Goal: Information Seeking & Learning: Learn about a topic

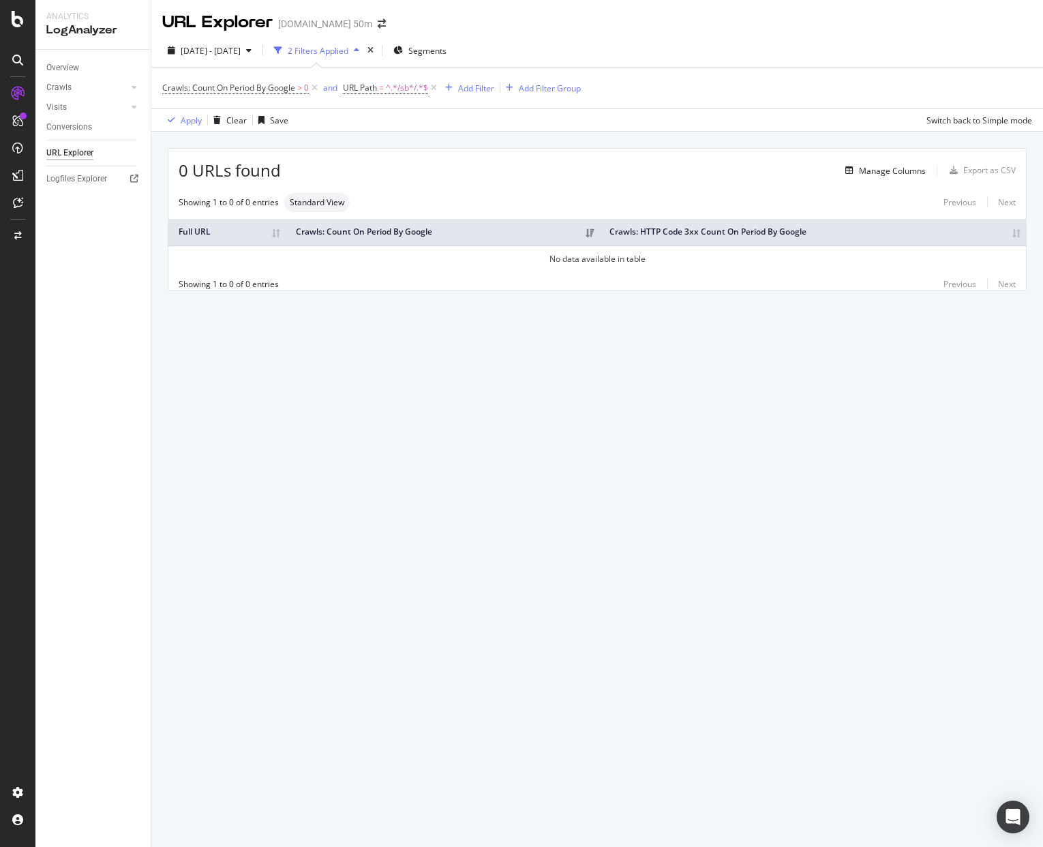
click at [647, 46] on div "2025 Aug. 21st - Sep. 19th 2 Filters Applied Segments" at bounding box center [597, 53] width 892 height 27
click at [398, 89] on span "^.*/sb*/.*$" at bounding box center [407, 87] width 42 height 19
drag, startPoint x: 359, startPoint y: 138, endPoint x: 331, endPoint y: 138, distance: 28.0
click at [331, 138] on body "Analytics LogAnalyzer Overview Crawls Daily Distribution Segments Distribution …" at bounding box center [521, 423] width 1043 height 847
drag, startPoint x: 391, startPoint y: 140, endPoint x: 345, endPoint y: 140, distance: 46.4
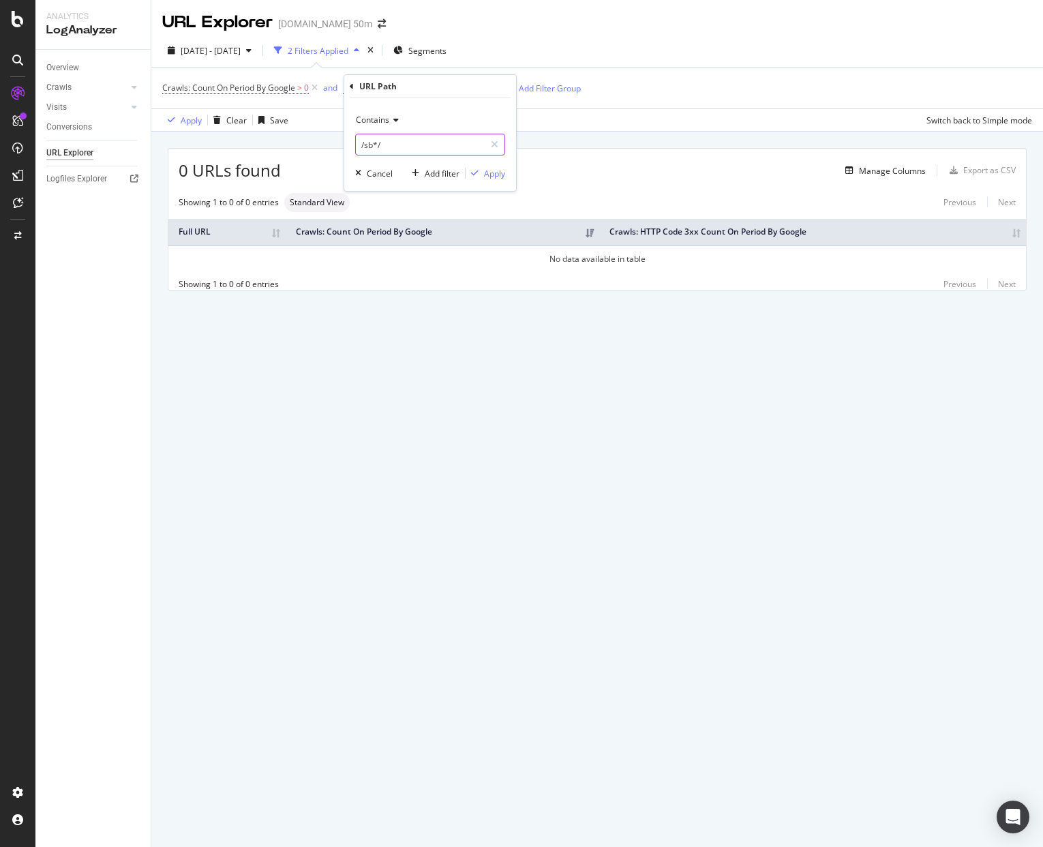
click at [345, 140] on div "Contains /sb*/ Cancel Add filter Apply" at bounding box center [430, 144] width 172 height 93
type input "/filters/"
click at [492, 170] on div "Apply" at bounding box center [494, 174] width 21 height 12
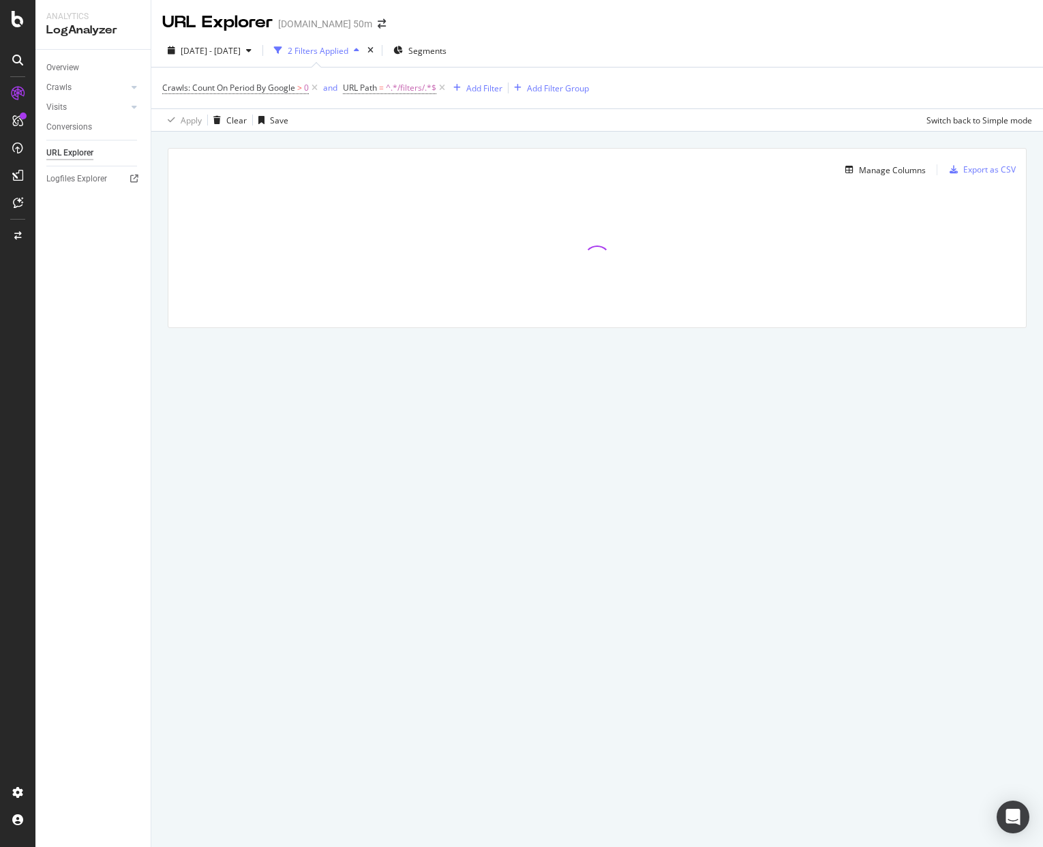
click at [514, 13] on div "URL Explorer [DOMAIN_NAME] 50m" at bounding box center [597, 17] width 892 height 34
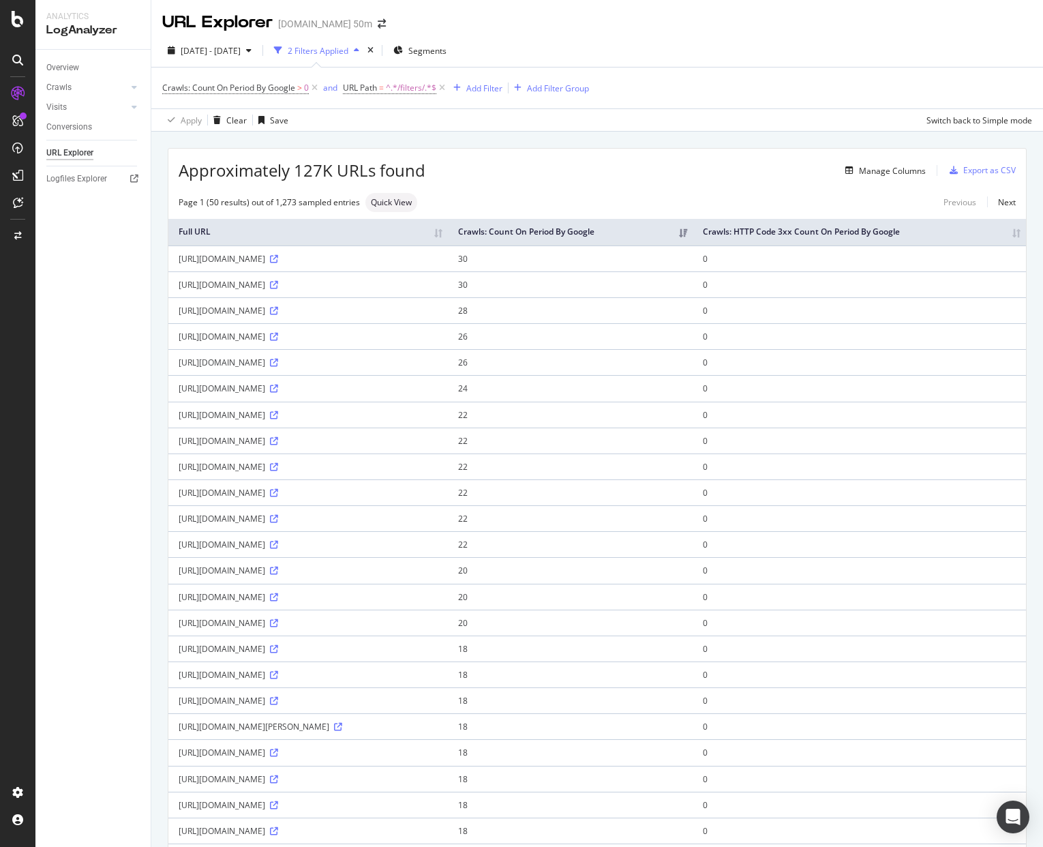
click at [276, 265] on div "[URL][DOMAIN_NAME]" at bounding box center [308, 259] width 259 height 12
click at [270, 263] on icon at bounding box center [274, 259] width 8 height 8
click at [699, 29] on div "URL Explorer [DOMAIN_NAME] 50m" at bounding box center [597, 17] width 892 height 34
click at [936, 29] on div "URL Explorer [DOMAIN_NAME] 50m" at bounding box center [597, 17] width 892 height 34
click at [18, 18] on icon at bounding box center [18, 19] width 12 height 16
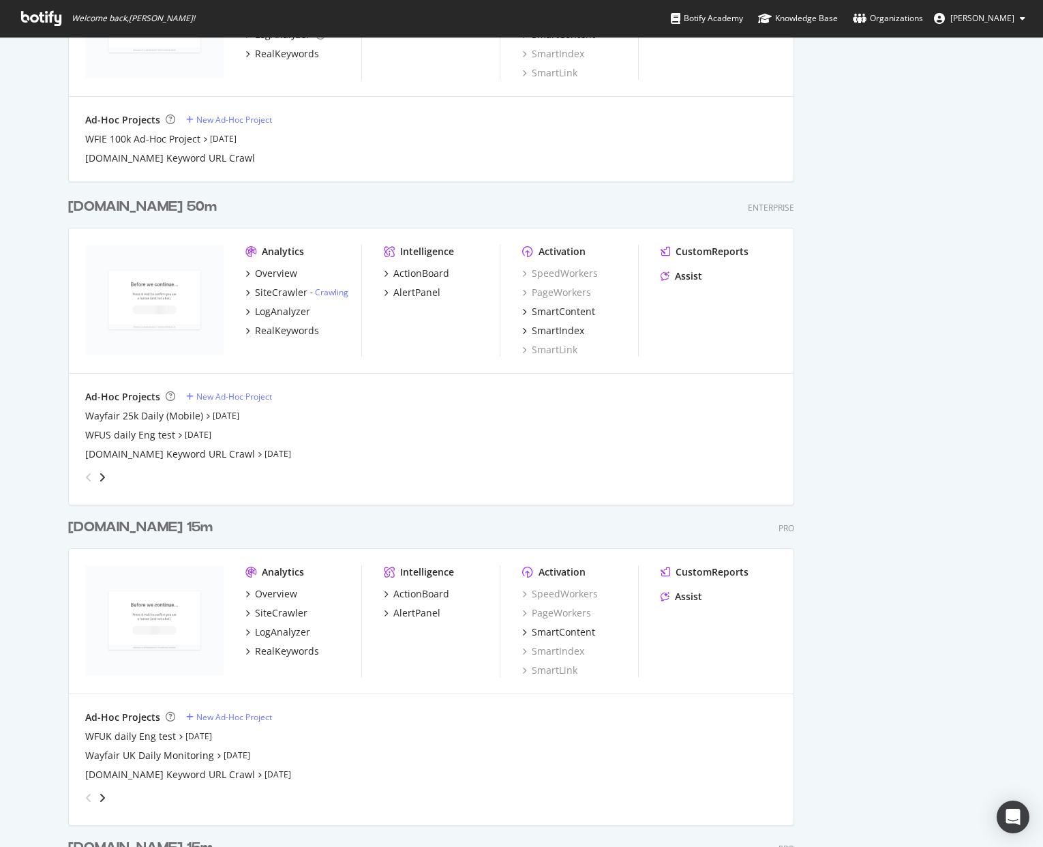
scroll to position [1597, 0]
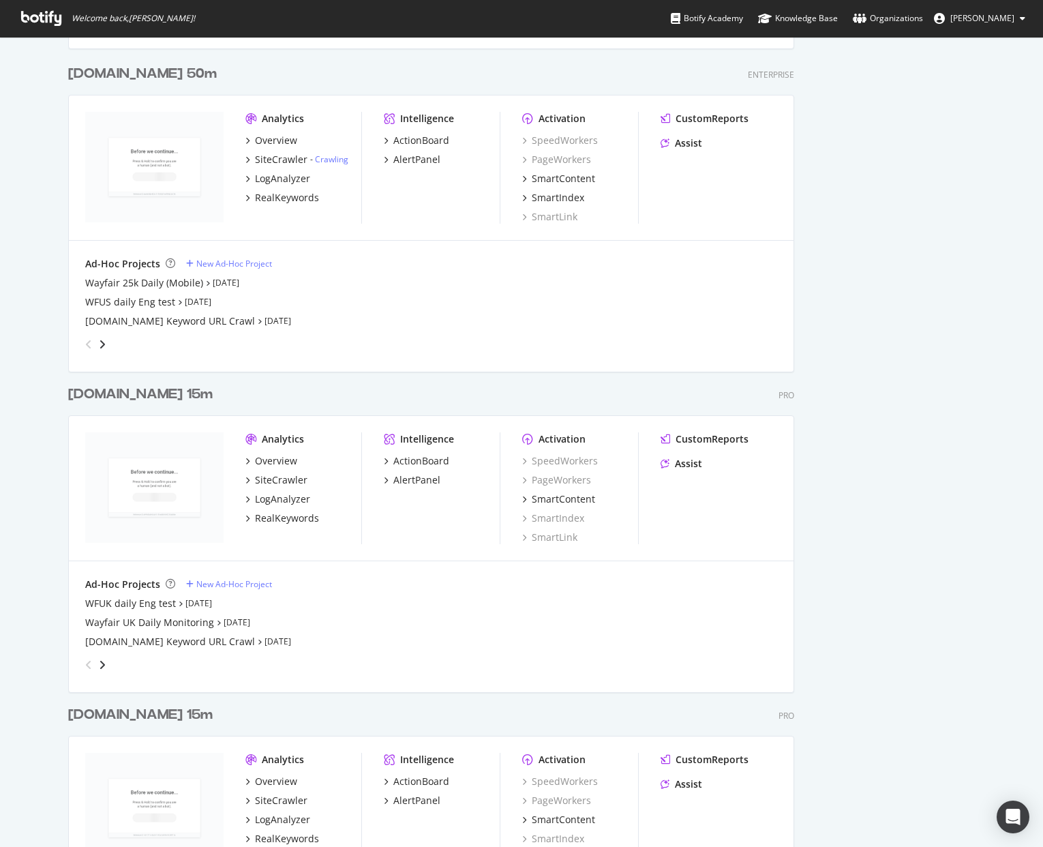
click at [118, 390] on div "Wayfair.co.uk 15m" at bounding box center [140, 395] width 145 height 20
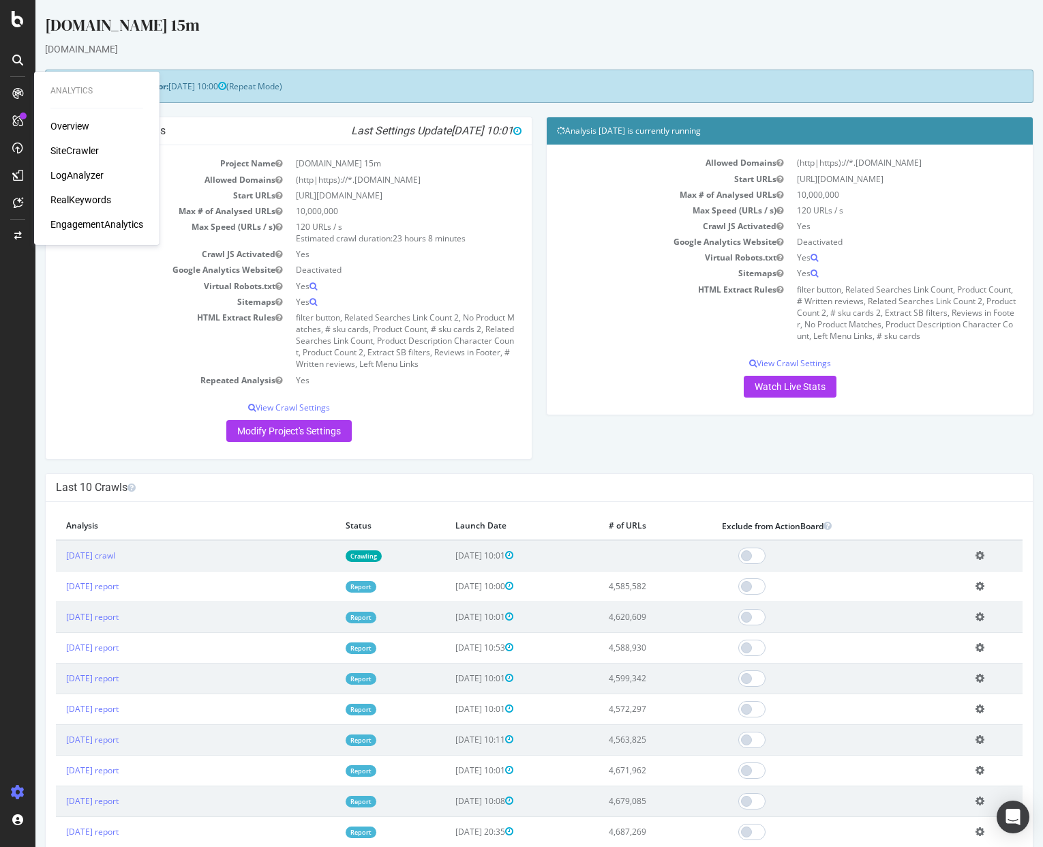
click at [79, 179] on div "LogAnalyzer" at bounding box center [76, 175] width 53 height 14
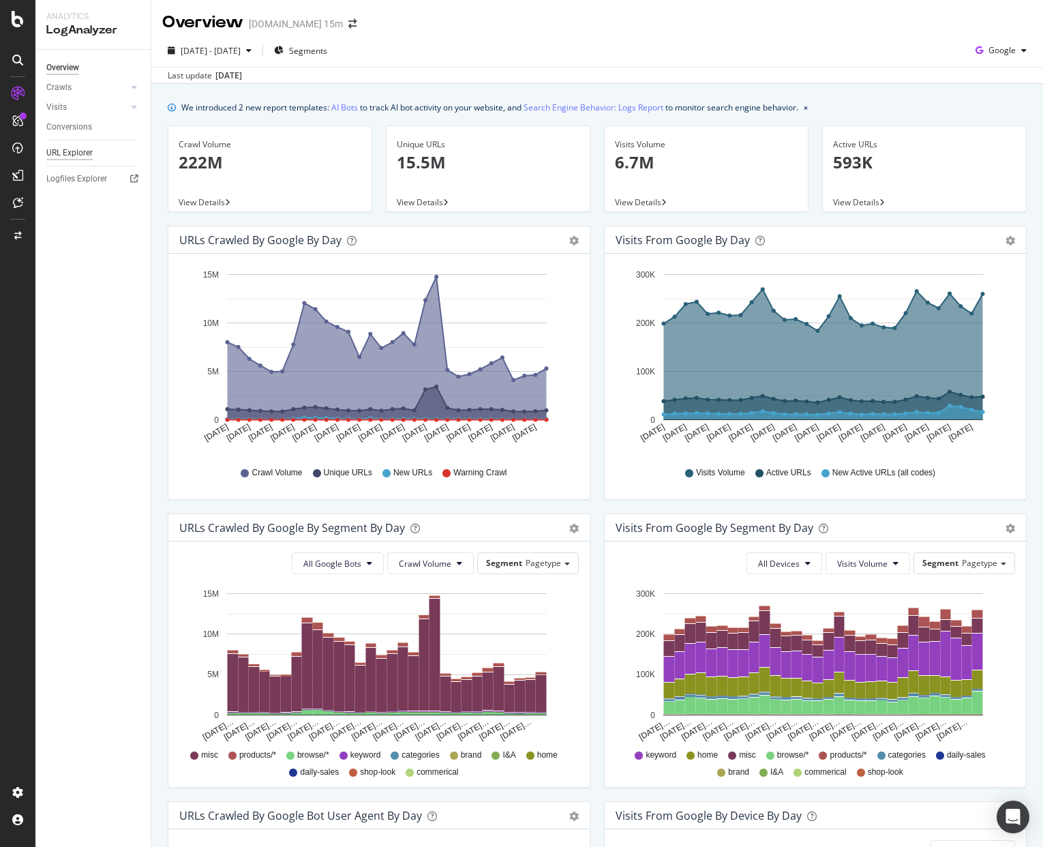
click at [81, 152] on div "URL Explorer" at bounding box center [69, 153] width 46 height 14
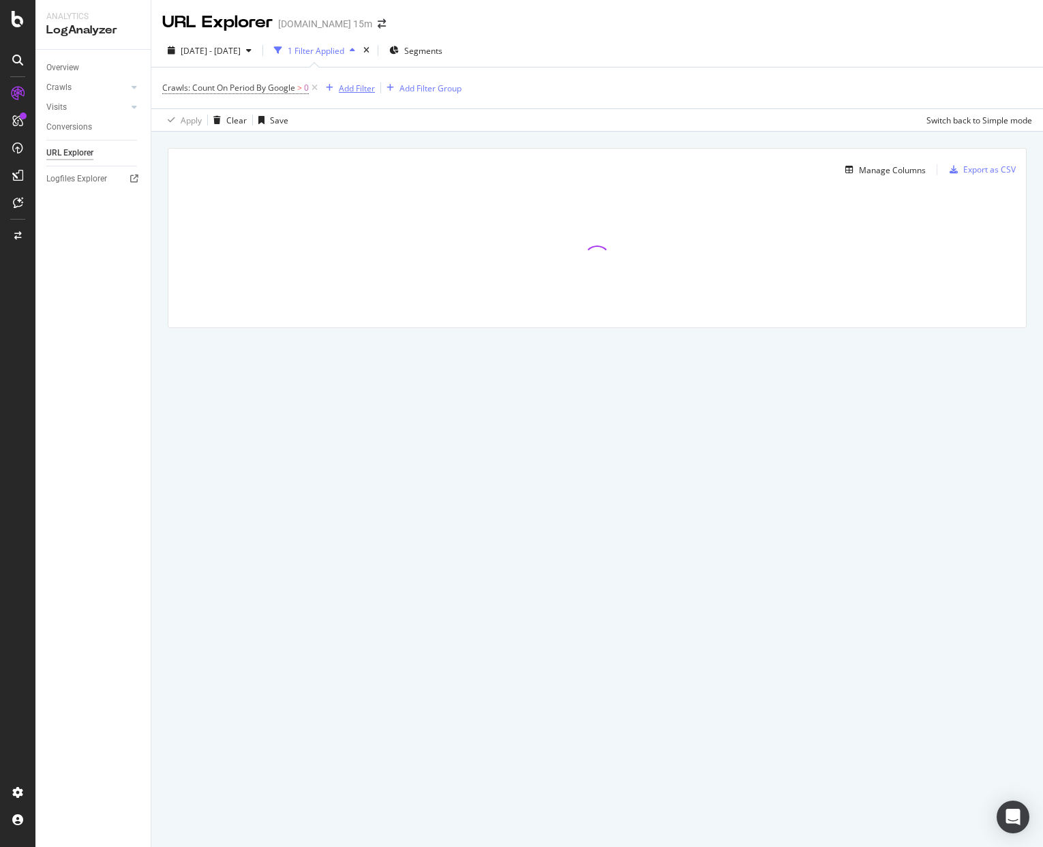
click at [361, 91] on div "Add Filter" at bounding box center [357, 89] width 36 height 12
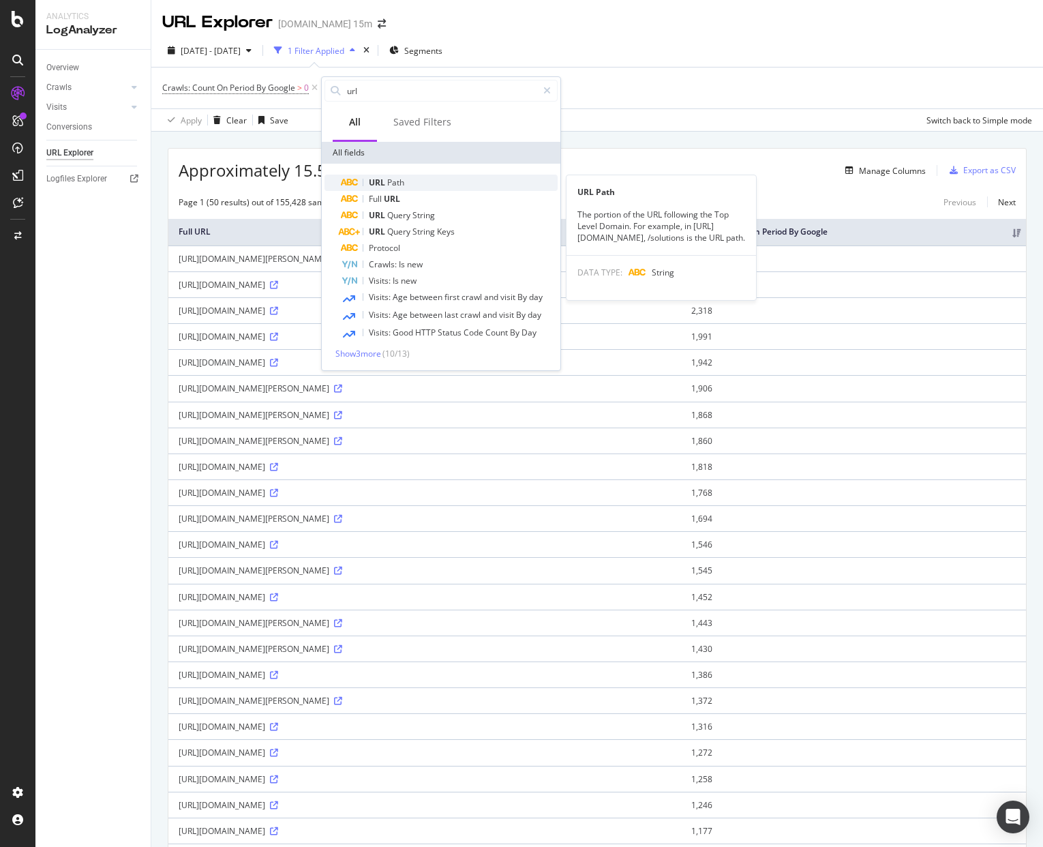
type input "url"
click at [419, 182] on div "URL Path" at bounding box center [449, 183] width 217 height 16
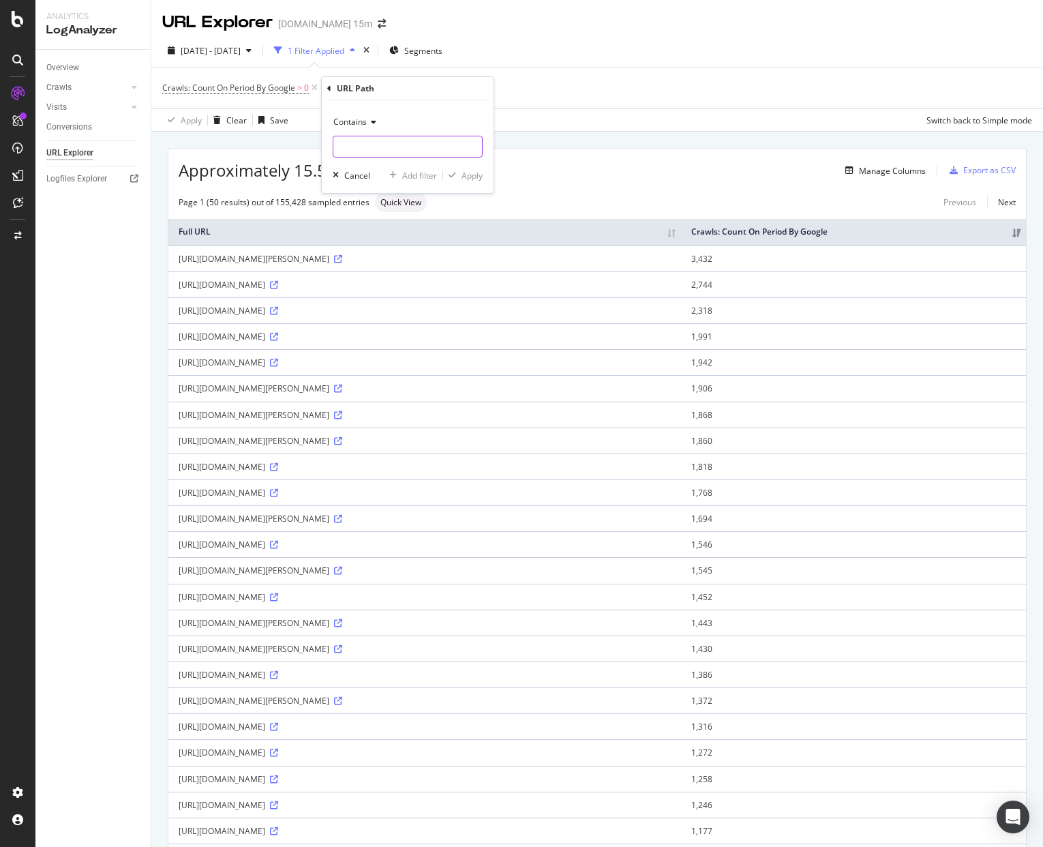
click at [390, 149] on input "text" at bounding box center [408, 147] width 149 height 22
type input "/filters/"
click at [482, 177] on div "Apply" at bounding box center [472, 176] width 21 height 12
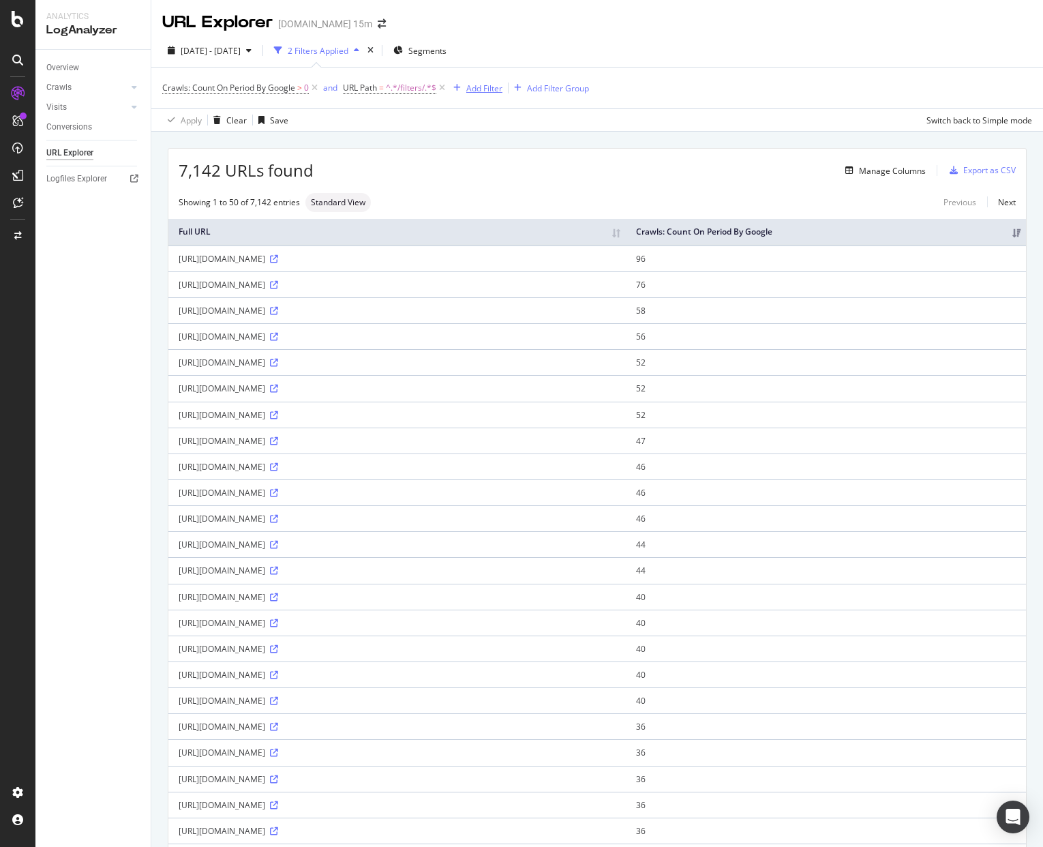
click at [480, 88] on div "Add Filter" at bounding box center [484, 89] width 36 height 12
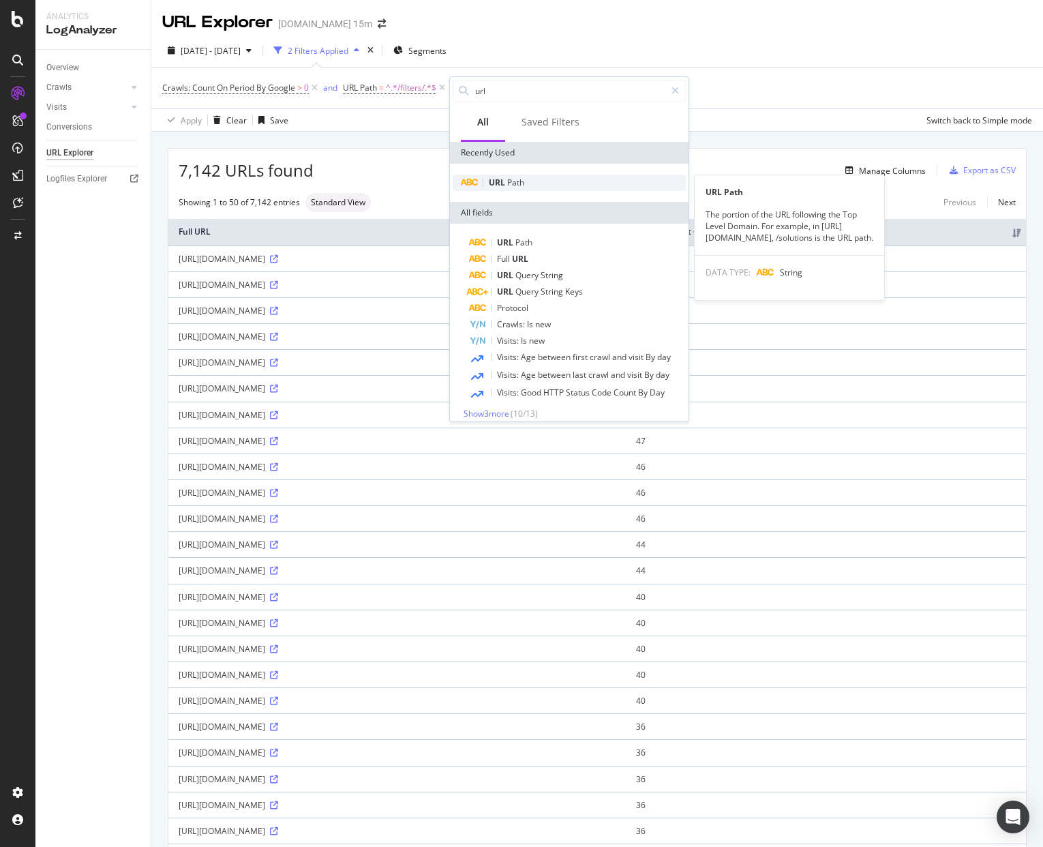
click at [509, 181] on span "Path" at bounding box center [515, 183] width 17 height 12
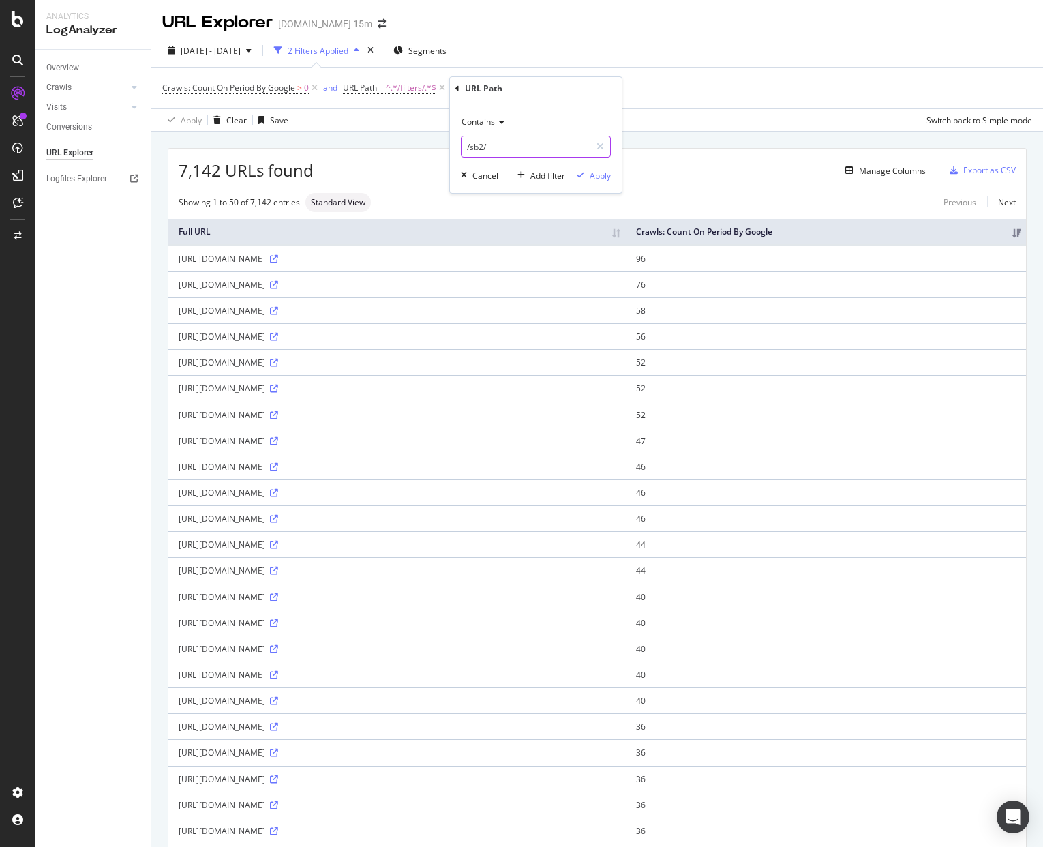
click at [493, 147] on input "/sb2/" at bounding box center [526, 147] width 129 height 22
type input "/sb"
click at [603, 175] on div "Apply" at bounding box center [600, 176] width 21 height 12
click at [409, 87] on span "^.*/filters/.*$" at bounding box center [411, 87] width 50 height 19
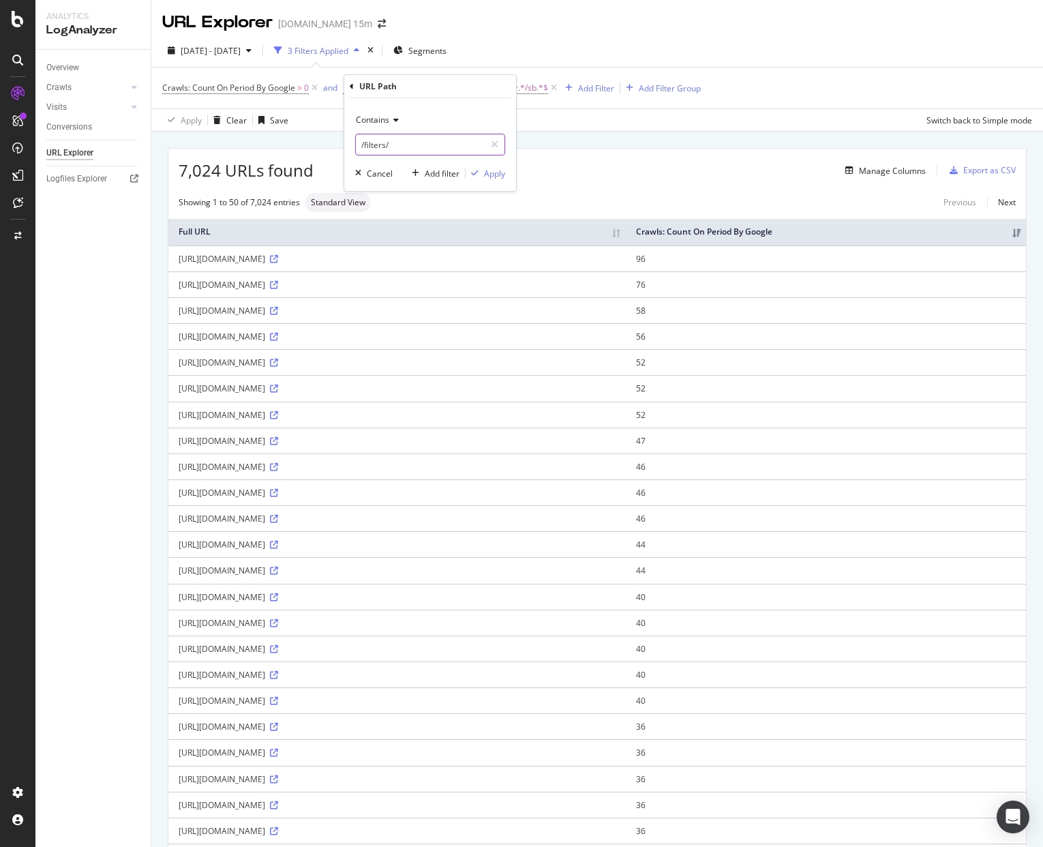
click at [387, 145] on input "/filters/" at bounding box center [420, 145] width 129 height 22
click at [399, 147] on input "/filters/" at bounding box center [420, 145] width 129 height 22
type input "/filter"
click at [503, 175] on div "Apply" at bounding box center [494, 174] width 21 height 12
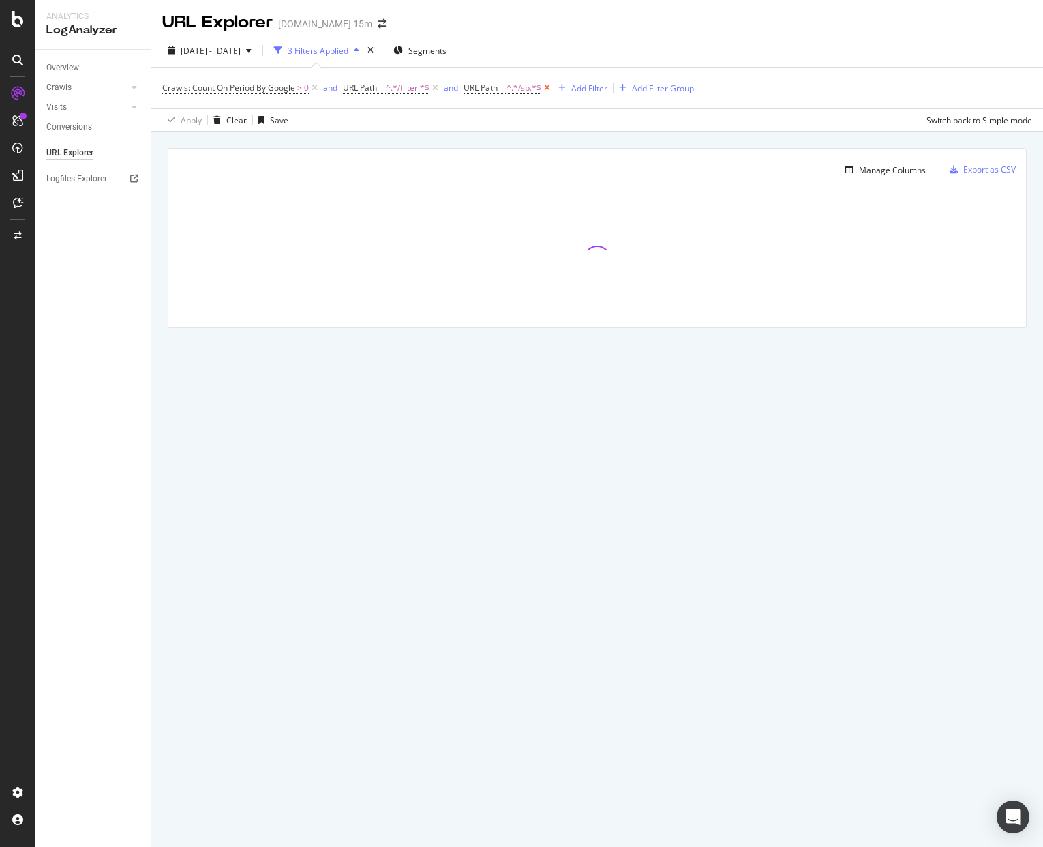
click at [550, 88] on icon at bounding box center [548, 88] width 12 height 14
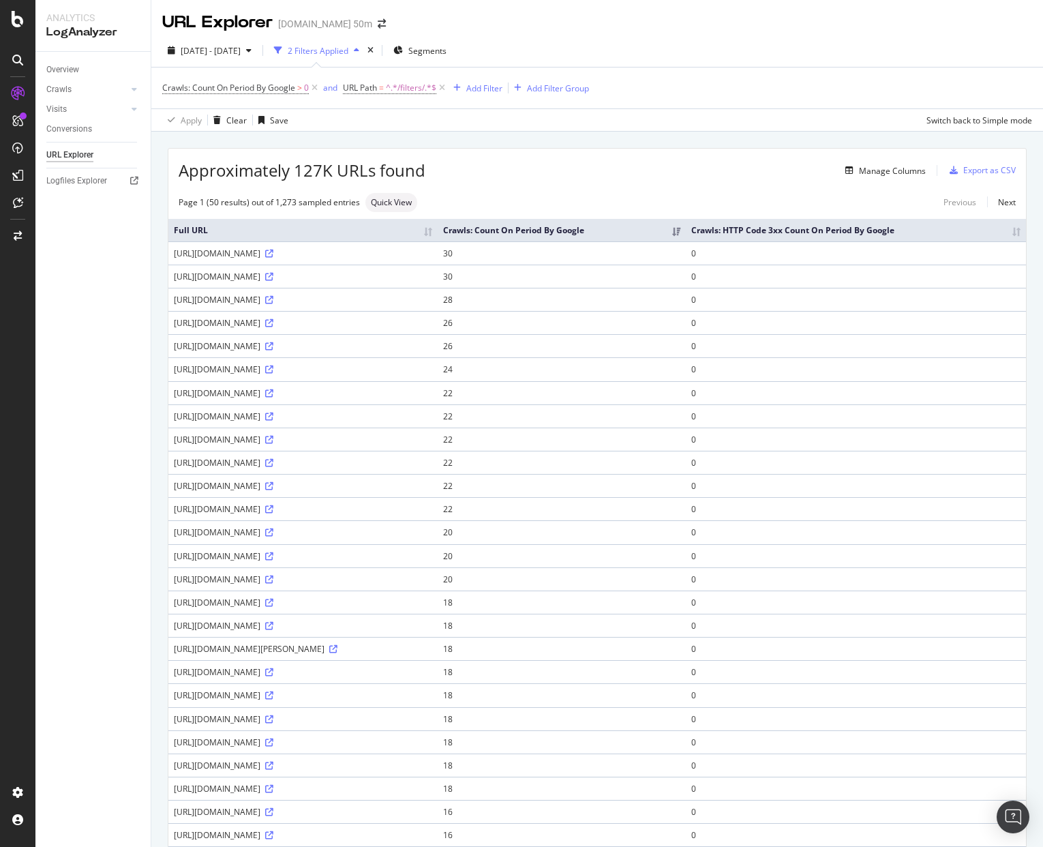
click at [519, 15] on div "URL Explorer [DOMAIN_NAME] 50m" at bounding box center [597, 17] width 892 height 34
click at [494, 89] on div "Add Filter" at bounding box center [484, 89] width 36 height 12
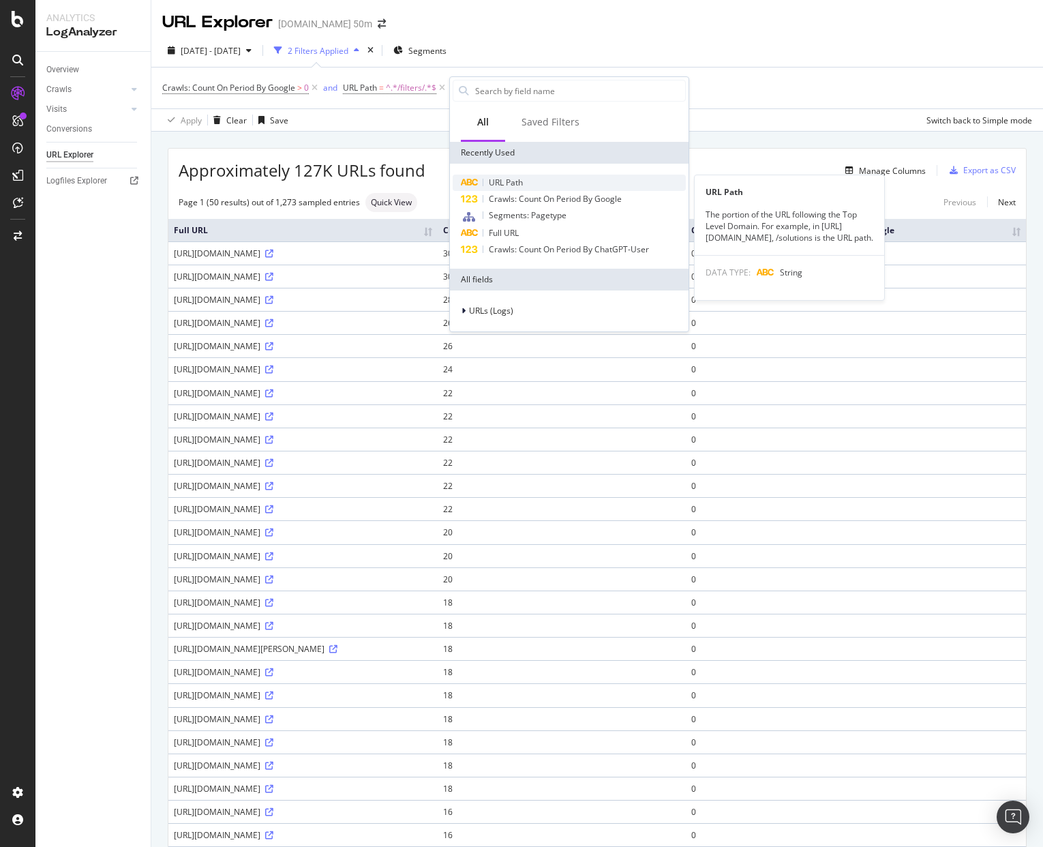
click at [524, 181] on div "URL Path" at bounding box center [569, 183] width 233 height 16
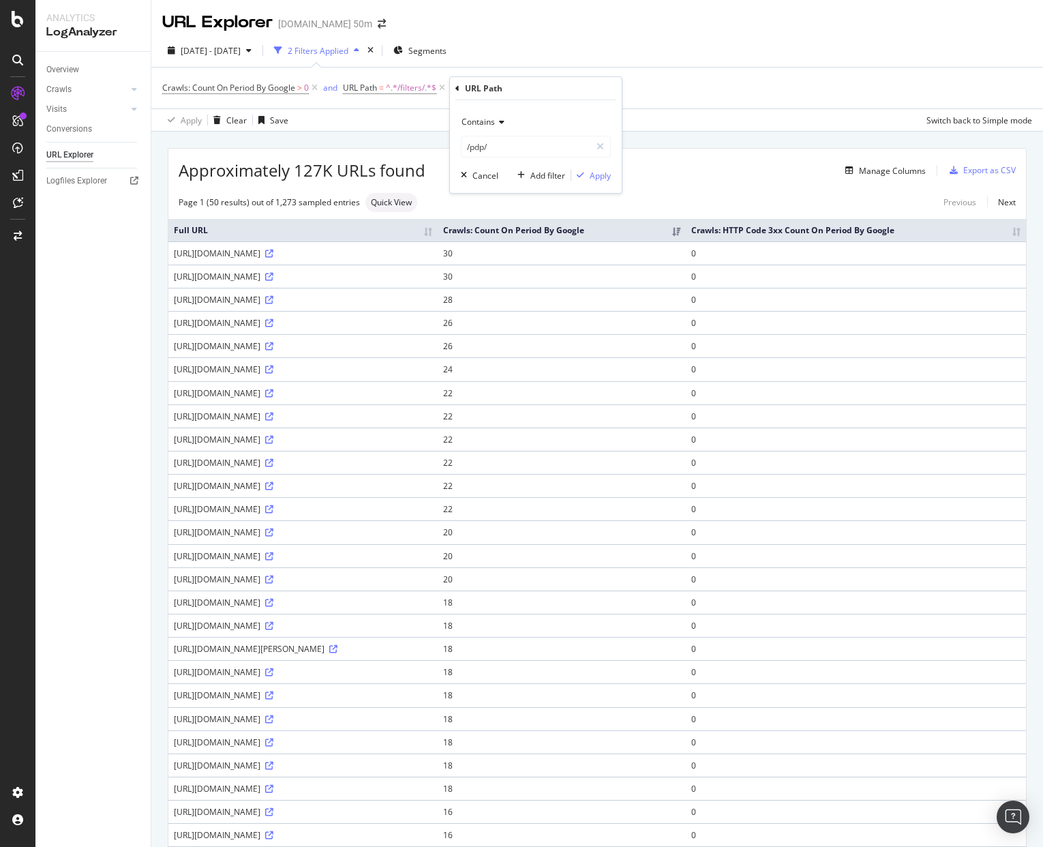
click at [502, 127] on div "Contains" at bounding box center [536, 122] width 150 height 22
click at [547, 275] on div "Doesn't contain" at bounding box center [537, 274] width 146 height 18
click at [509, 145] on input "/pdp/" at bounding box center [526, 147] width 129 height 22
type input "/sb3/"
click at [606, 176] on div "Apply" at bounding box center [600, 176] width 21 height 12
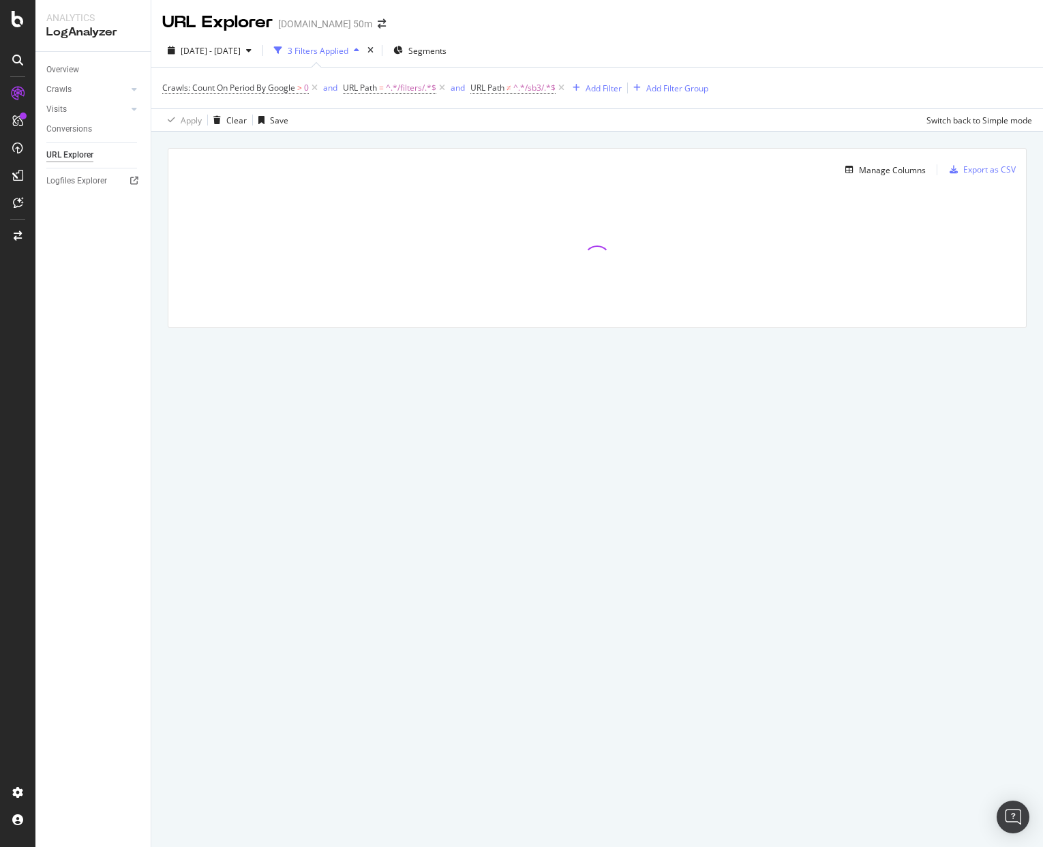
click at [489, 18] on div "URL Explorer Wayfair.com 50m" at bounding box center [597, 17] width 892 height 34
click at [499, 17] on div "URL Explorer Wayfair.com 50m" at bounding box center [597, 17] width 892 height 34
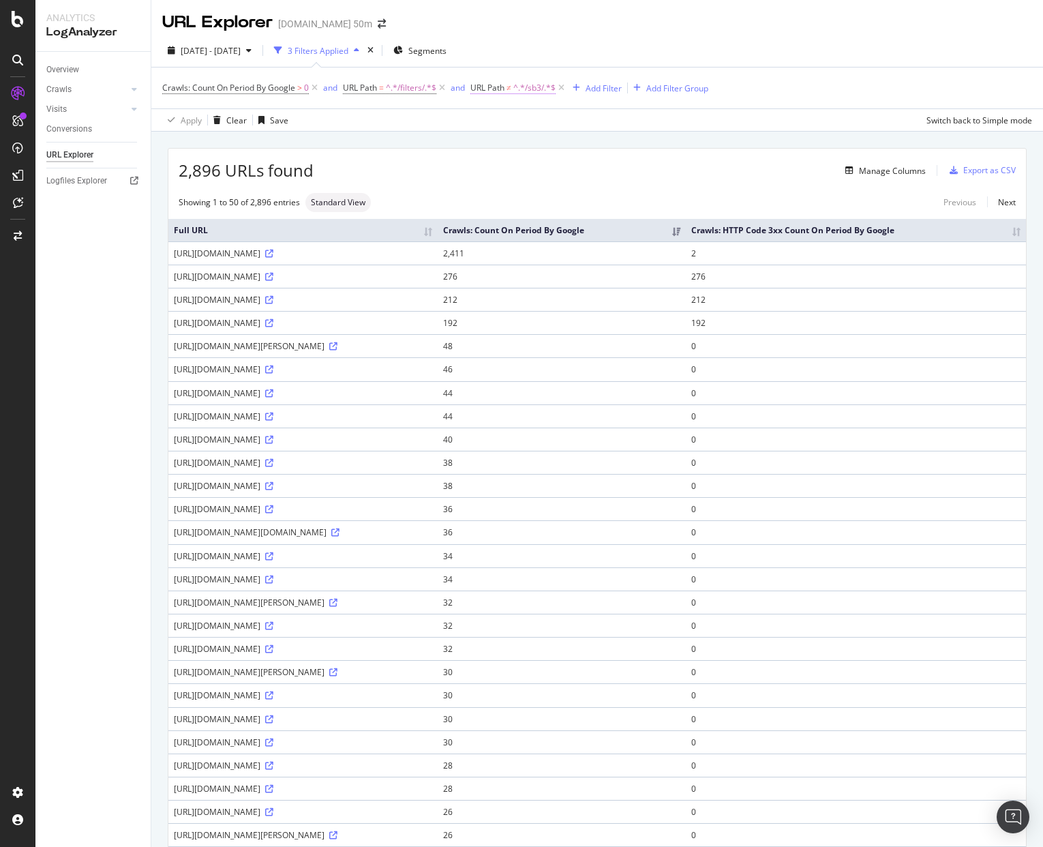
click at [536, 87] on span "^.*/sb3/.*$" at bounding box center [535, 87] width 42 height 19
click at [507, 147] on input "/sb3/" at bounding box center [549, 145] width 129 height 22
click at [507, 146] on input "/sb3/" at bounding box center [549, 145] width 129 height 22
click at [520, 143] on input "/sb3/" at bounding box center [549, 145] width 129 height 22
type input "/sb"
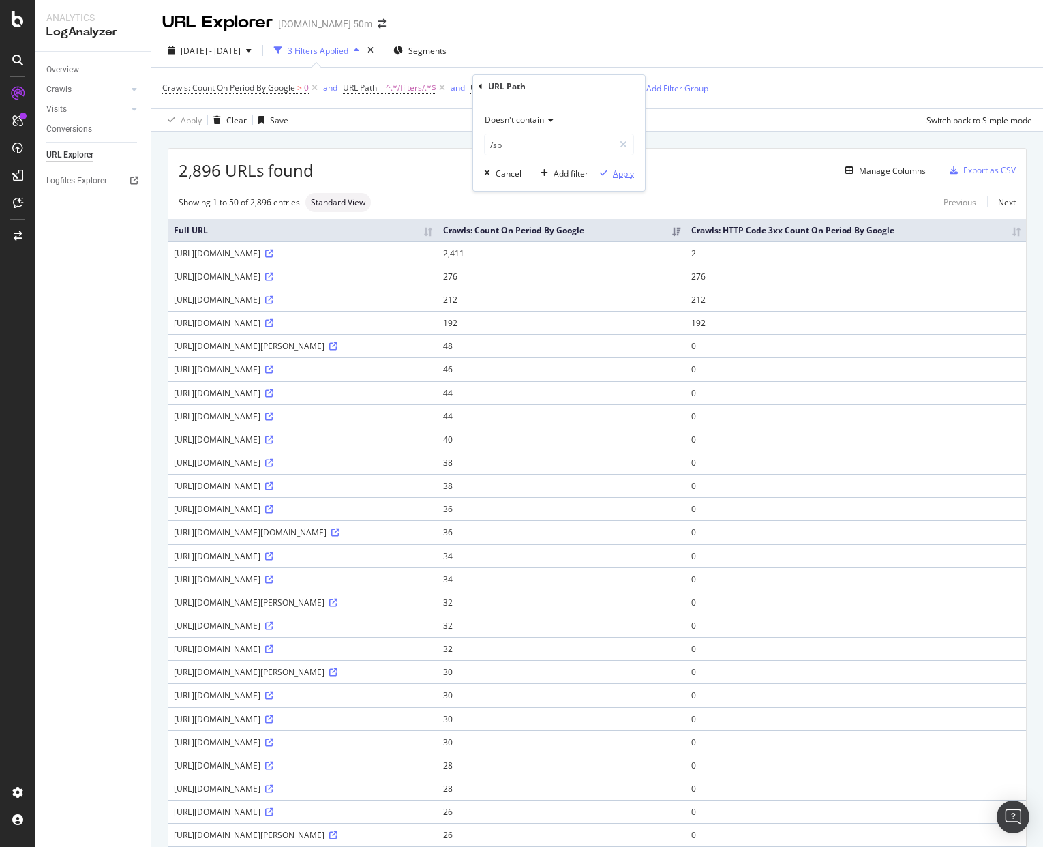
click at [630, 168] on div "Apply" at bounding box center [623, 174] width 21 height 12
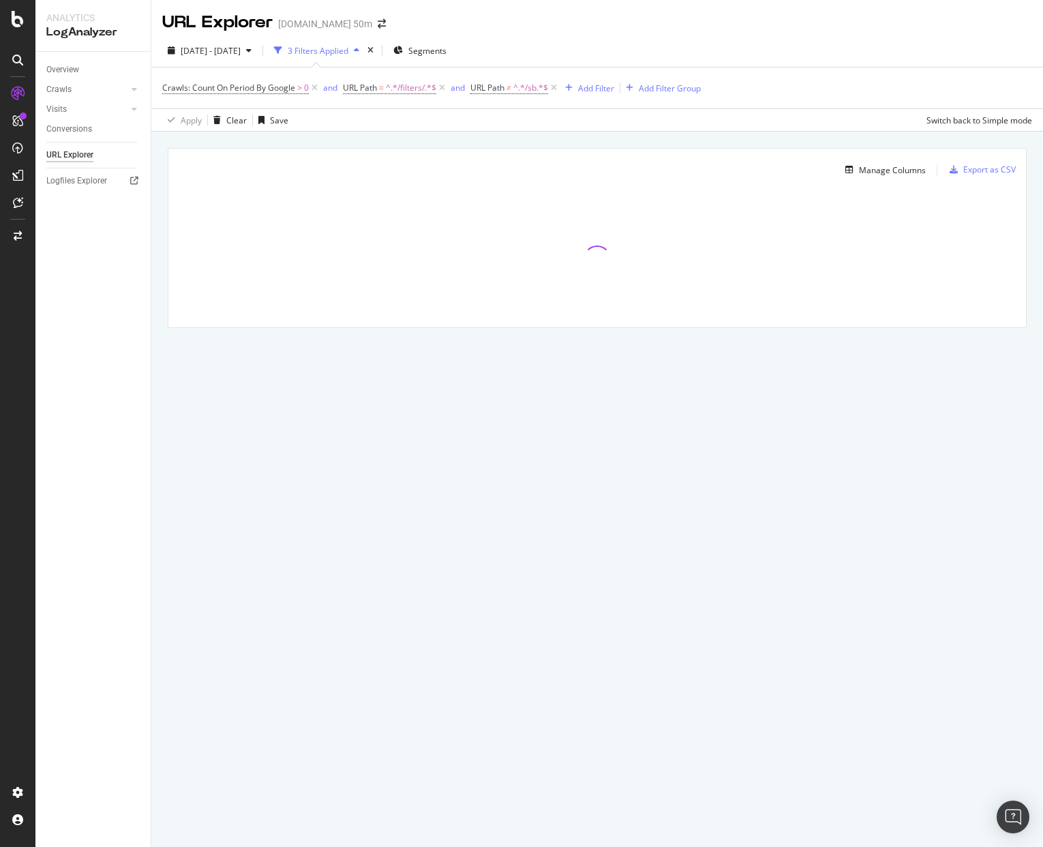
click at [558, 25] on div "URL Explorer Wayfair.com 50m" at bounding box center [597, 17] width 892 height 34
click at [617, 21] on div "URL Explorer Wayfair.com 50m" at bounding box center [597, 17] width 892 height 34
click at [558, 88] on icon at bounding box center [554, 88] width 12 height 14
click at [417, 87] on span "^.*/filters/.*$" at bounding box center [411, 87] width 50 height 19
click at [412, 146] on input "/filters/" at bounding box center [420, 145] width 129 height 22
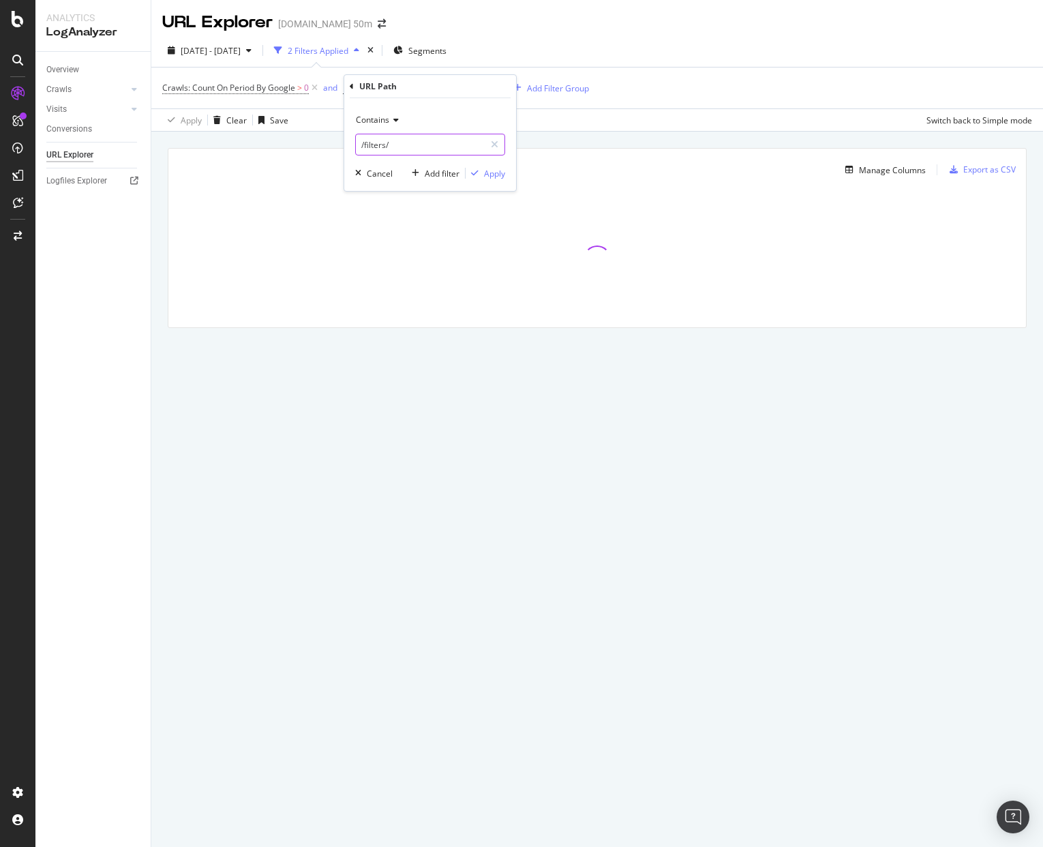
click at [412, 146] on input "/filters/" at bounding box center [420, 145] width 129 height 22
type input "/filter"
click at [500, 169] on div "Apply" at bounding box center [494, 174] width 21 height 12
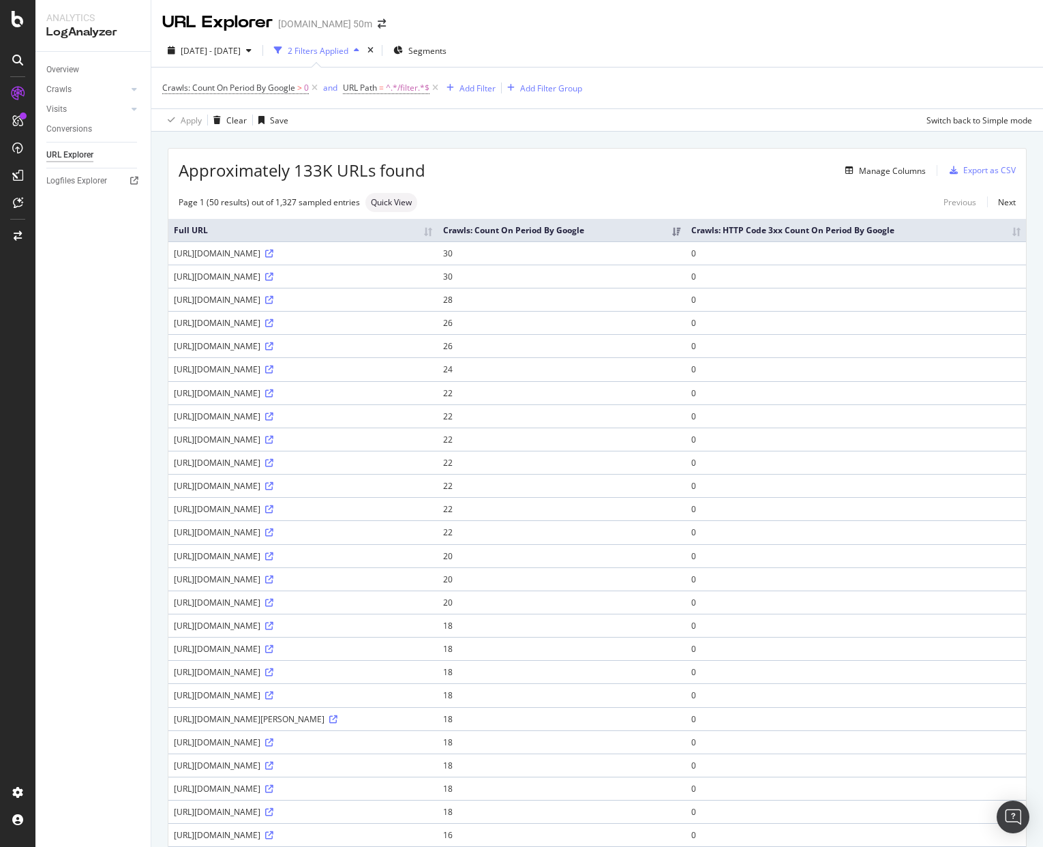
click at [747, 64] on div "2025 Aug. 21st - Sep. 19th 2 Filters Applied Segments" at bounding box center [597, 53] width 892 height 27
click at [880, 41] on div "2025 Aug. 21st - Sep. 19th 2 Filters Applied Segments" at bounding box center [597, 53] width 892 height 27
click at [480, 90] on div "Add Filter" at bounding box center [478, 89] width 36 height 12
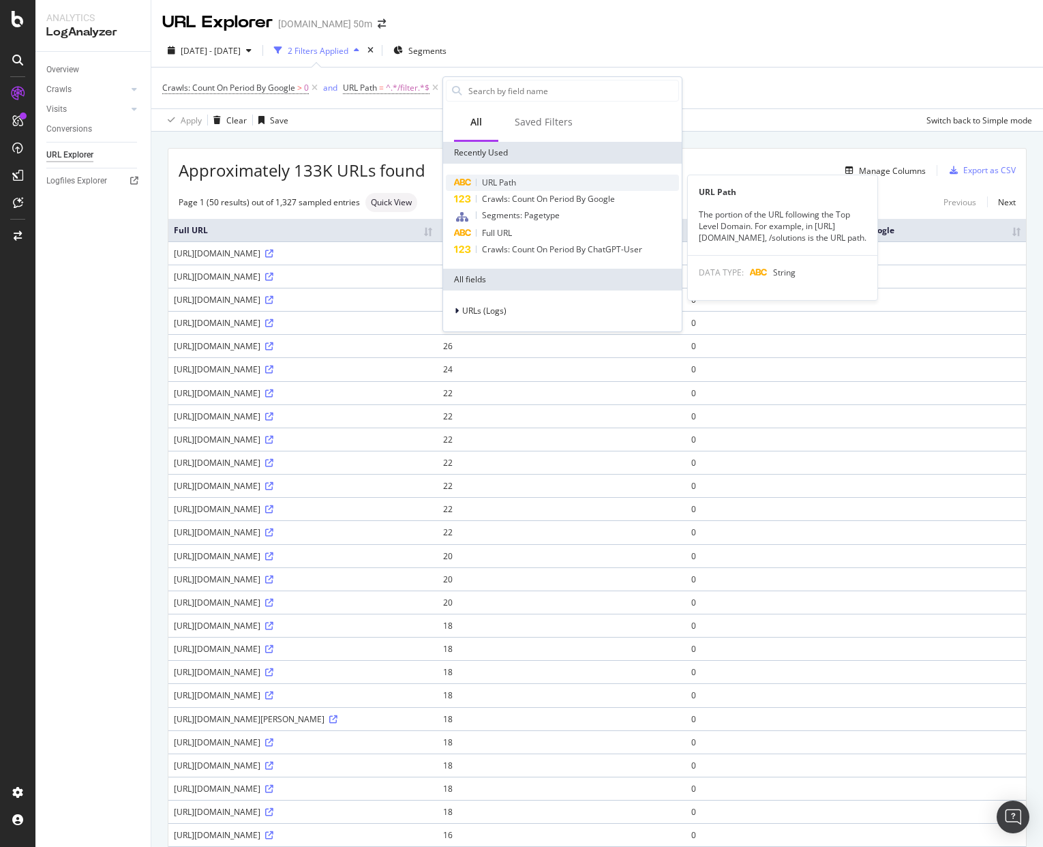
click at [507, 179] on span "URL Path" at bounding box center [499, 183] width 34 height 12
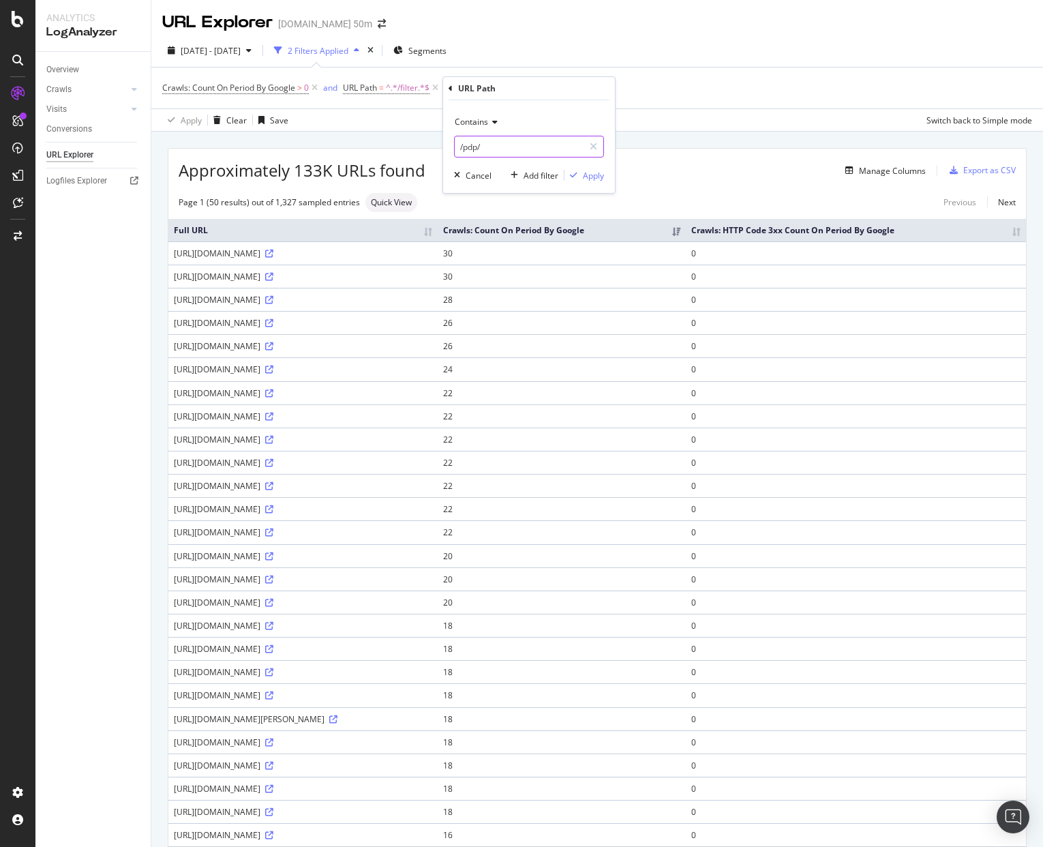
click at [504, 147] on input "/pdp/" at bounding box center [519, 147] width 129 height 22
click at [524, 148] on input "/pdp/" at bounding box center [519, 147] width 129 height 22
type input "/cat/"
click at [592, 175] on div "Apply" at bounding box center [593, 176] width 21 height 12
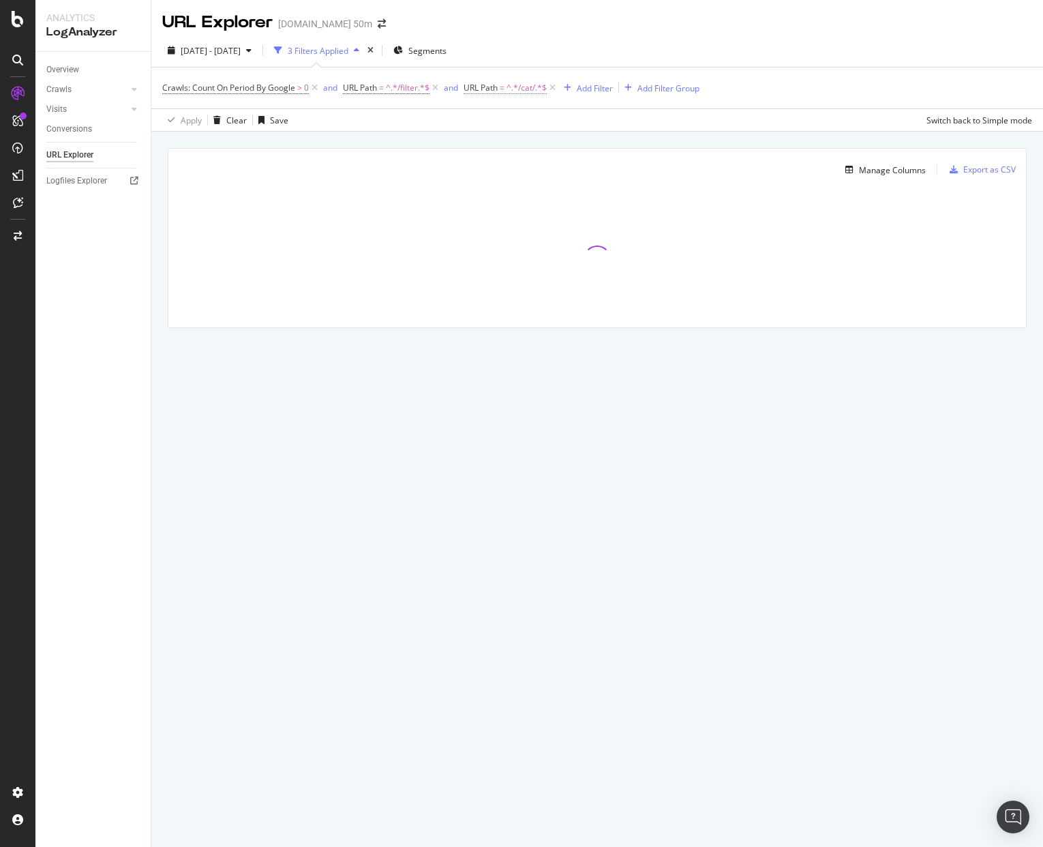
click at [483, 89] on span "URL Path" at bounding box center [481, 88] width 34 height 12
click at [732, 32] on div "URL Explorer Wayfair.com 50m" at bounding box center [597, 17] width 892 height 34
click at [643, 37] on div "2025 Aug. 21st - Sep. 19th 3 Filters Applied Segments Crawls: Count On Period B…" at bounding box center [597, 83] width 892 height 98
click at [345, 3] on div "URL Explorer Wayfair.com 50m" at bounding box center [597, 17] width 892 height 34
click at [407, 6] on div "URL Explorer Wayfair.com 50m" at bounding box center [597, 17] width 892 height 34
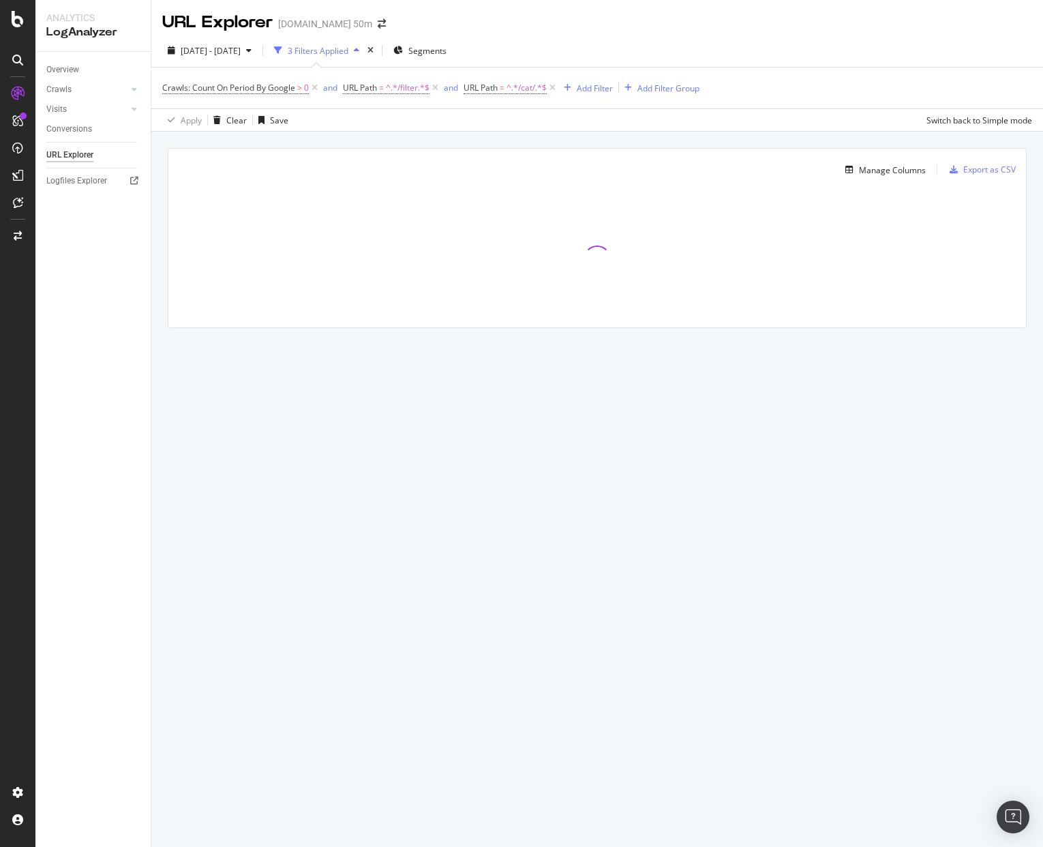
click at [278, 4] on div "URL Explorer Wayfair.com 50m" at bounding box center [597, 17] width 892 height 34
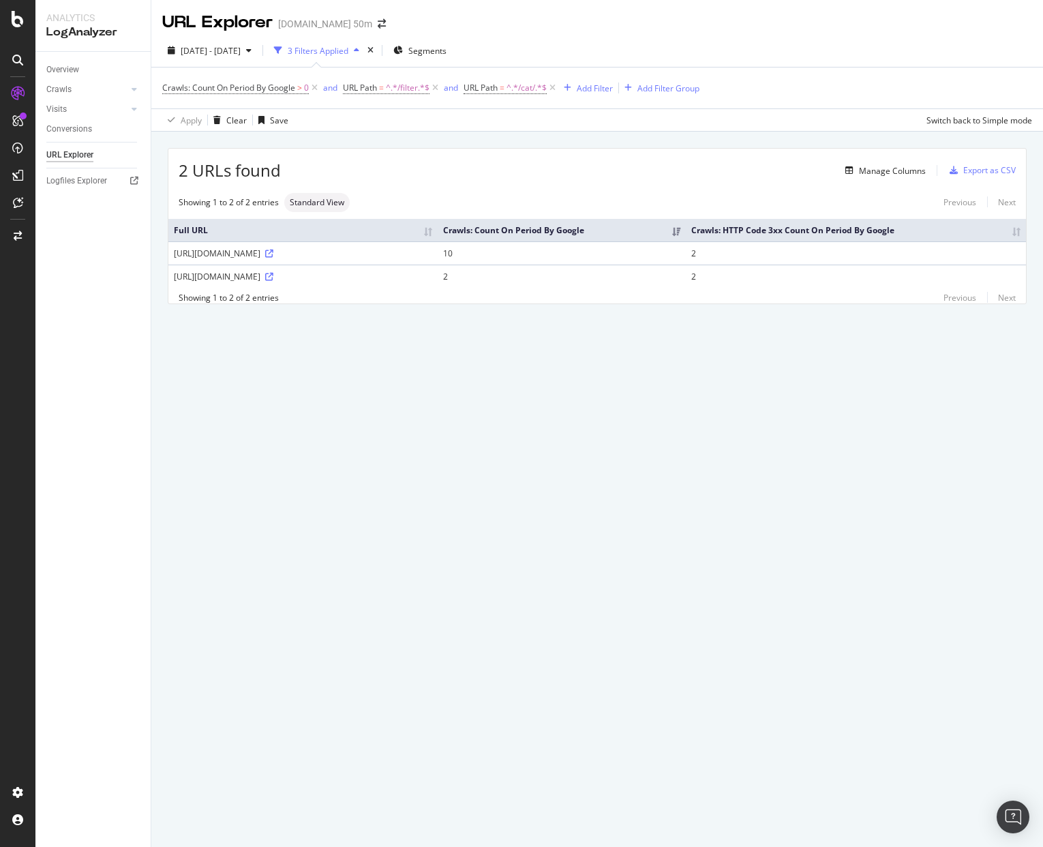
click at [538, 8] on div "URL Explorer Wayfair.com 50m" at bounding box center [597, 17] width 892 height 34
click at [524, 88] on span "^.*/cat/.*$" at bounding box center [527, 87] width 40 height 19
click at [526, 153] on input "/cat/" at bounding box center [542, 145] width 129 height 22
click at [524, 148] on input "/cat/" at bounding box center [542, 145] width 129 height 22
type input "/sb"
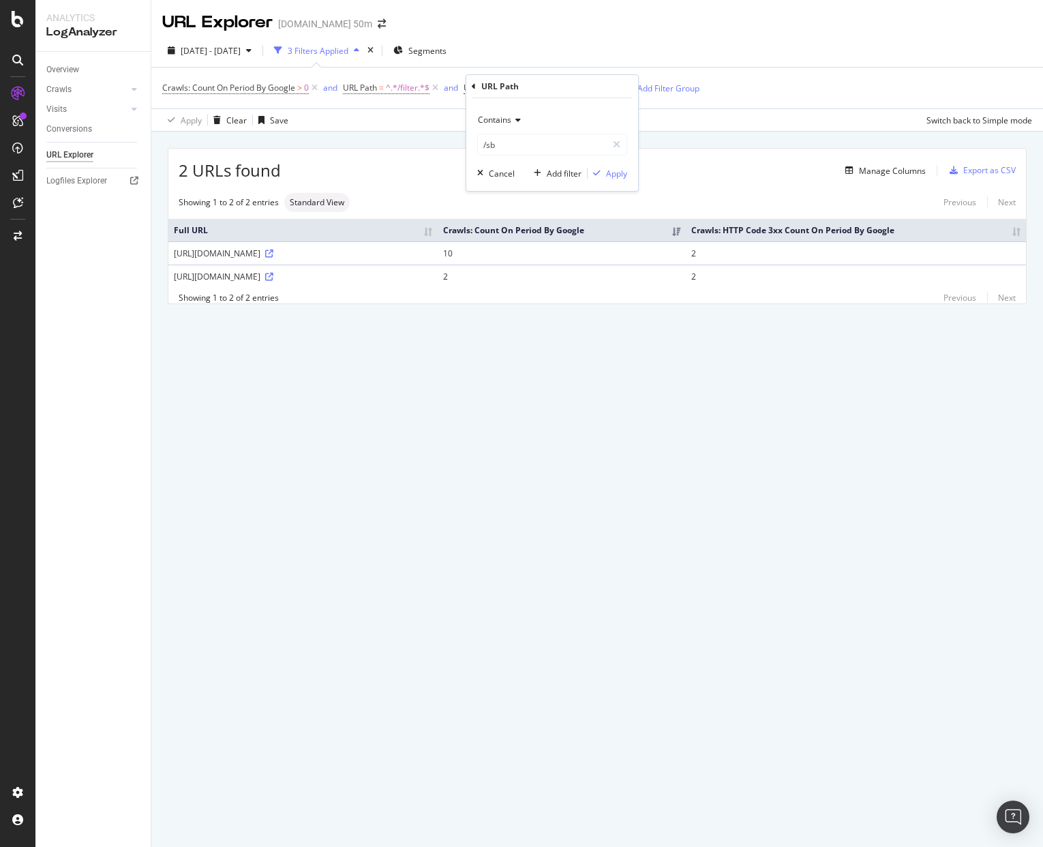
click at [516, 116] on icon at bounding box center [517, 120] width 10 height 8
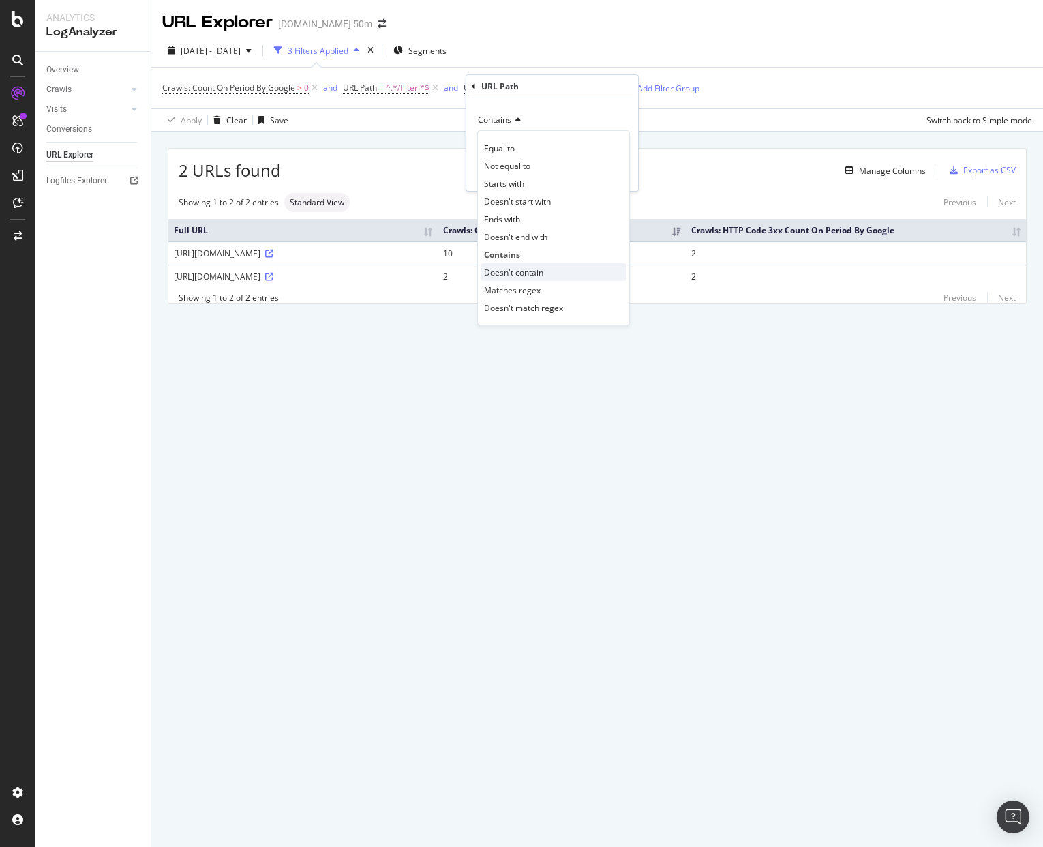
click at [516, 270] on span "Doesn't contain" at bounding box center [513, 273] width 59 height 12
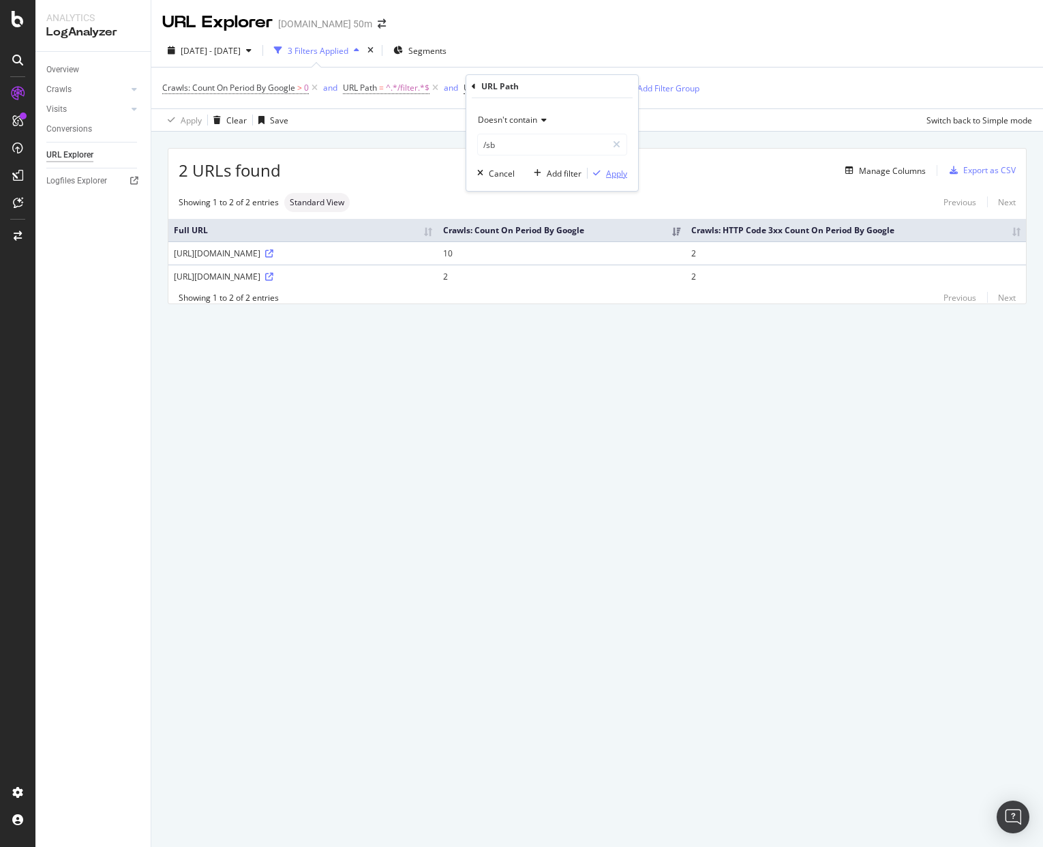
click at [618, 176] on div "Apply" at bounding box center [616, 174] width 21 height 12
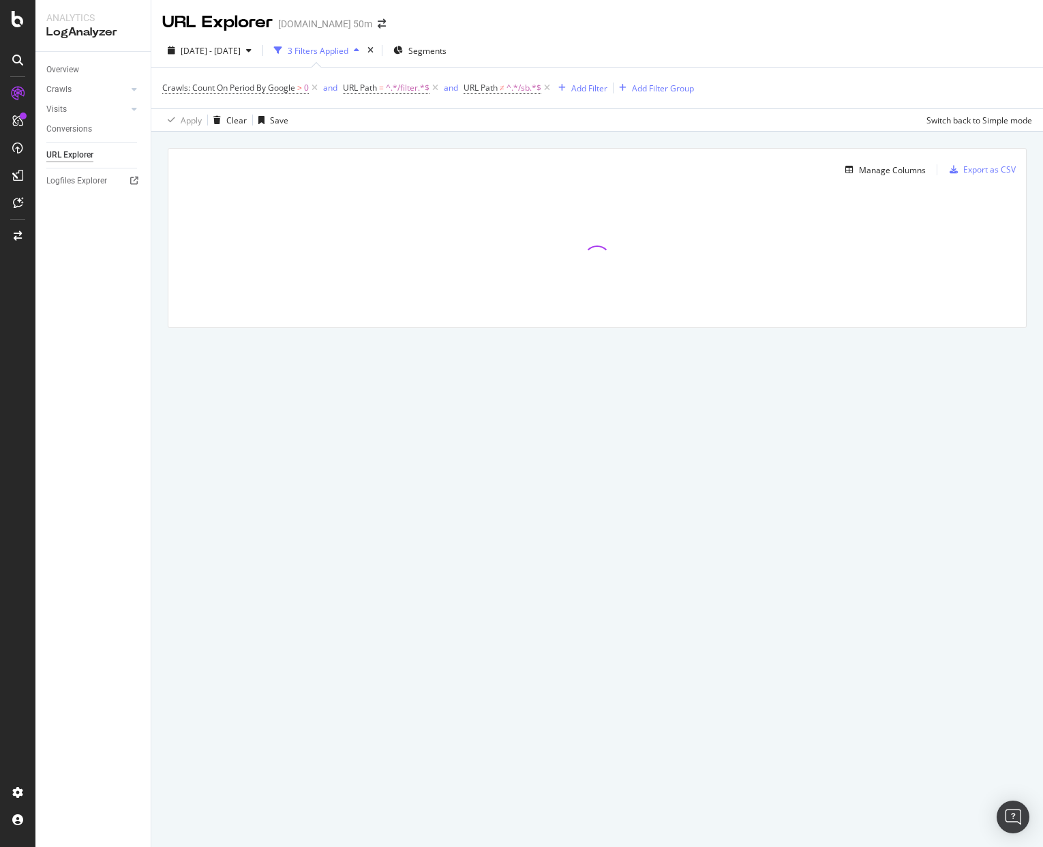
click at [801, 21] on div "URL Explorer Wayfair.com 50m" at bounding box center [597, 17] width 892 height 34
click at [550, 31] on div "URL Explorer Wayfair.com 50m" at bounding box center [597, 17] width 892 height 34
click at [544, 7] on div "URL Explorer Wayfair.com 50m" at bounding box center [597, 17] width 892 height 34
click at [539, 12] on div "URL Explorer Wayfair.com 50m" at bounding box center [597, 17] width 892 height 34
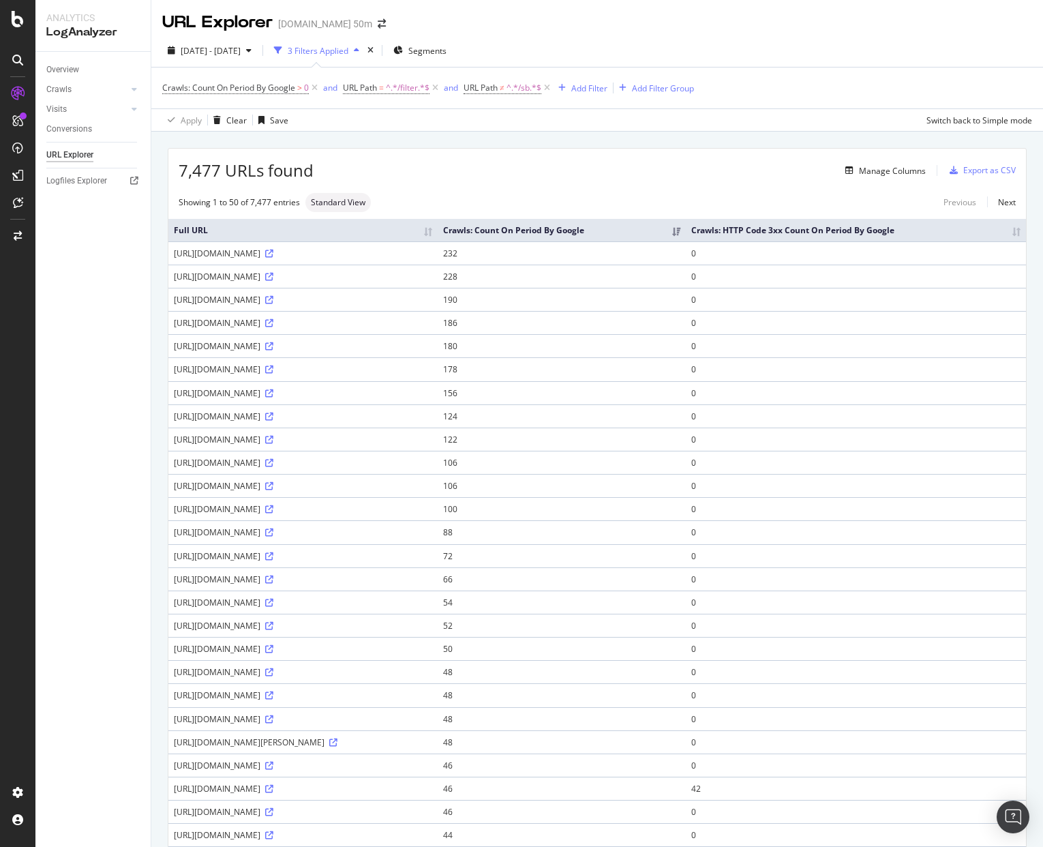
click at [102, 226] on div "Overview Crawls Daily Distribution Segments Distribution HTTP Codes Resources V…" at bounding box center [92, 449] width 115 height 795
click at [507, 18] on div "URL Explorer Wayfair.com 50m" at bounding box center [597, 17] width 892 height 34
click at [484, 85] on span "URL Path" at bounding box center [481, 88] width 34 height 12
click at [572, 40] on div "2025 Aug. 21st - Sep. 19th 3 Filters Applied Segments" at bounding box center [597, 53] width 892 height 27
click at [495, 86] on span "URL Path" at bounding box center [481, 88] width 34 height 12
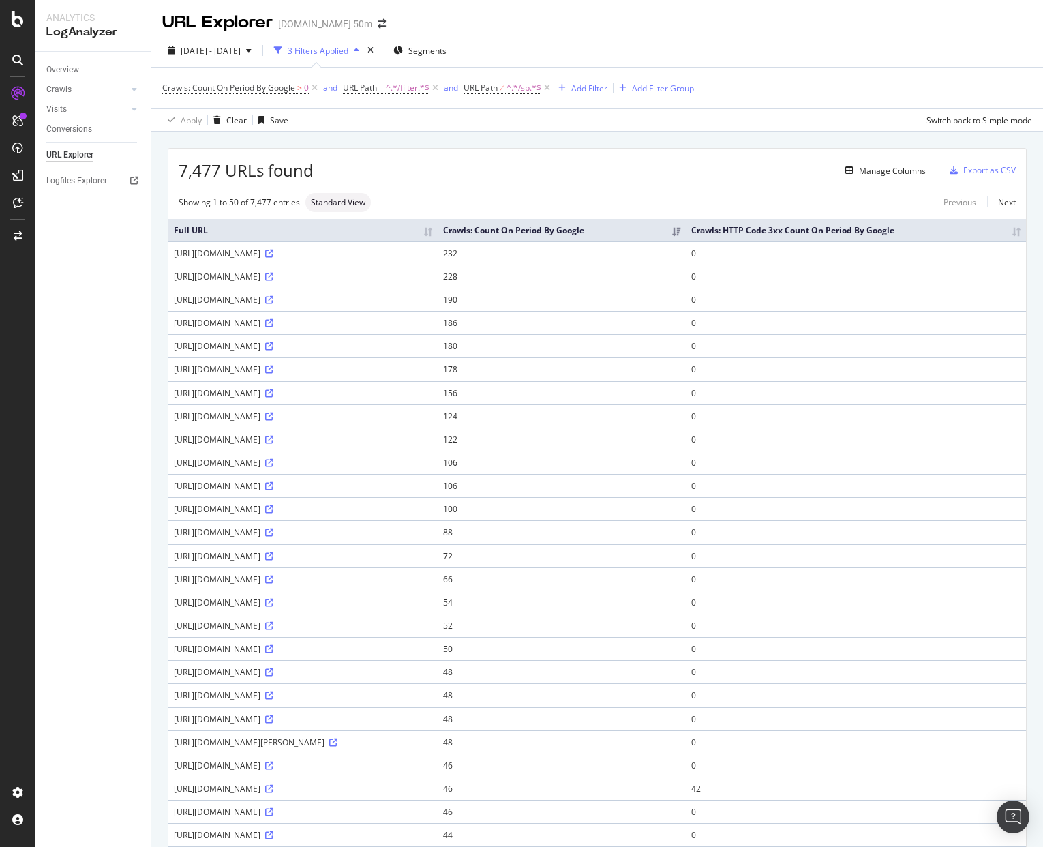
click at [594, 28] on div "URL Explorer Wayfair.com 50m" at bounding box center [597, 17] width 892 height 34
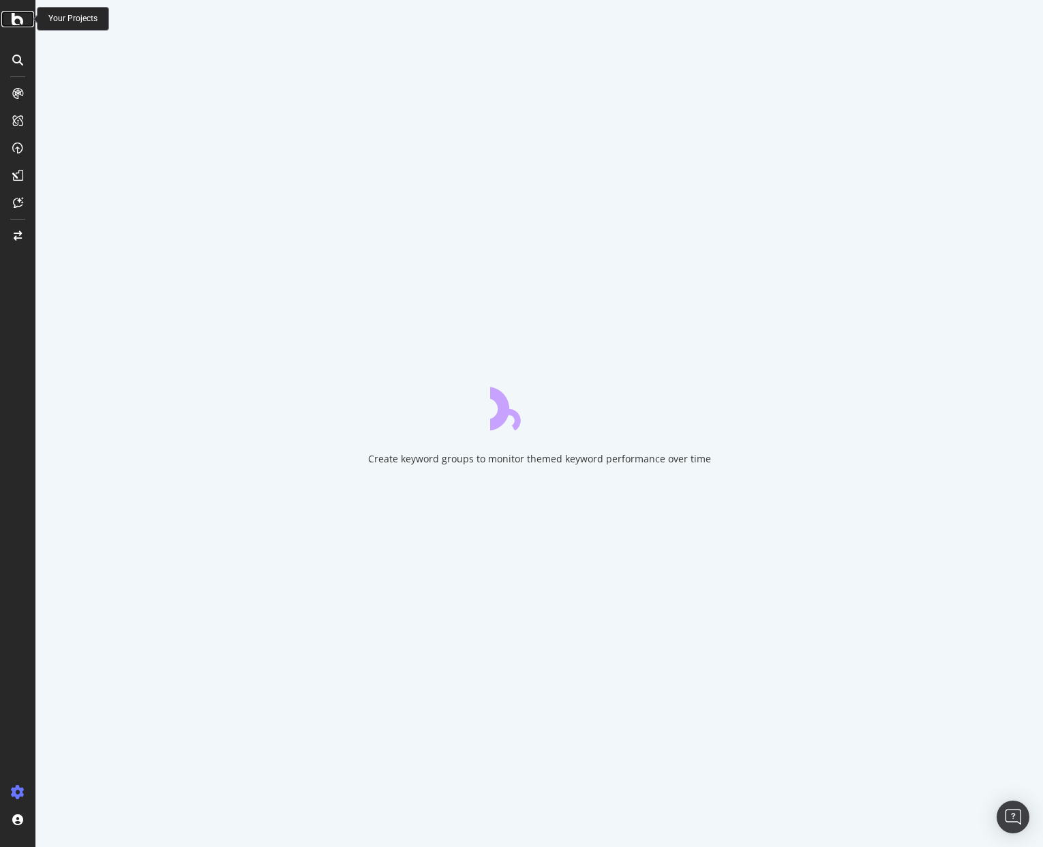
click at [16, 14] on icon at bounding box center [18, 19] width 12 height 16
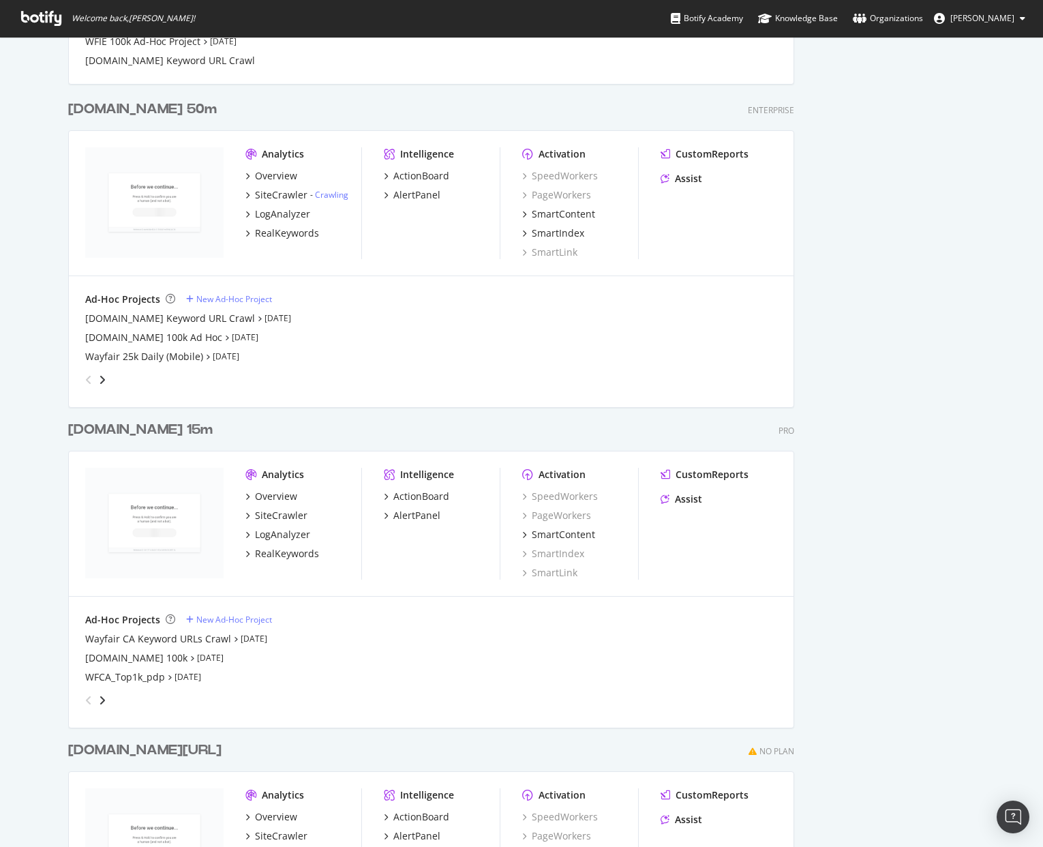
scroll to position [1886, 0]
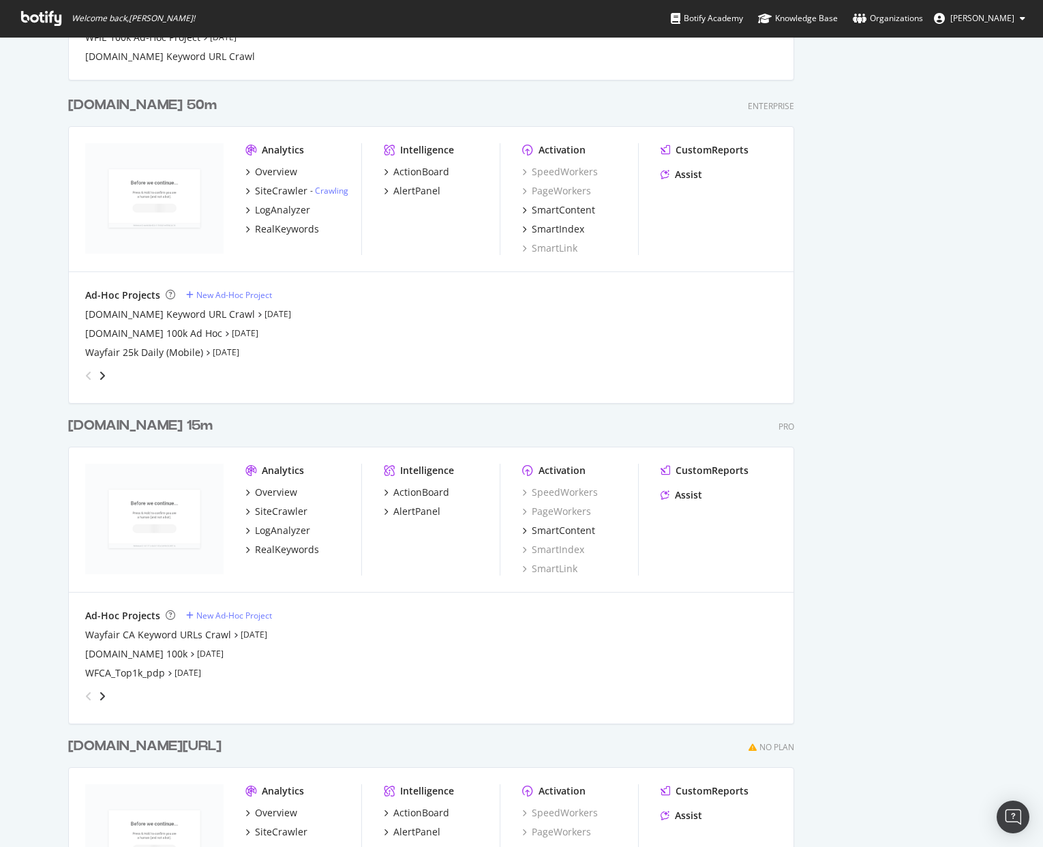
click at [111, 426] on div "Wayfair.ca 15m" at bounding box center [140, 426] width 145 height 20
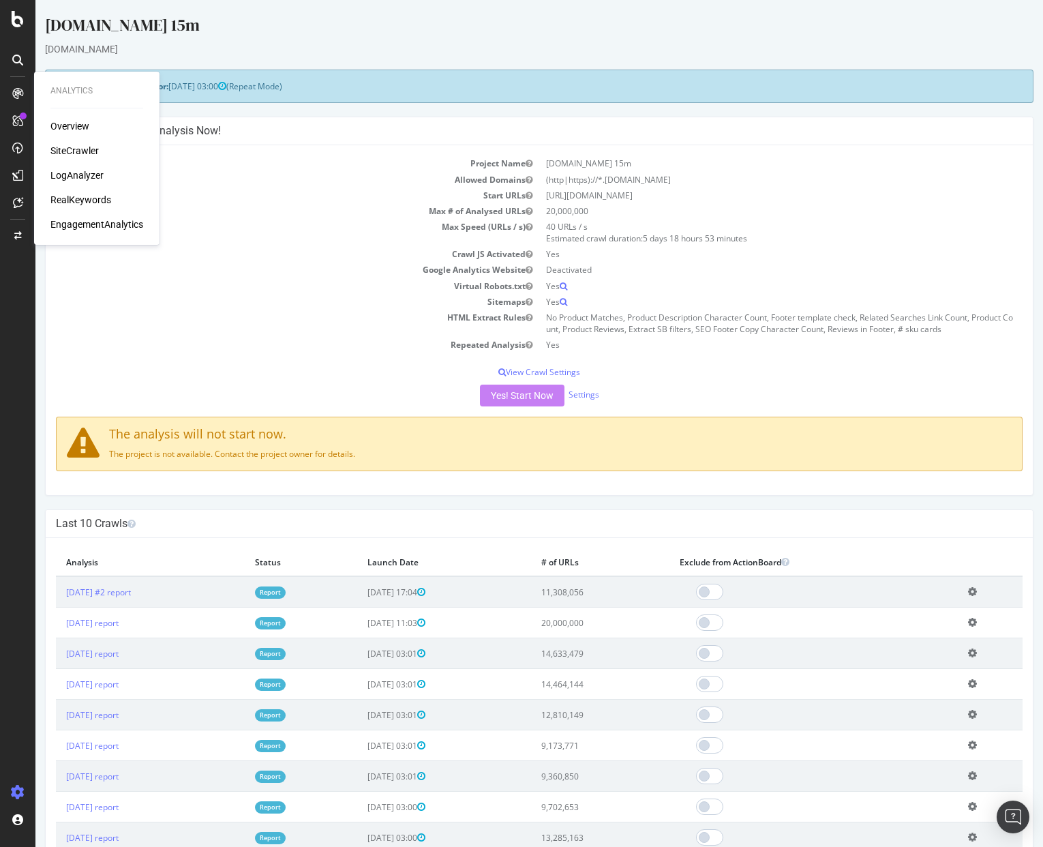
click at [92, 171] on div "LogAnalyzer" at bounding box center [76, 175] width 53 height 14
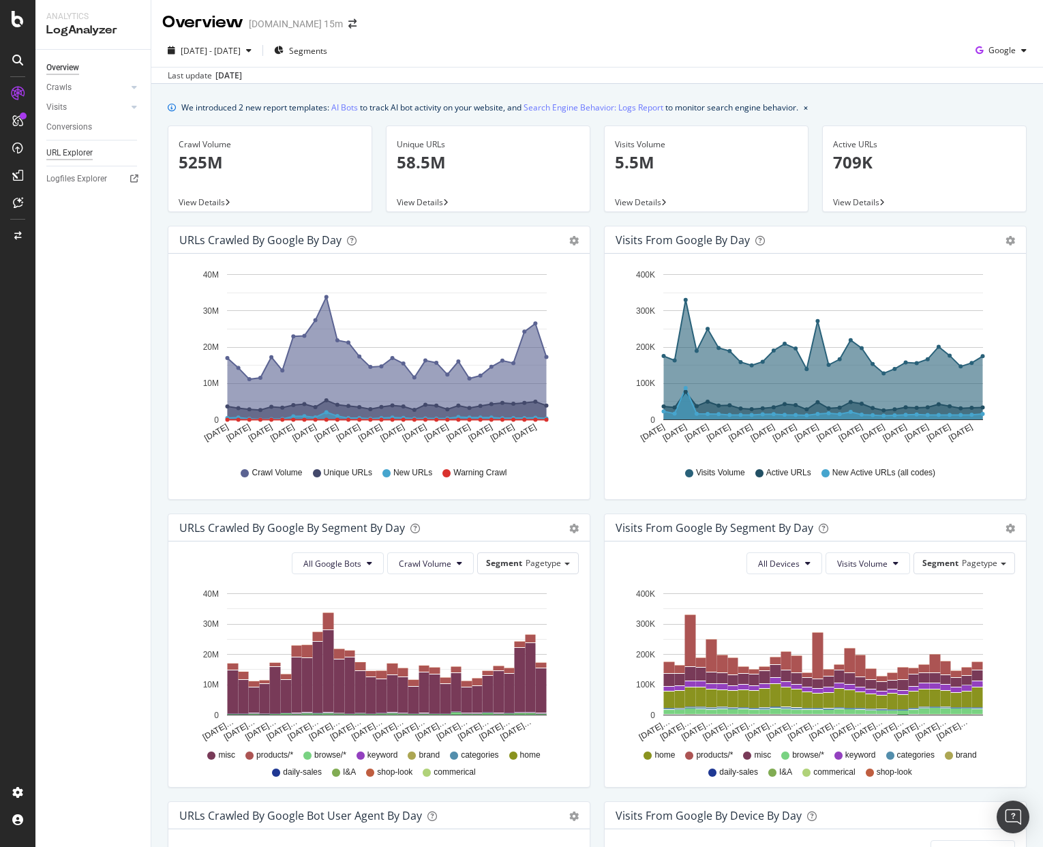
click at [71, 152] on div "URL Explorer" at bounding box center [69, 153] width 46 height 14
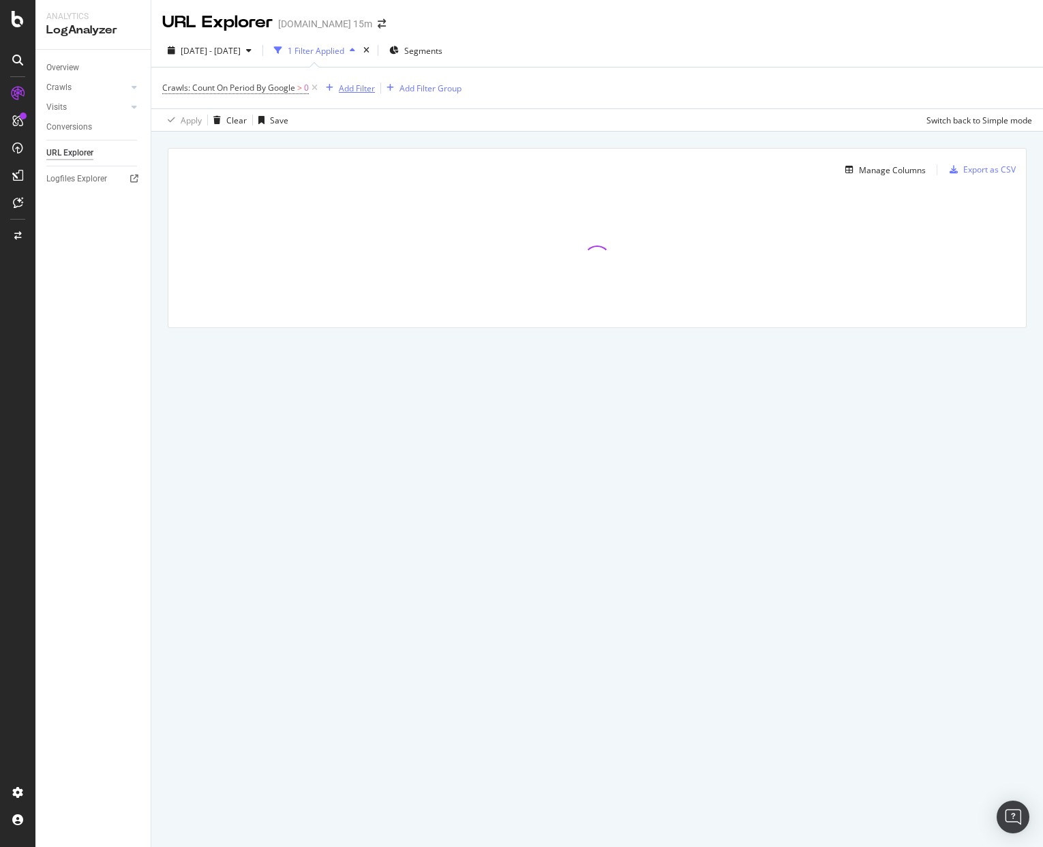
click at [356, 86] on div "Add Filter" at bounding box center [357, 89] width 36 height 12
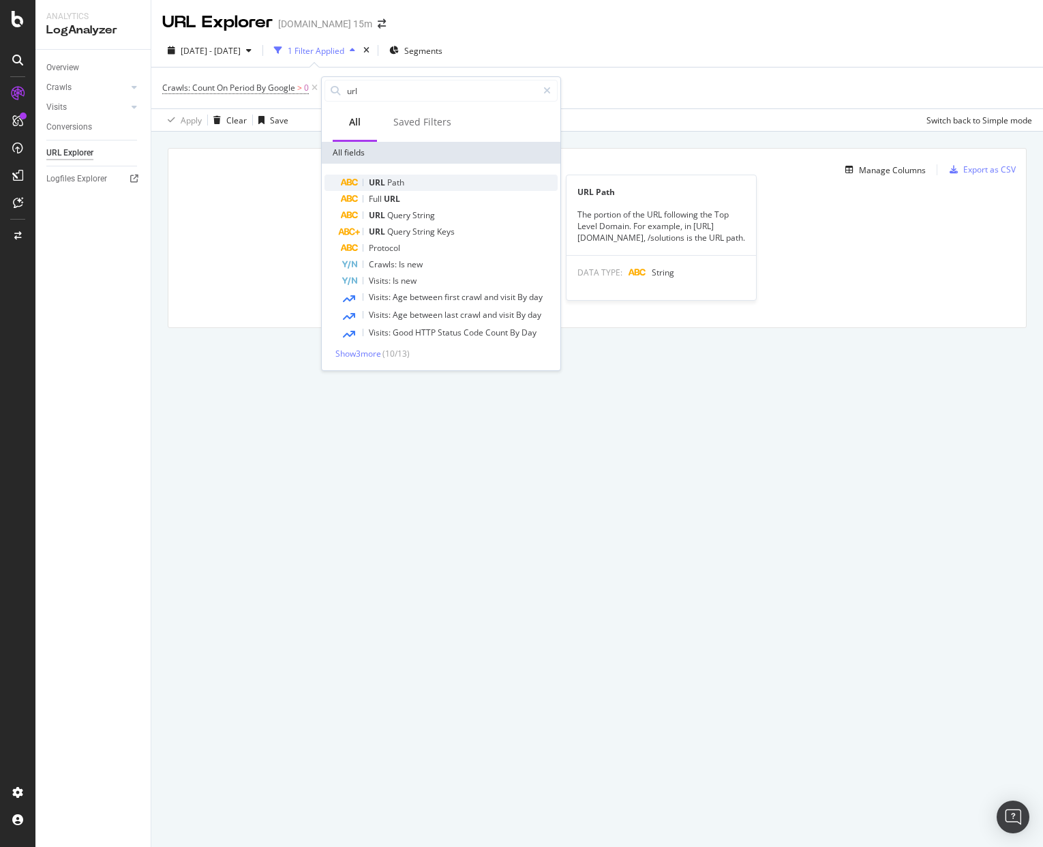
type input "url"
click at [393, 175] on div "URL Path" at bounding box center [449, 183] width 217 height 16
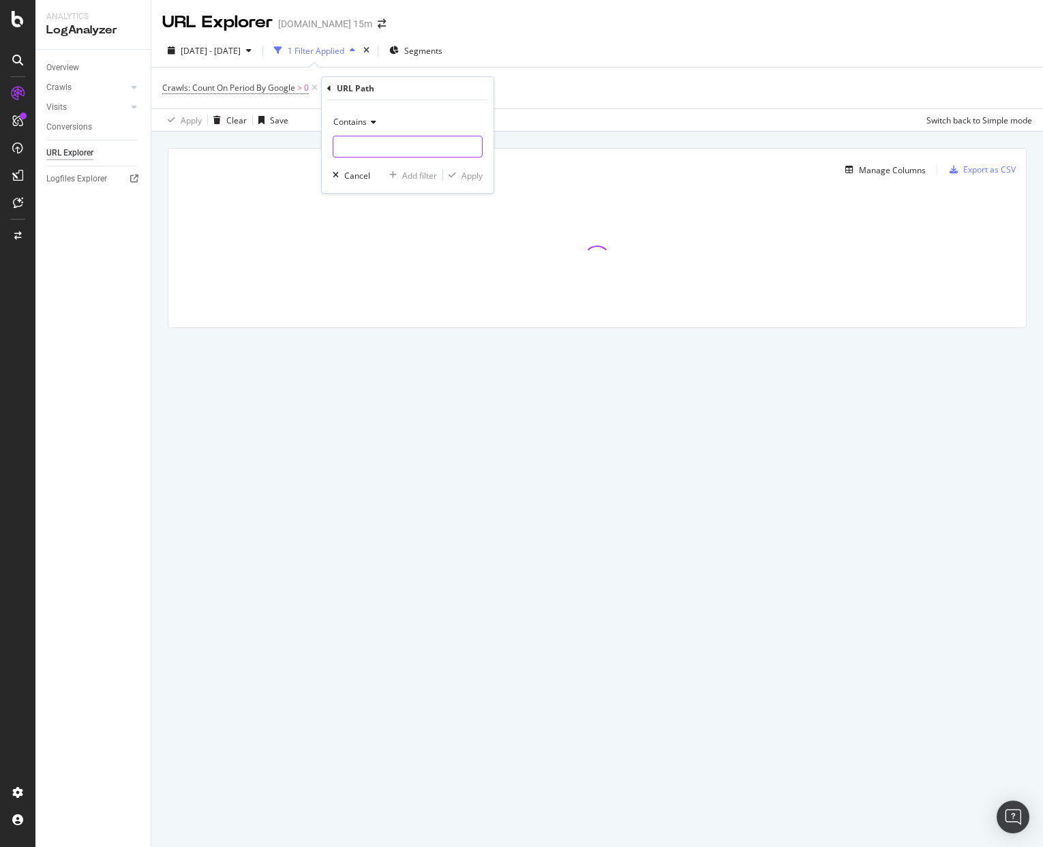
click at [399, 149] on input "text" at bounding box center [408, 147] width 149 height 22
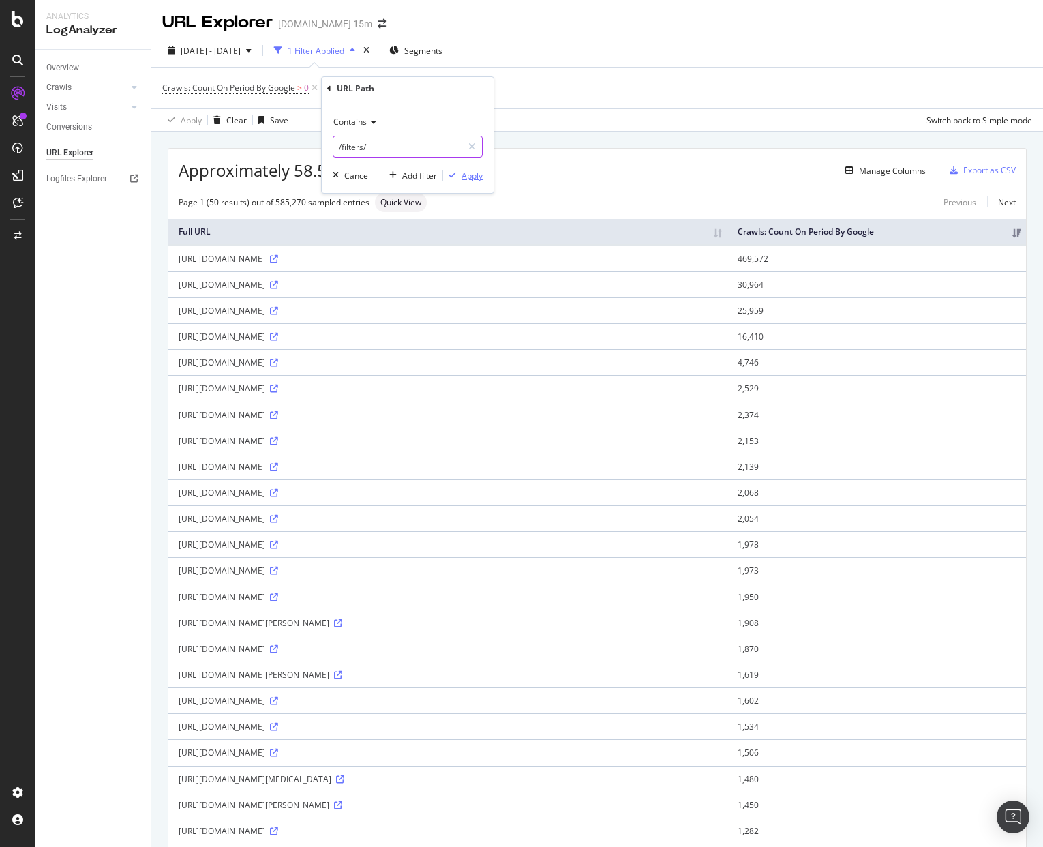
type input "/filters/"
click at [479, 173] on div "Apply" at bounding box center [472, 176] width 21 height 12
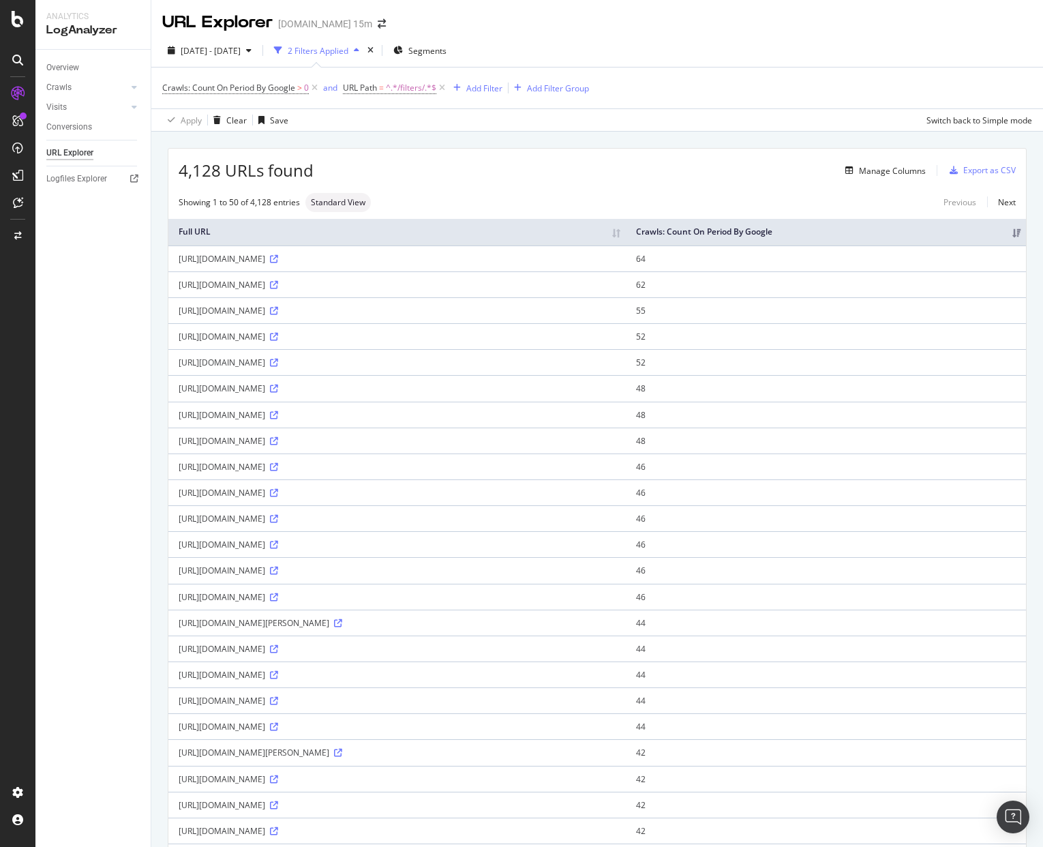
click at [554, 25] on div "URL Explorer Wayfair.ca 15m" at bounding box center [597, 17] width 892 height 34
click at [495, 86] on div "Add Filter" at bounding box center [484, 89] width 36 height 12
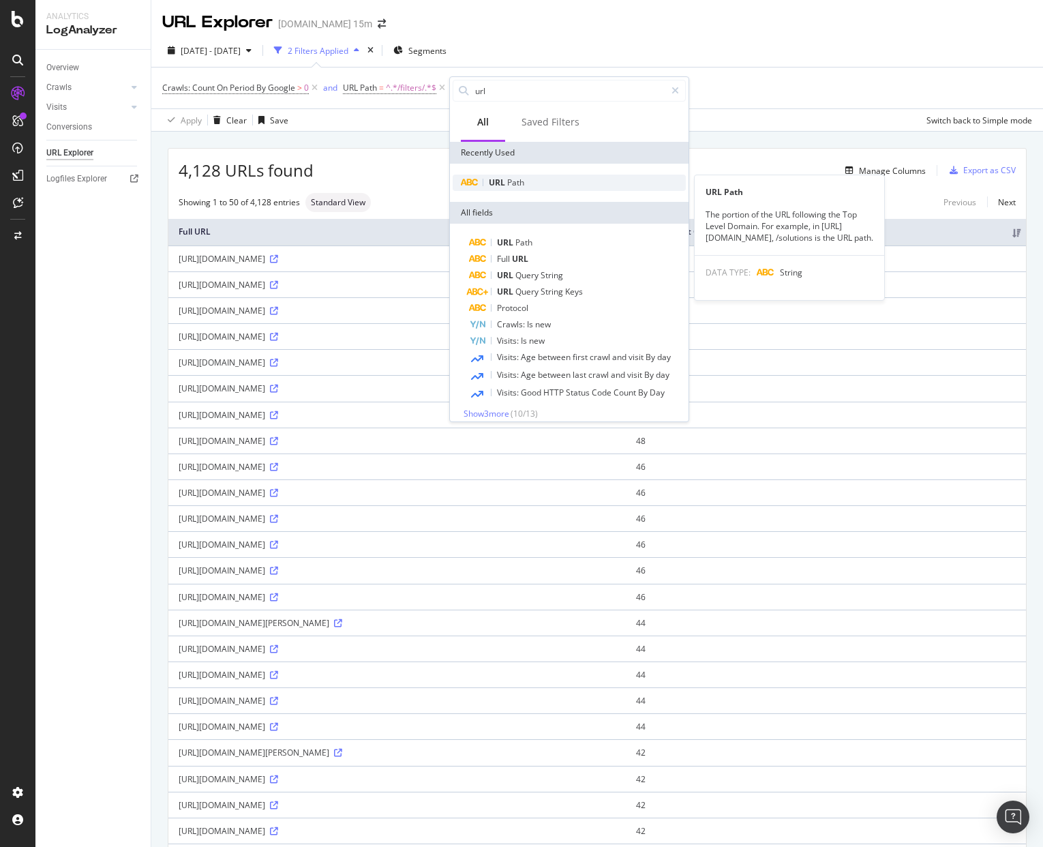
click at [514, 175] on div "URL Path" at bounding box center [569, 183] width 233 height 16
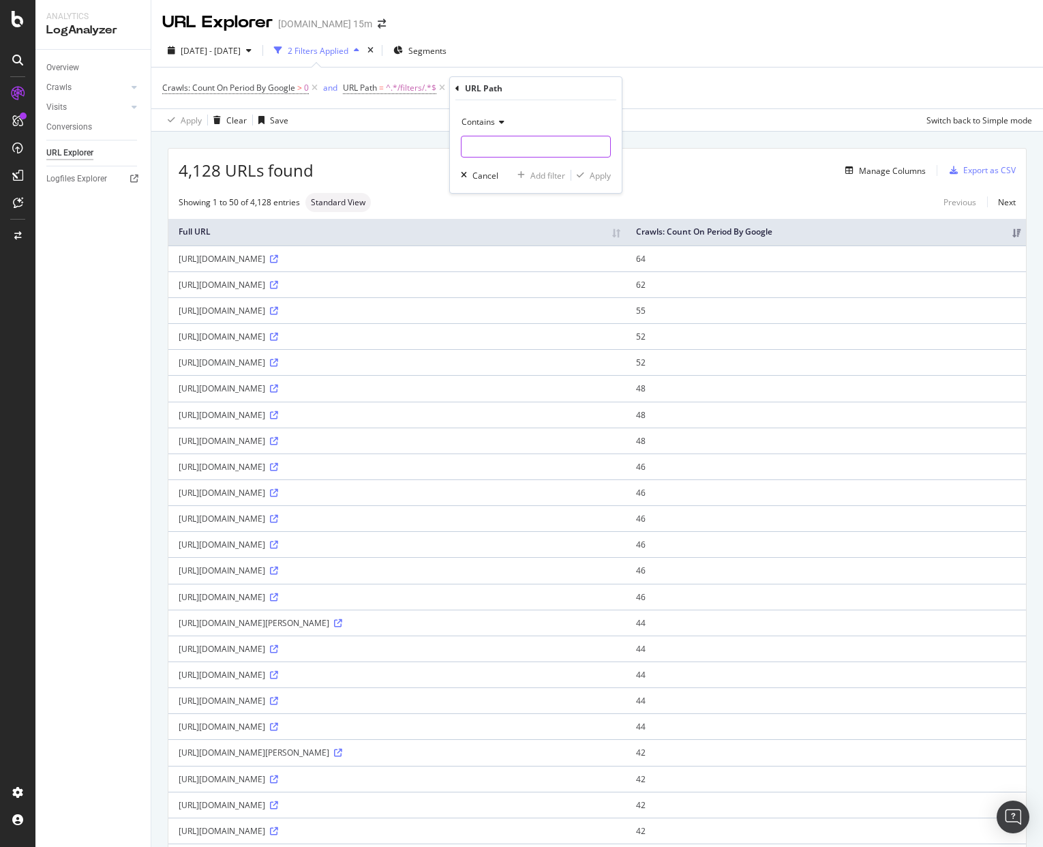
click at [551, 146] on input "text" at bounding box center [536, 147] width 149 height 22
type input "/sb"
click at [602, 177] on div "Apply" at bounding box center [600, 176] width 21 height 12
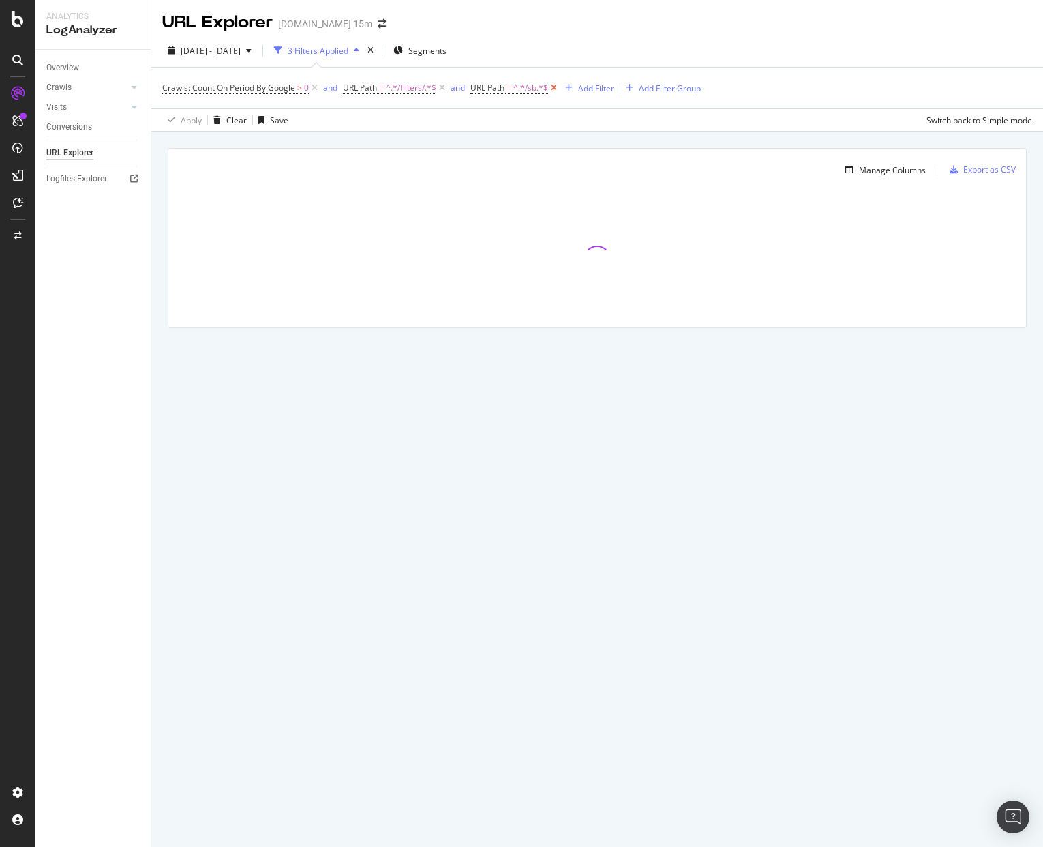
click at [557, 87] on icon at bounding box center [554, 88] width 12 height 14
click at [419, 91] on span "^.*/filters/.*$" at bounding box center [411, 87] width 50 height 19
click at [405, 142] on input "/filters/" at bounding box center [420, 145] width 129 height 22
click at [410, 146] on input "/filters/" at bounding box center [420, 145] width 129 height 22
type input "/filter"
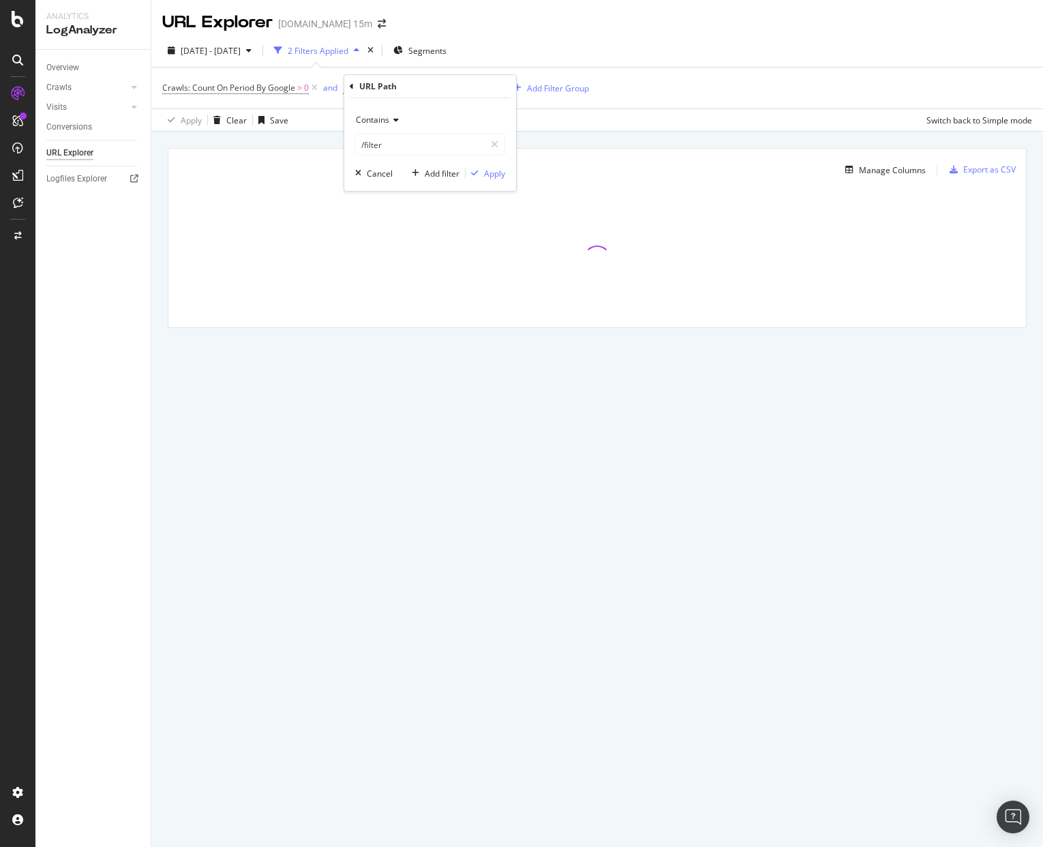
click at [642, 45] on div "2025 Aug. 22nd - Sep. 20th 2 Filters Applied Segments" at bounding box center [597, 53] width 892 height 27
click at [481, 87] on div "Add Filter" at bounding box center [484, 89] width 36 height 12
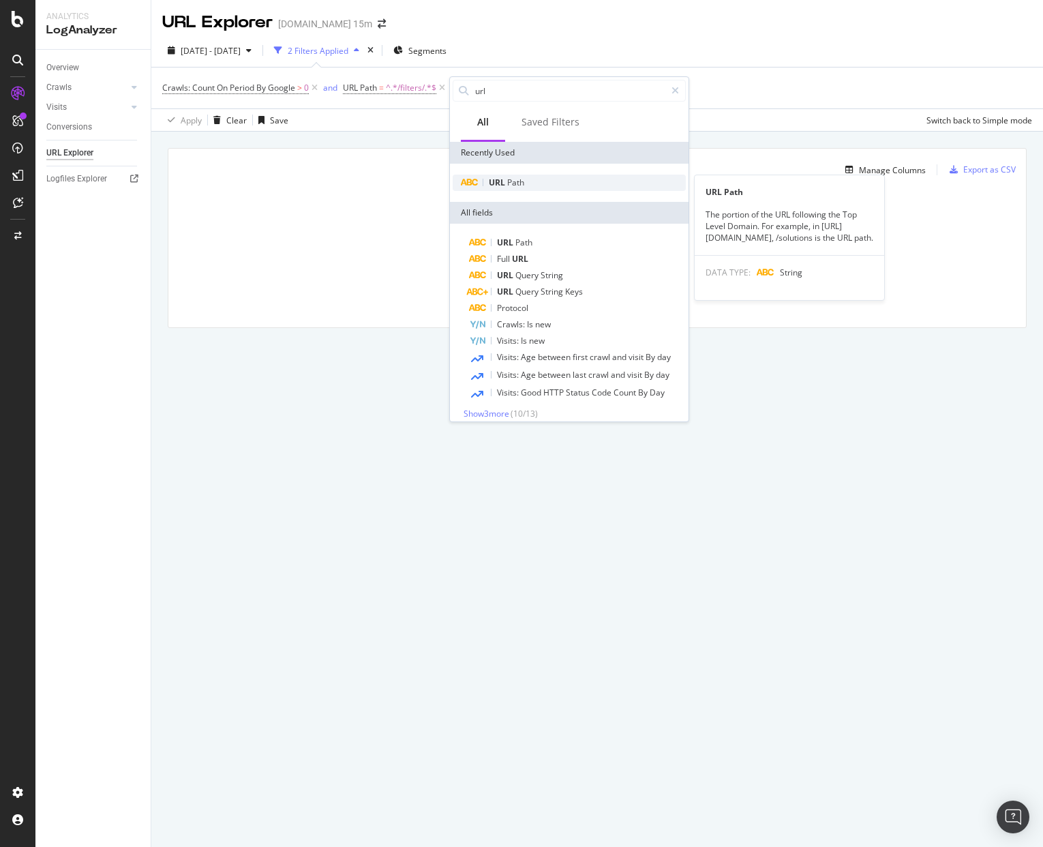
click at [524, 185] on span "Path" at bounding box center [515, 183] width 17 height 12
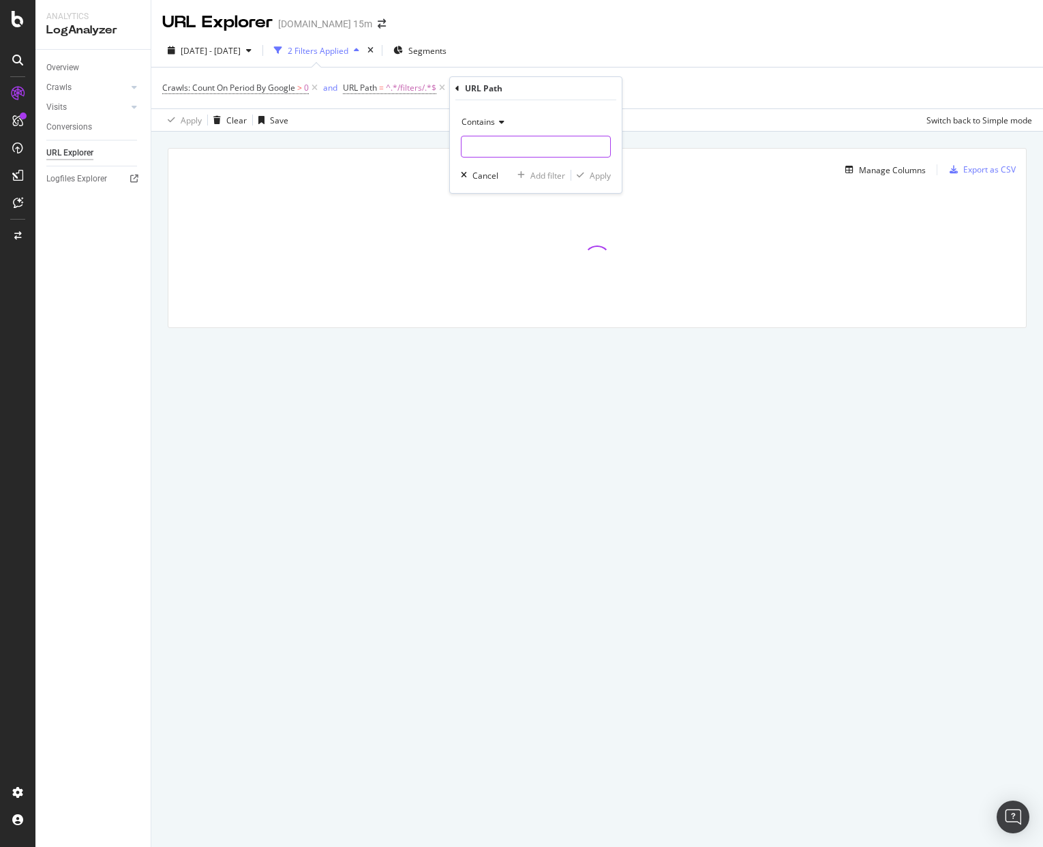
click at [498, 143] on input "text" at bounding box center [536, 147] width 149 height 22
type input "/filter"
click at [604, 177] on div "Apply" at bounding box center [600, 176] width 21 height 12
click at [444, 88] on icon at bounding box center [442, 88] width 12 height 14
click at [596, 40] on div "2025 Aug. 22nd - Sep. 20th 2 Filters Applied Segments" at bounding box center [597, 53] width 892 height 27
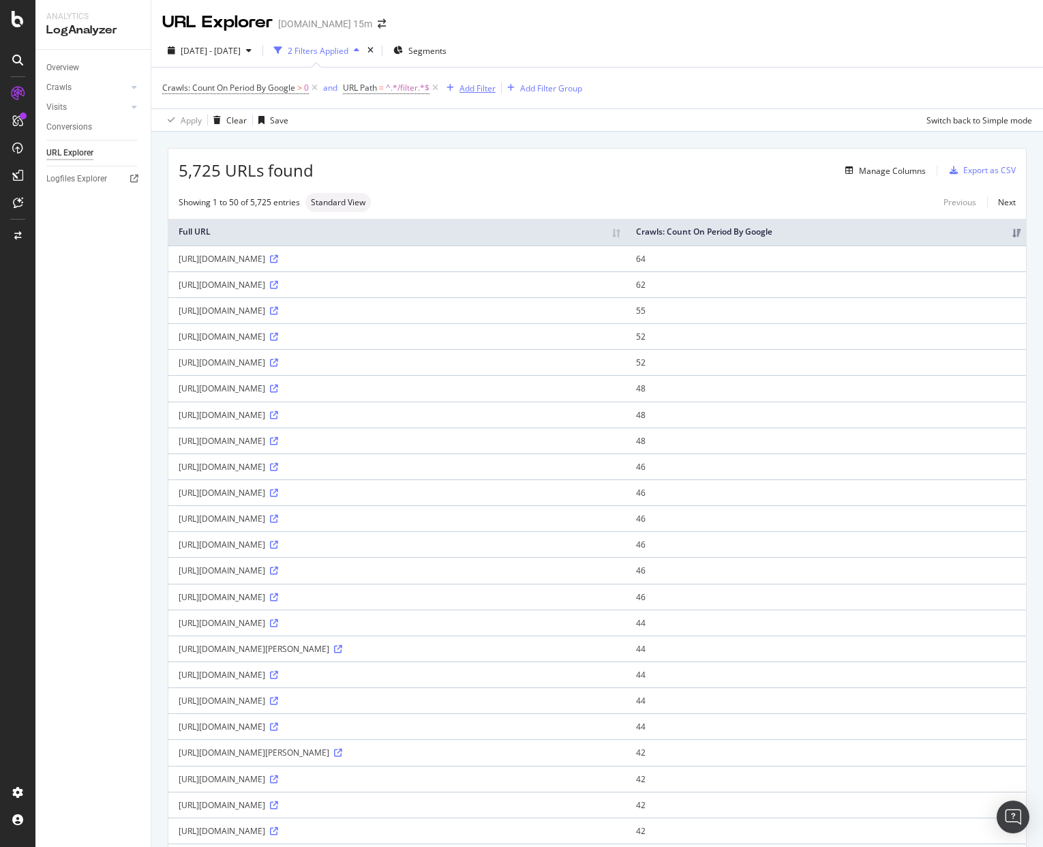
click at [482, 90] on div "Add Filter" at bounding box center [478, 89] width 36 height 12
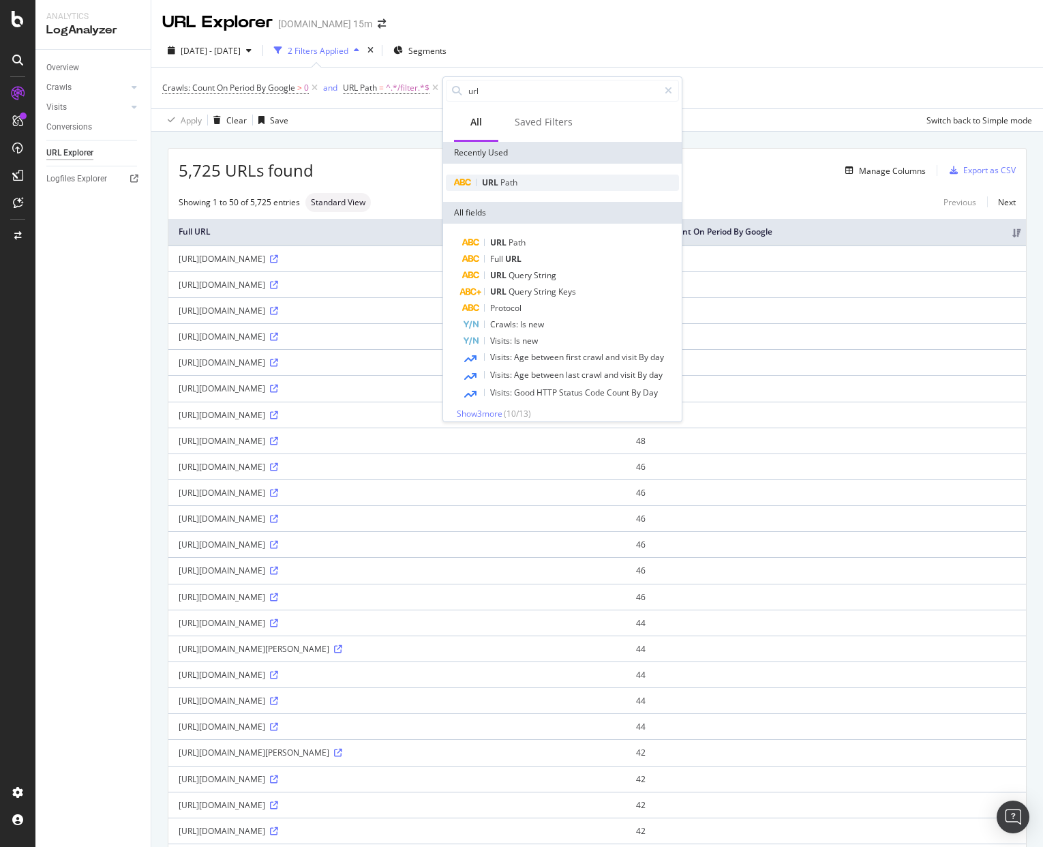
click at [512, 183] on span "Path" at bounding box center [509, 183] width 17 height 12
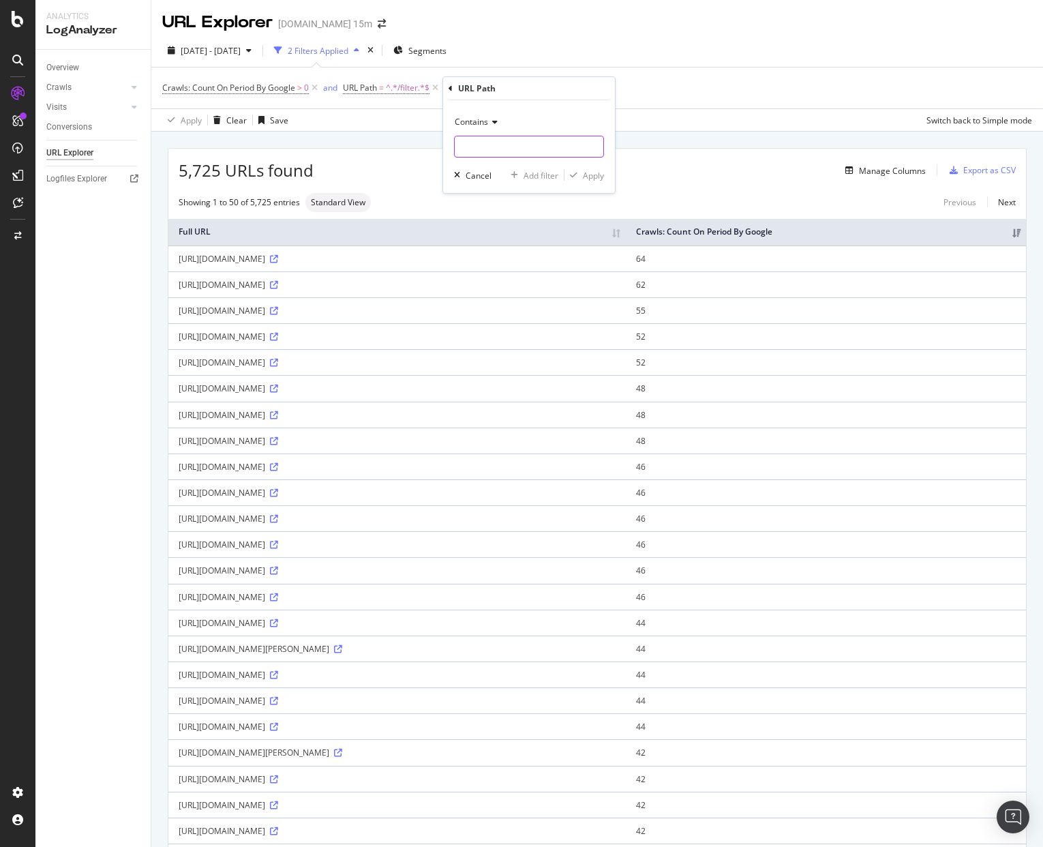
click at [501, 149] on input "text" at bounding box center [529, 147] width 149 height 22
type input "s"
drag, startPoint x: 500, startPoint y: 149, endPoint x: 465, endPoint y: 149, distance: 34.8
click at [465, 149] on input "/sb" at bounding box center [519, 147] width 129 height 22
type input "/cat/"
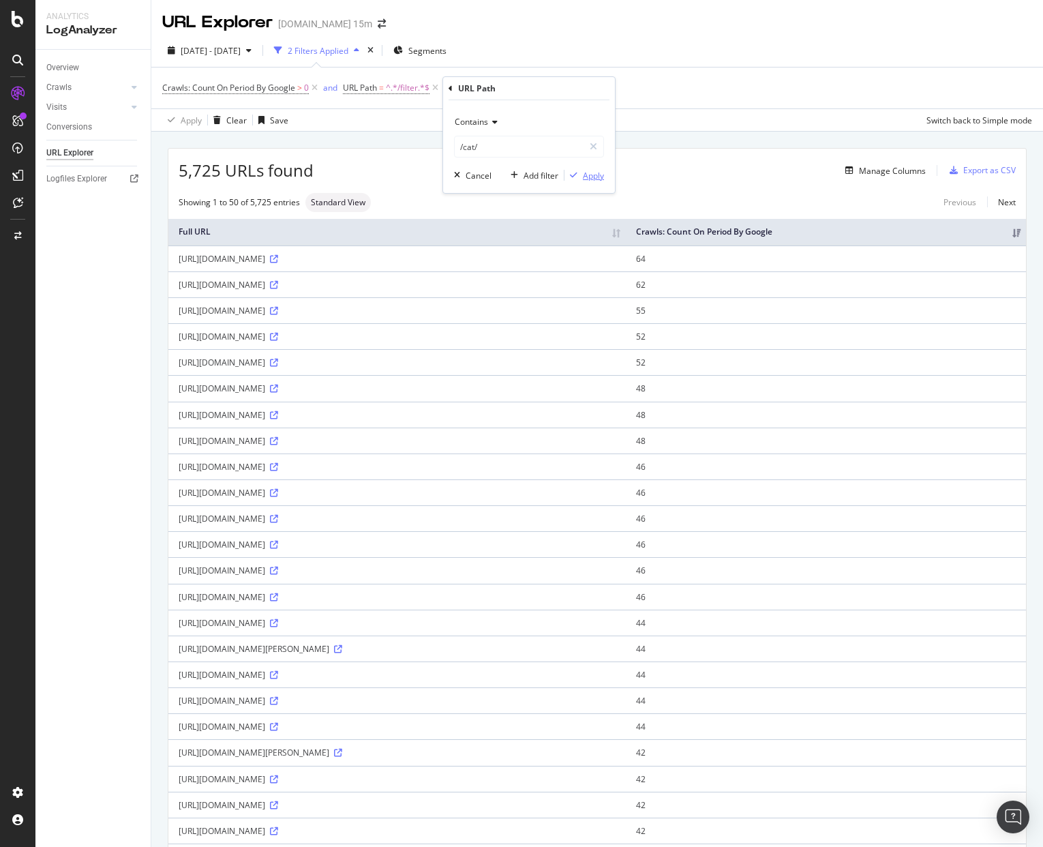
click at [597, 174] on div "Apply" at bounding box center [593, 176] width 21 height 12
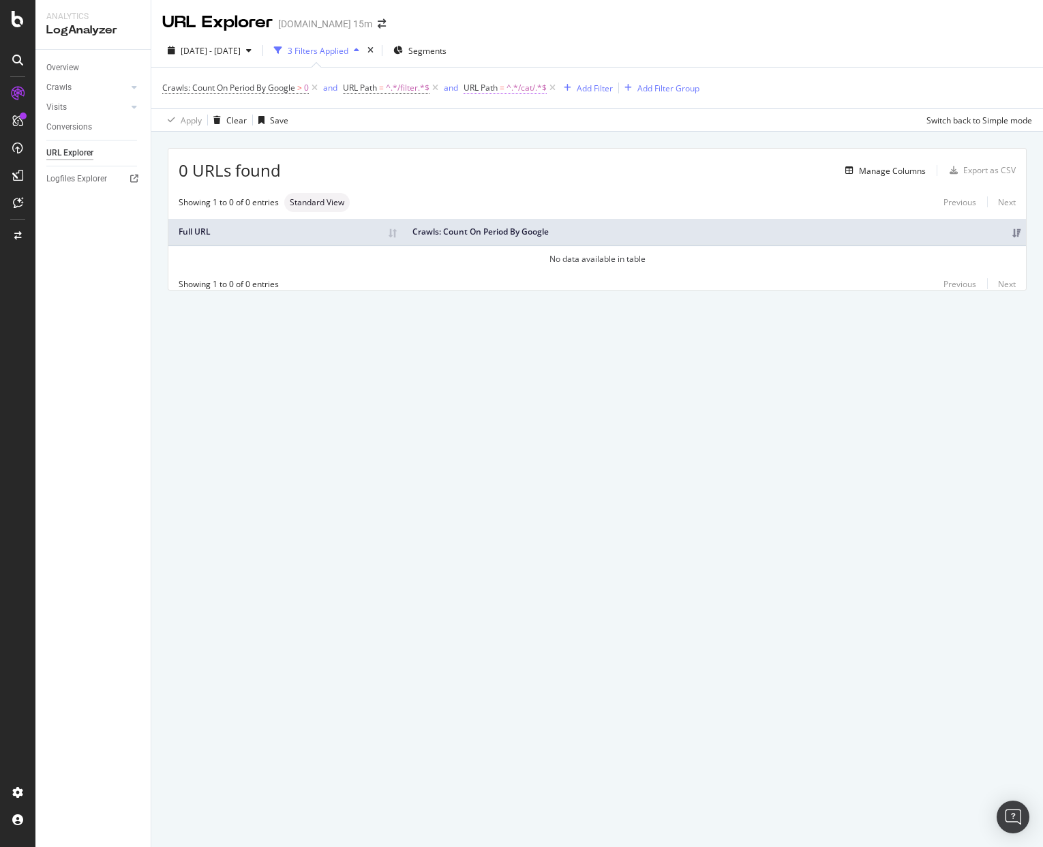
click at [527, 88] on span "^.*/cat/.*$" at bounding box center [527, 87] width 40 height 19
click at [516, 146] on input "/cat/" at bounding box center [542, 145] width 129 height 22
type input "/sb"
click at [606, 170] on div "Apply" at bounding box center [616, 174] width 21 height 12
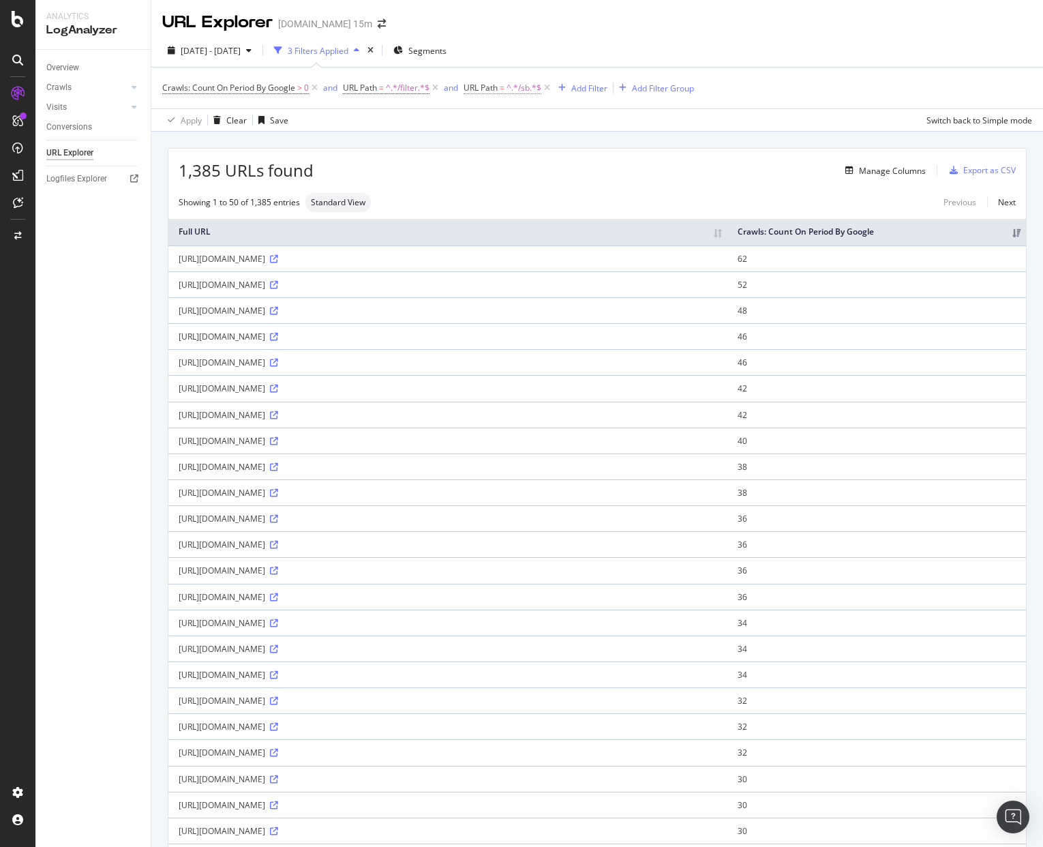
click at [490, 89] on span "URL Path" at bounding box center [481, 88] width 34 height 12
click at [708, 41] on div "2025 Aug. 22nd - Sep. 20th 3 Filters Applied Segments" at bounding box center [597, 53] width 892 height 27
click at [494, 89] on span "URL Path" at bounding box center [481, 88] width 34 height 12
click at [677, 14] on div "URL Explorer Wayfair.ca 15m" at bounding box center [597, 17] width 892 height 34
click at [739, 29] on div "URL Explorer Wayfair.ca 15m" at bounding box center [597, 17] width 892 height 34
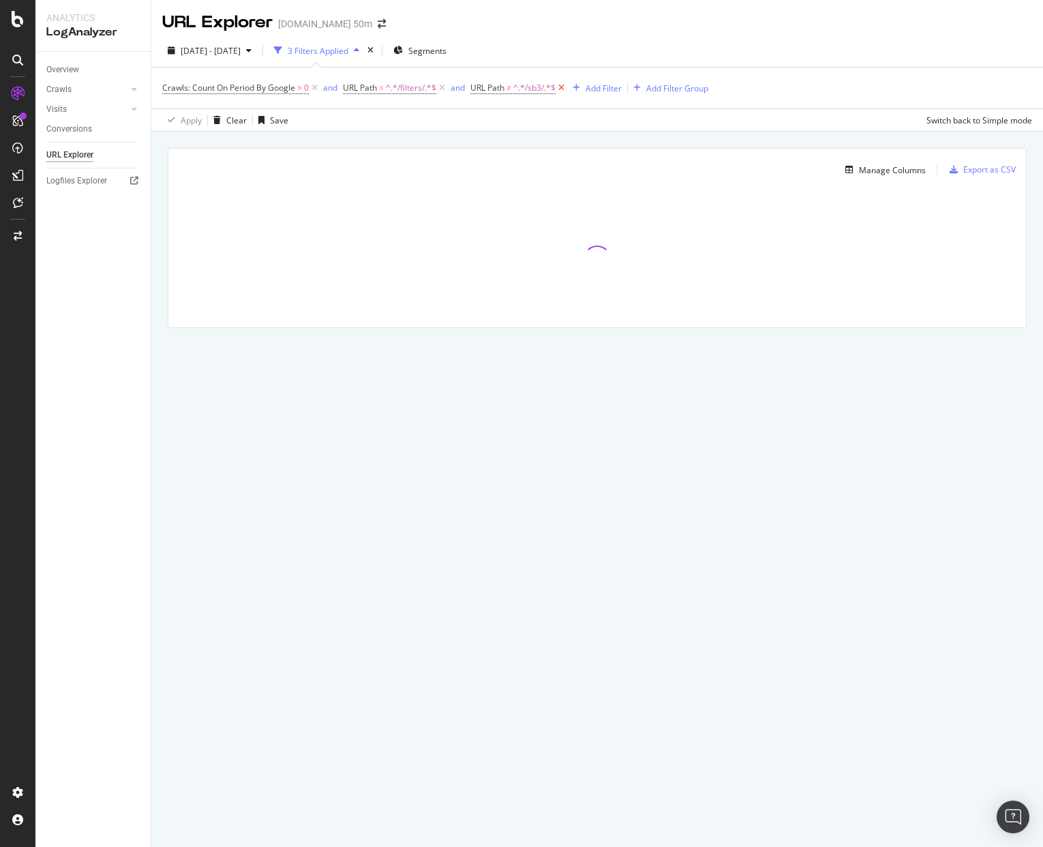
click at [566, 89] on icon at bounding box center [562, 88] width 12 height 14
click at [443, 87] on icon at bounding box center [442, 88] width 12 height 14
click at [68, 68] on div "Overview" at bounding box center [62, 70] width 33 height 14
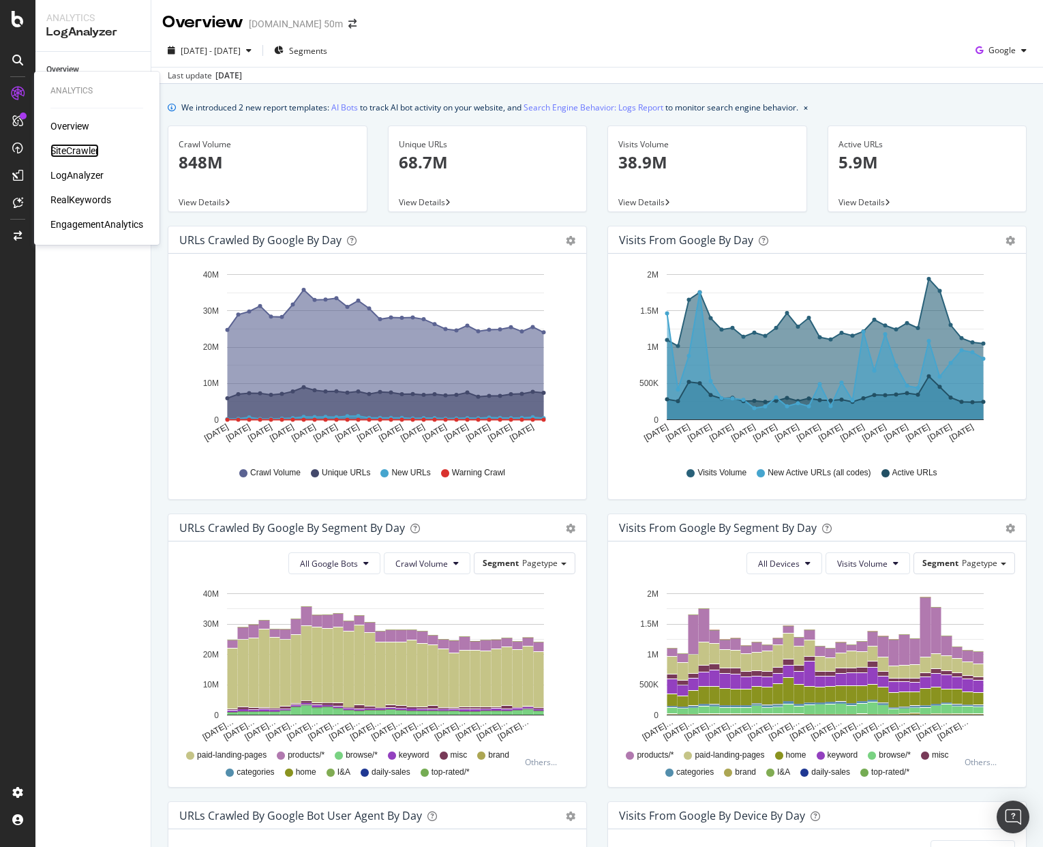
click at [74, 147] on div "SiteCrawler" at bounding box center [74, 151] width 48 height 14
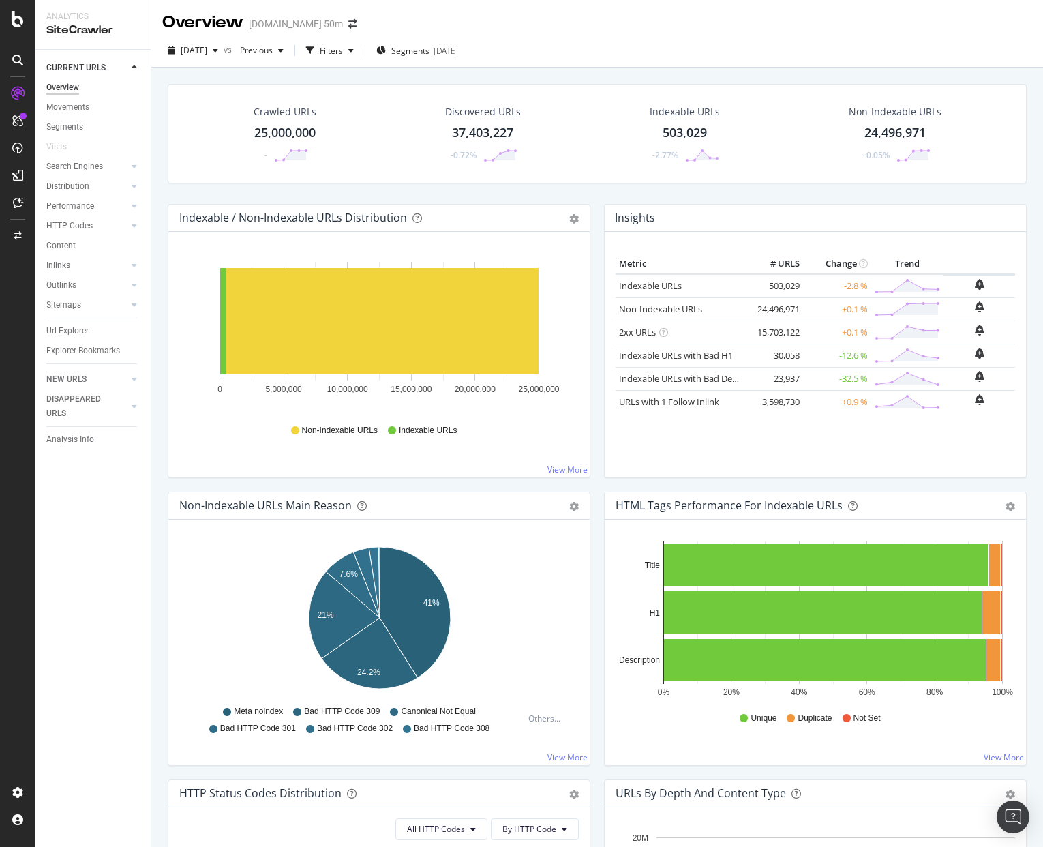
click at [572, 15] on div "Overview Wayfair.com 50m" at bounding box center [597, 17] width 892 height 34
click at [462, 18] on div "Overview Wayfair.com 50m" at bounding box center [597, 17] width 892 height 34
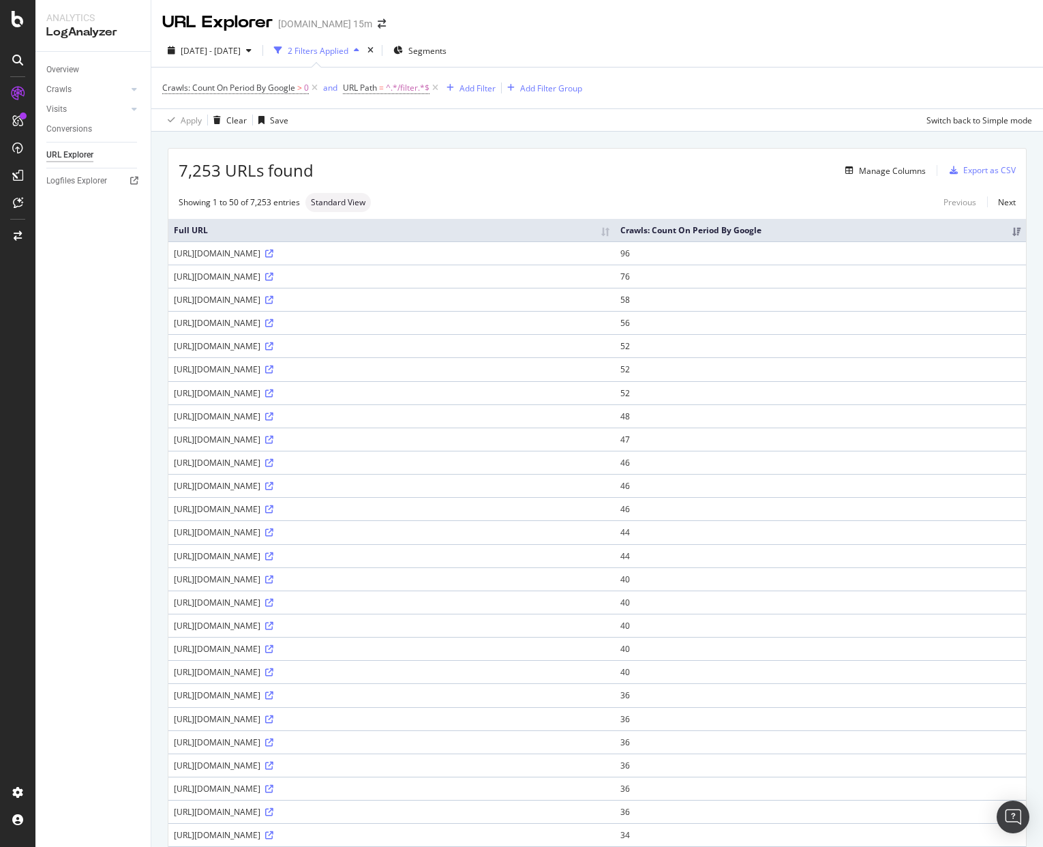
click at [730, 189] on div "7,253 URLs found Manage Columns Export as CSV Showing 1 to 50 of 7,253 entries …" at bounding box center [597, 785] width 858 height 1273
click at [488, 91] on div "Add Filter" at bounding box center [478, 89] width 36 height 12
drag, startPoint x: 493, startPoint y: 93, endPoint x: 409, endPoint y: 93, distance: 84.6
click at [409, 93] on body "Analytics LogAnalyzer Overview Crawls Daily Distribution Segments Distribution …" at bounding box center [521, 423] width 1043 height 847
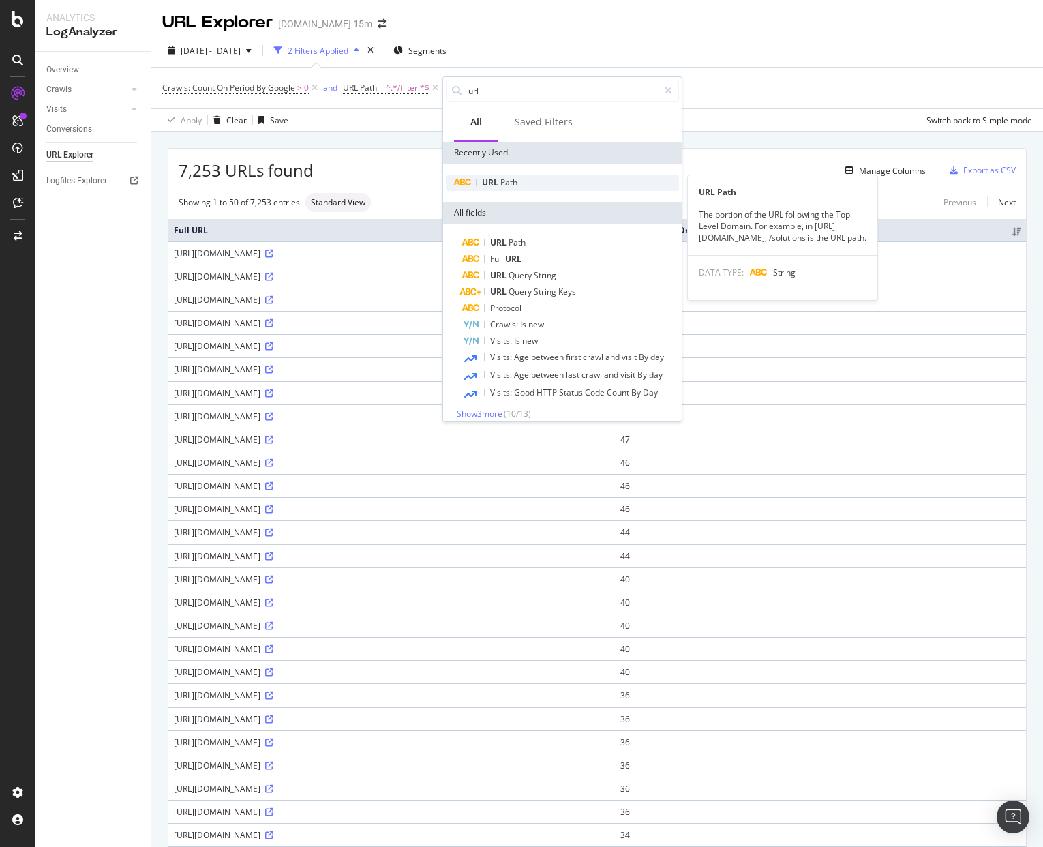
type input "url"
click at [498, 182] on span "URL" at bounding box center [491, 183] width 18 height 12
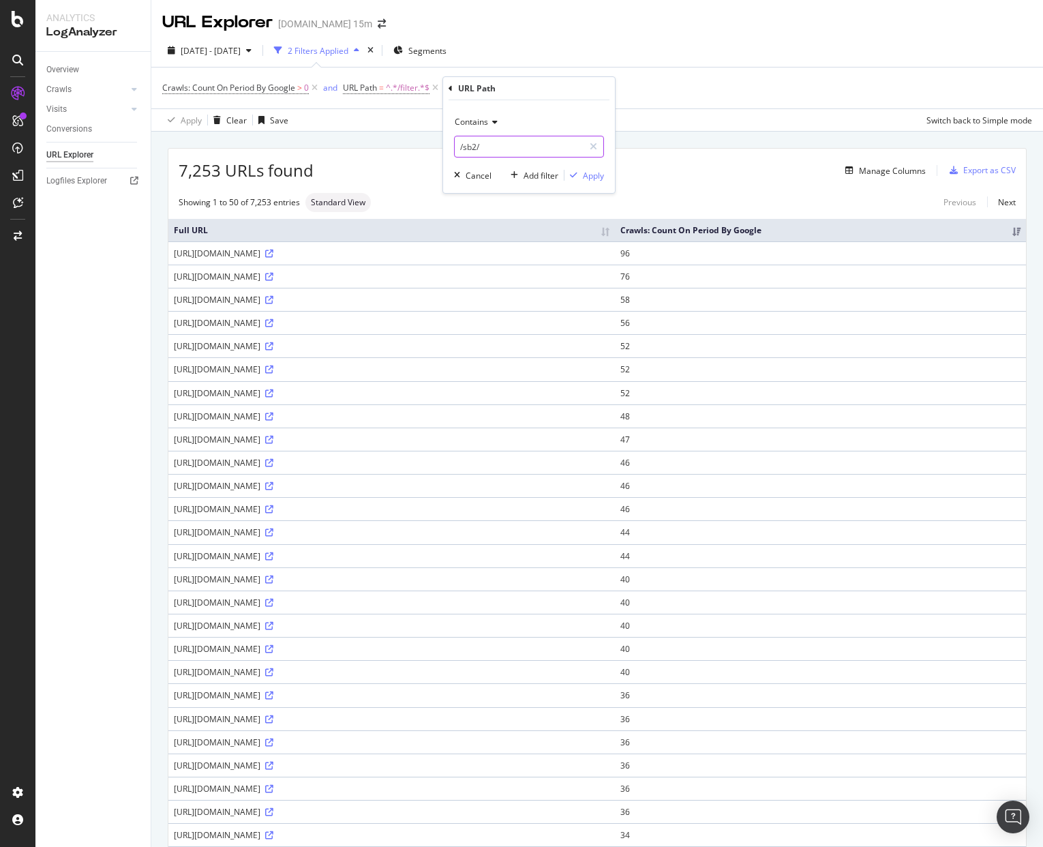
click at [502, 149] on input "/sb2/" at bounding box center [519, 147] width 129 height 22
click at [506, 151] on input "/sb2/" at bounding box center [519, 147] width 129 height 22
type input "/sb"
click at [597, 172] on div "Apply" at bounding box center [593, 176] width 21 height 12
click at [526, 87] on span "^.*/sb.*$" at bounding box center [524, 87] width 35 height 19
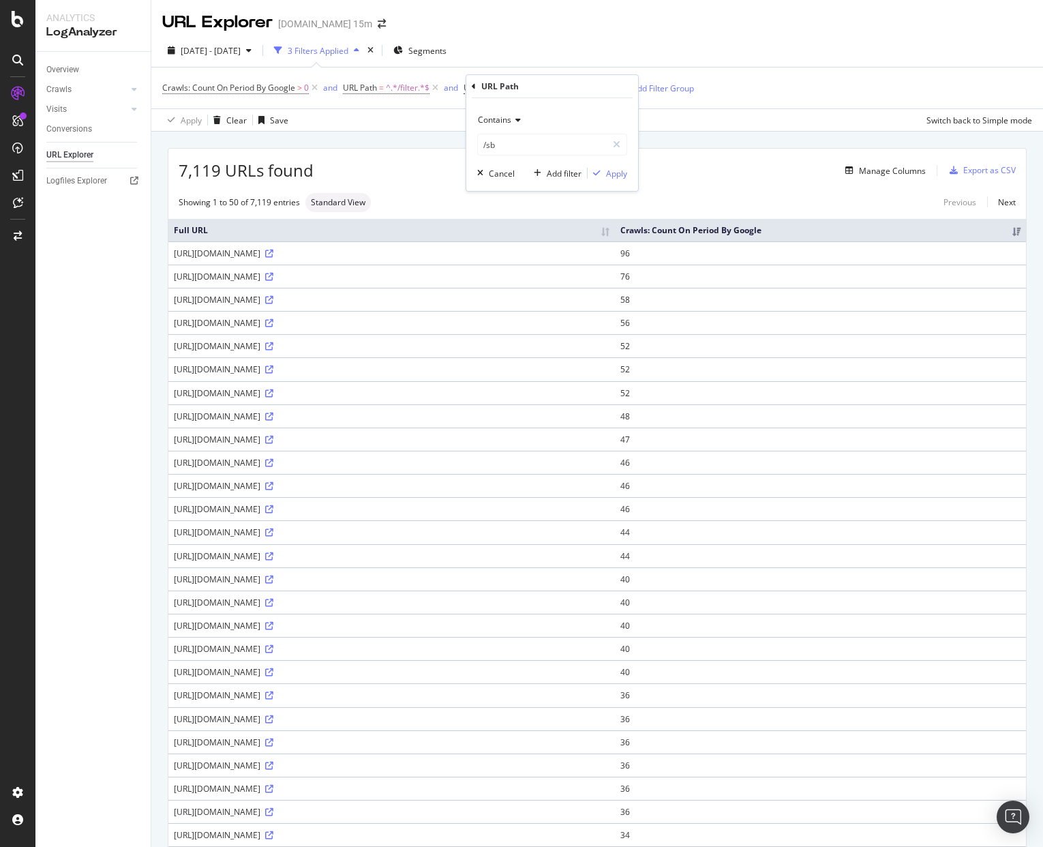
click at [519, 123] on icon at bounding box center [517, 120] width 10 height 8
click at [539, 273] on span "Doesn't contain" at bounding box center [513, 273] width 59 height 12
click at [621, 176] on div "Apply" at bounding box center [616, 174] width 21 height 12
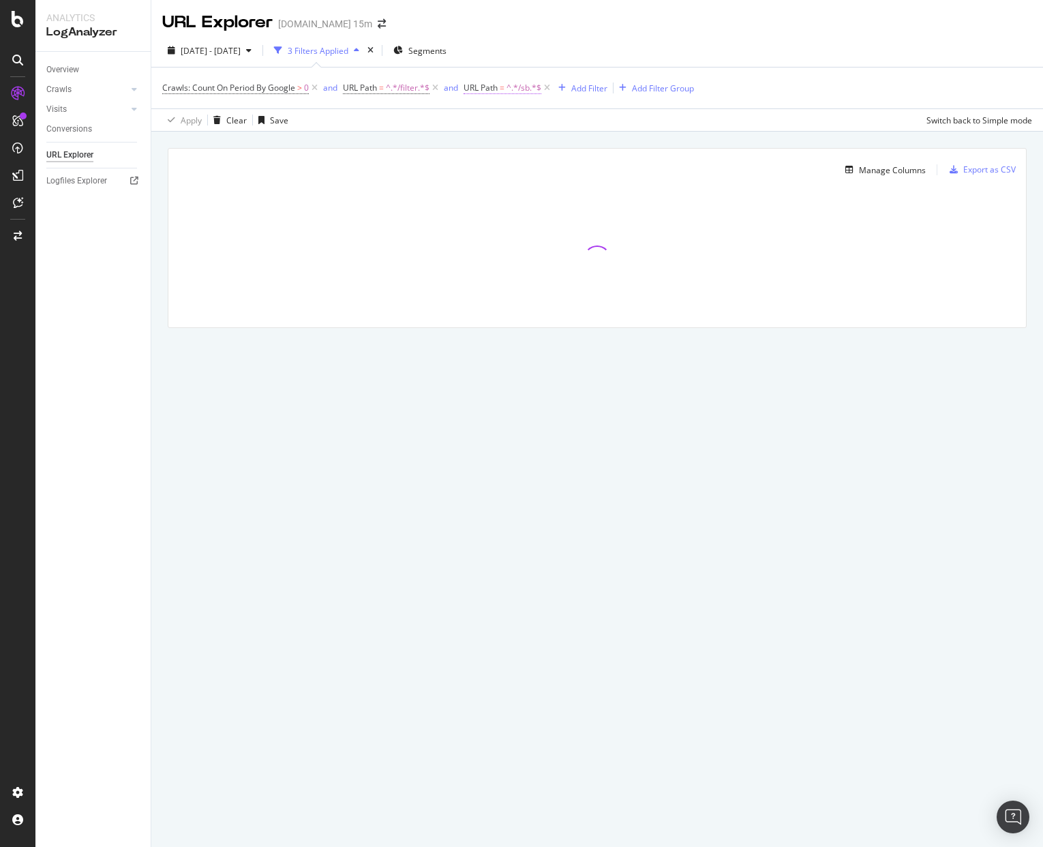
click at [492, 93] on span "URL Path" at bounding box center [481, 88] width 34 height 12
click at [685, 29] on div "URL Explorer Wayfair.co.uk 15m" at bounding box center [597, 17] width 892 height 34
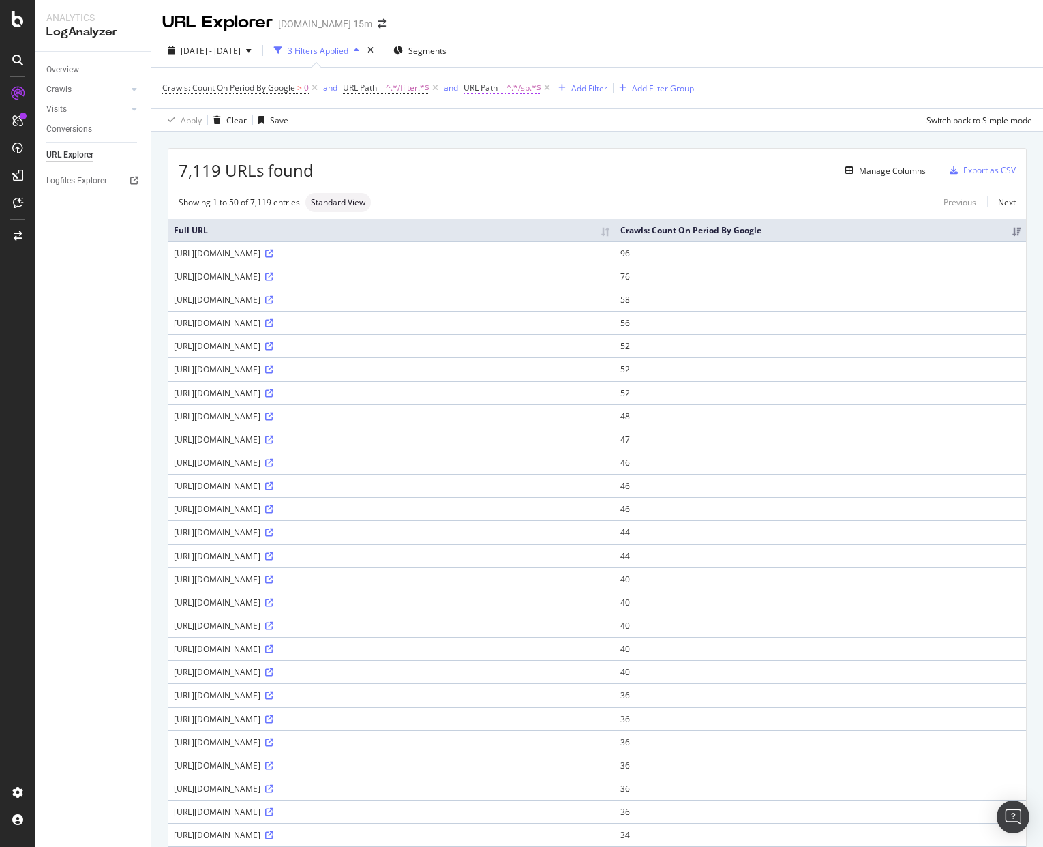
click at [516, 86] on span "^.*/sb.*$" at bounding box center [524, 87] width 35 height 19
click at [694, 26] on div "URL Explorer Wayfair.co.uk 15m" at bounding box center [597, 17] width 892 height 34
click at [527, 89] on span "^.*/sb.*$" at bounding box center [524, 87] width 35 height 19
click at [512, 144] on input "/sb" at bounding box center [542, 145] width 129 height 22
click at [626, 18] on div "URL Explorer Wayfair.co.uk 15m" at bounding box center [597, 17] width 892 height 34
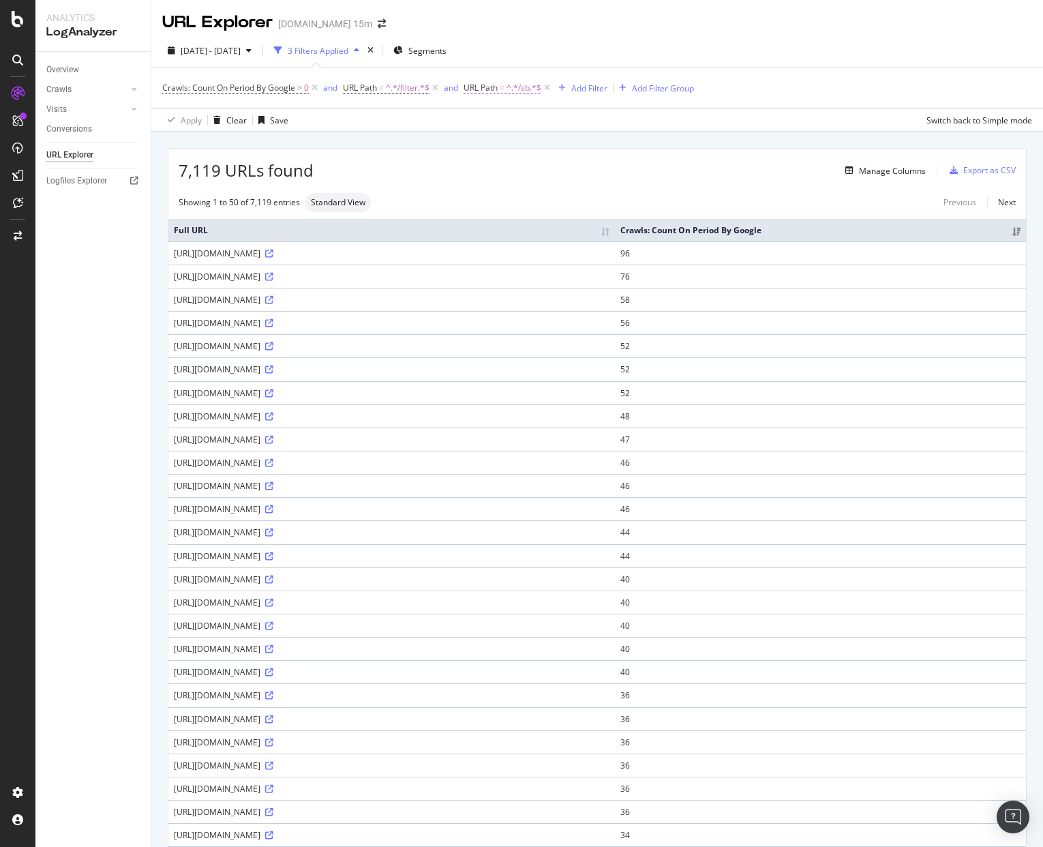
click at [487, 83] on span "URL Path" at bounding box center [481, 88] width 34 height 12
click at [632, 50] on div "2025 Aug. 22nd - Sep. 20th 3 Filters Applied Segments" at bounding box center [597, 53] width 892 height 27
click at [625, 13] on div "URL Explorer Wayfair.co.uk 15m" at bounding box center [597, 17] width 892 height 34
click at [535, 90] on span "^.*/sb.*$" at bounding box center [524, 87] width 35 height 19
click at [518, 120] on icon at bounding box center [517, 120] width 10 height 8
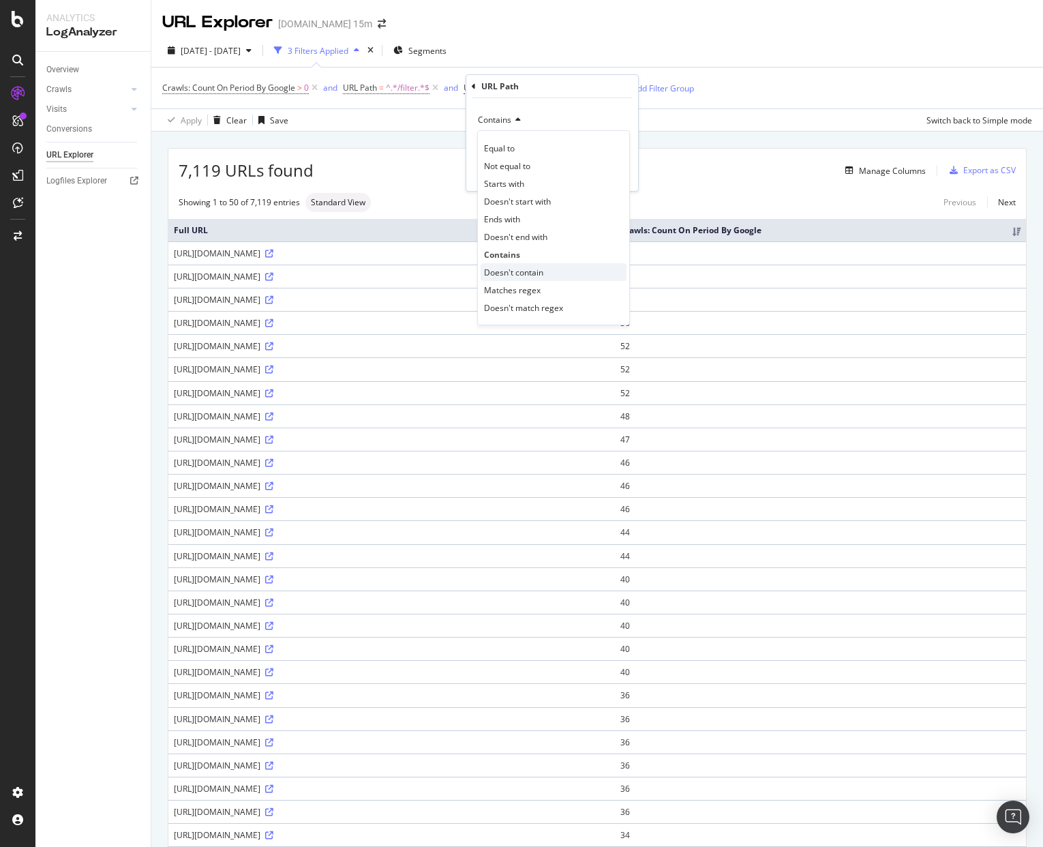
click at [531, 271] on span "Doesn't contain" at bounding box center [513, 273] width 59 height 12
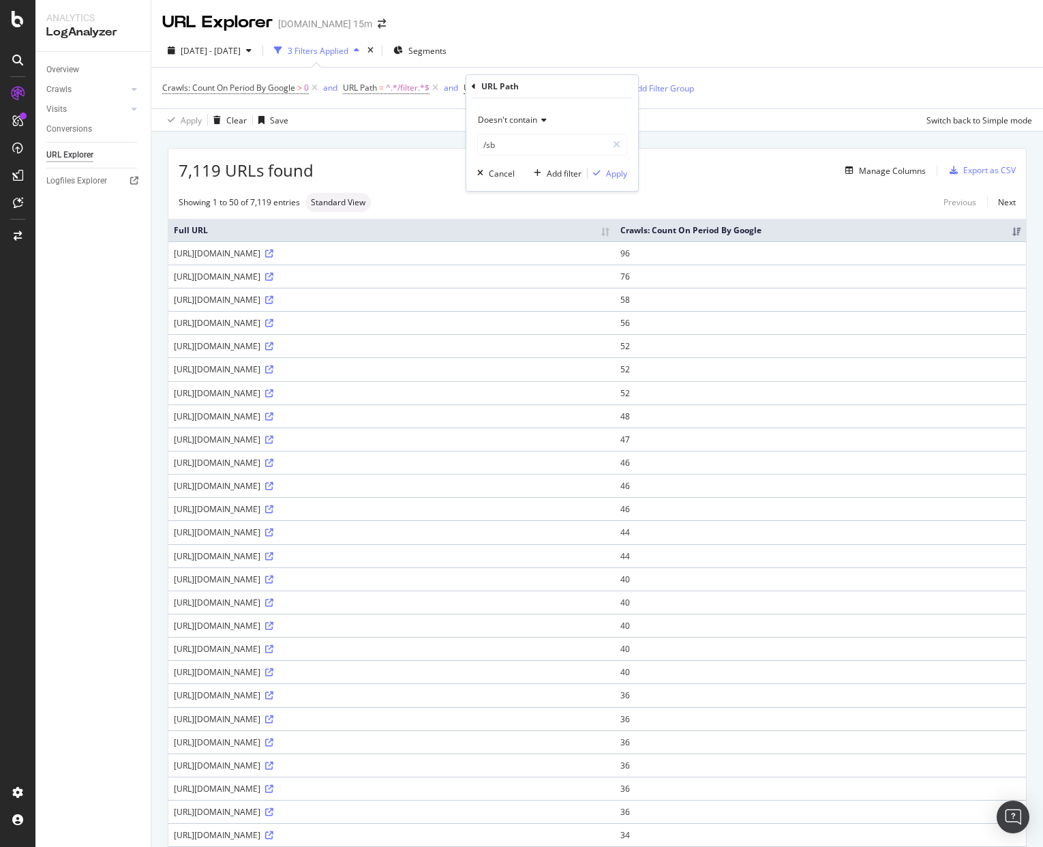
click at [629, 175] on div "Doesn't contain /sb Cancel Add filter Apply" at bounding box center [552, 144] width 172 height 93
click at [621, 173] on div "Apply" at bounding box center [616, 174] width 21 height 12
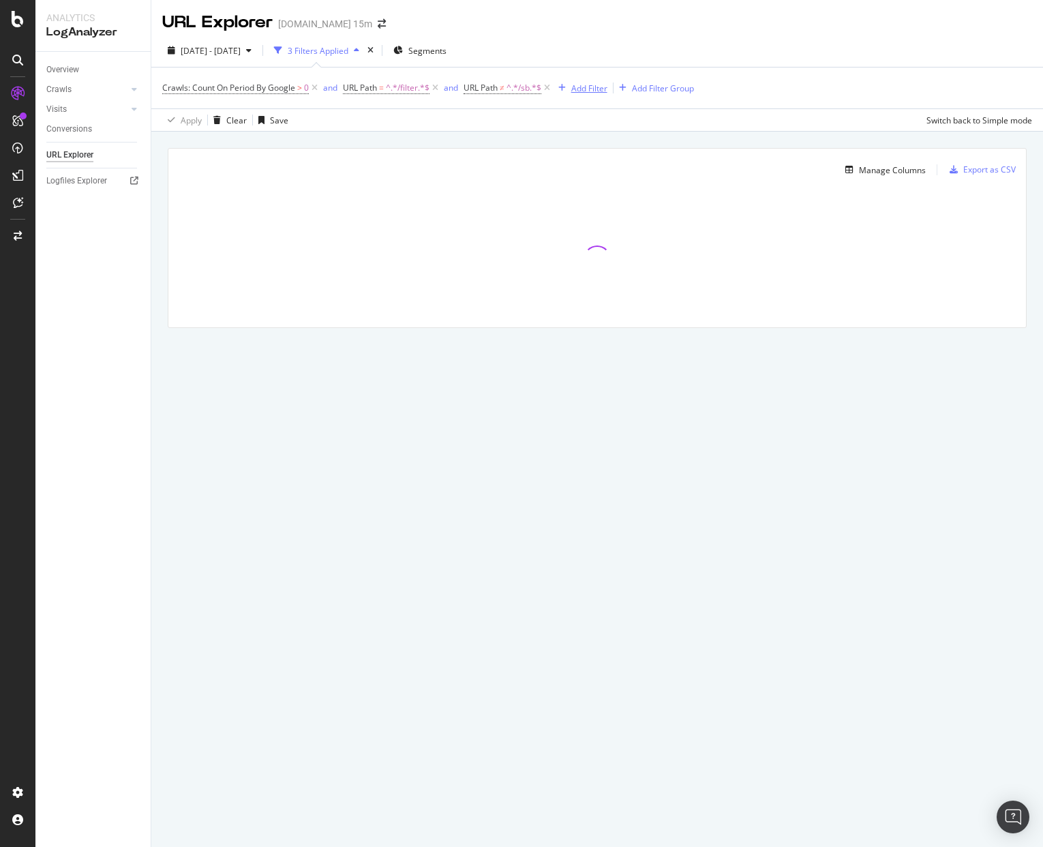
click at [596, 89] on div "Add Filter" at bounding box center [590, 89] width 36 height 12
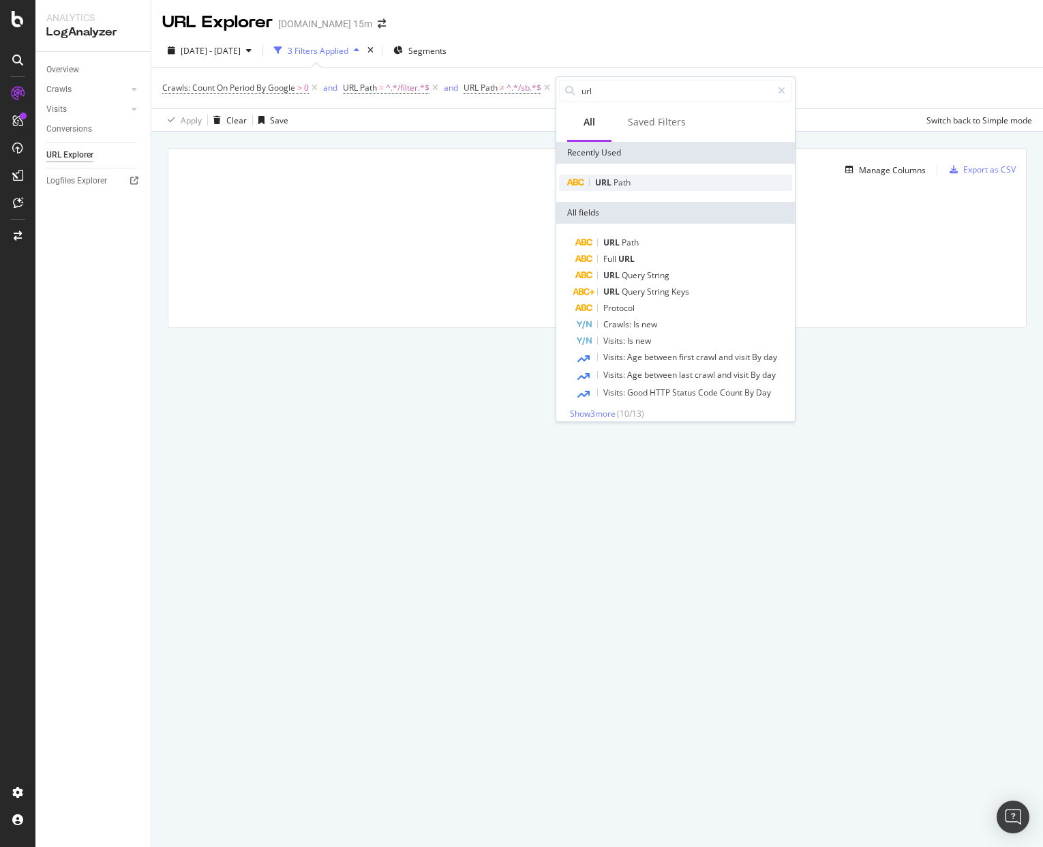
click at [622, 179] on span "Path" at bounding box center [622, 183] width 17 height 12
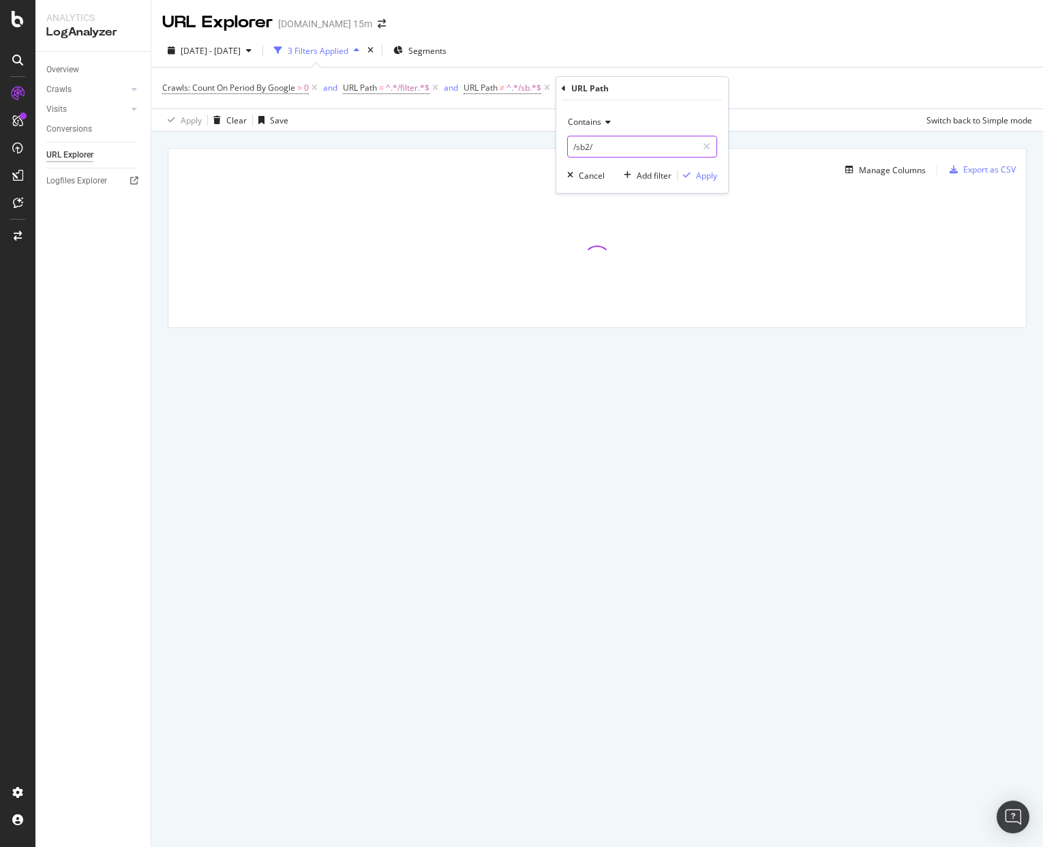
click at [617, 145] on input "/sb2/" at bounding box center [632, 147] width 129 height 22
click at [622, 147] on input "/sb2/" at bounding box center [632, 147] width 129 height 22
type input "/cat/"
click at [601, 122] on span "Contains" at bounding box center [584, 122] width 33 height 12
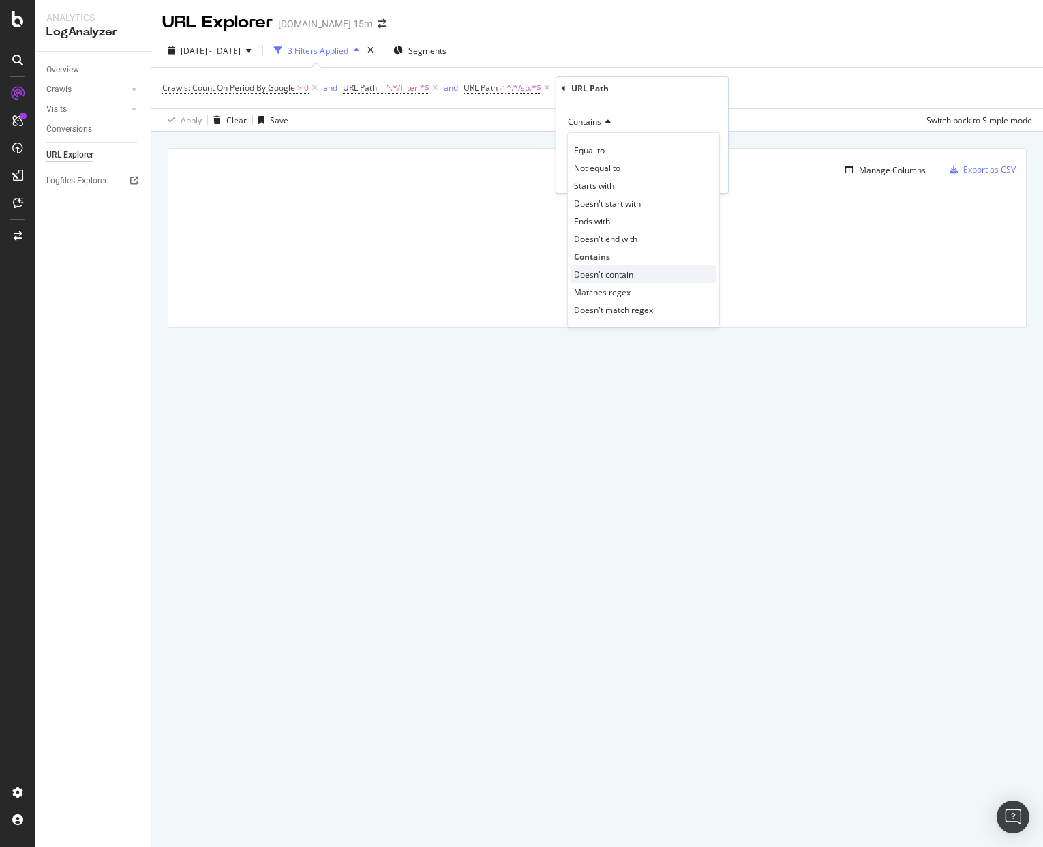
click at [626, 269] on span "Doesn't contain" at bounding box center [603, 275] width 59 height 12
click at [711, 178] on div "Apply" at bounding box center [706, 176] width 21 height 12
